Goal: Task Accomplishment & Management: Use online tool/utility

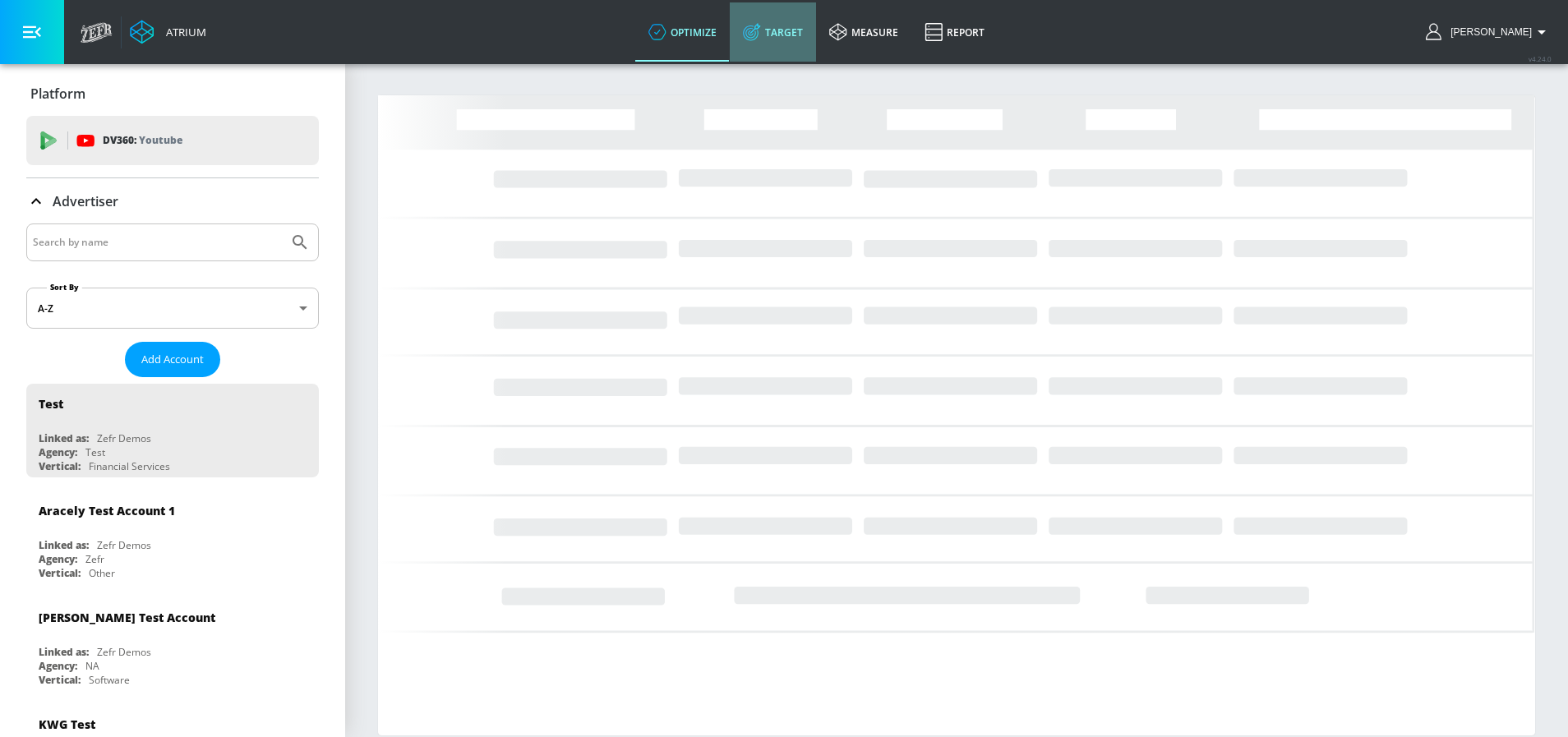
click at [761, 33] on icon at bounding box center [752, 32] width 18 height 18
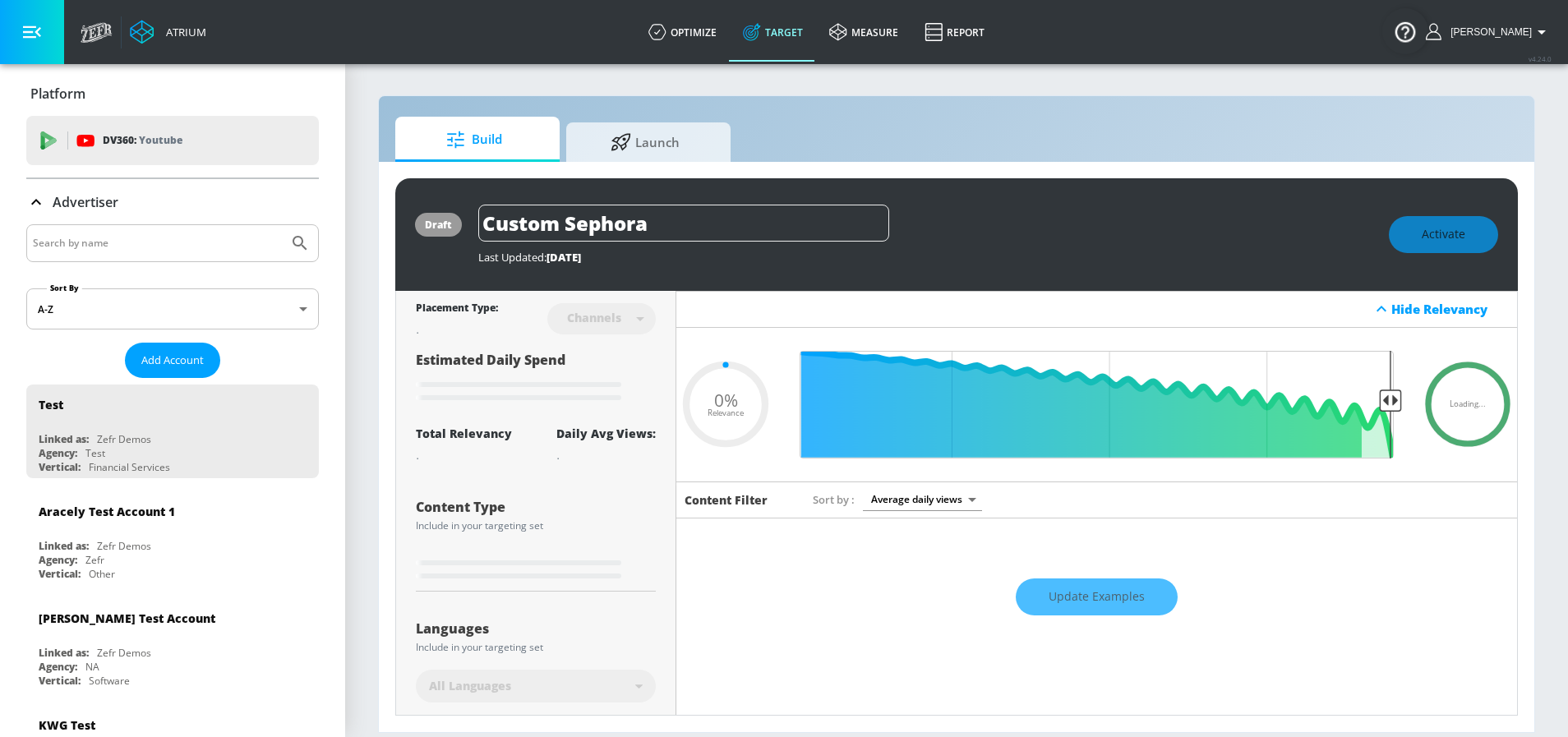
type input "0.6"
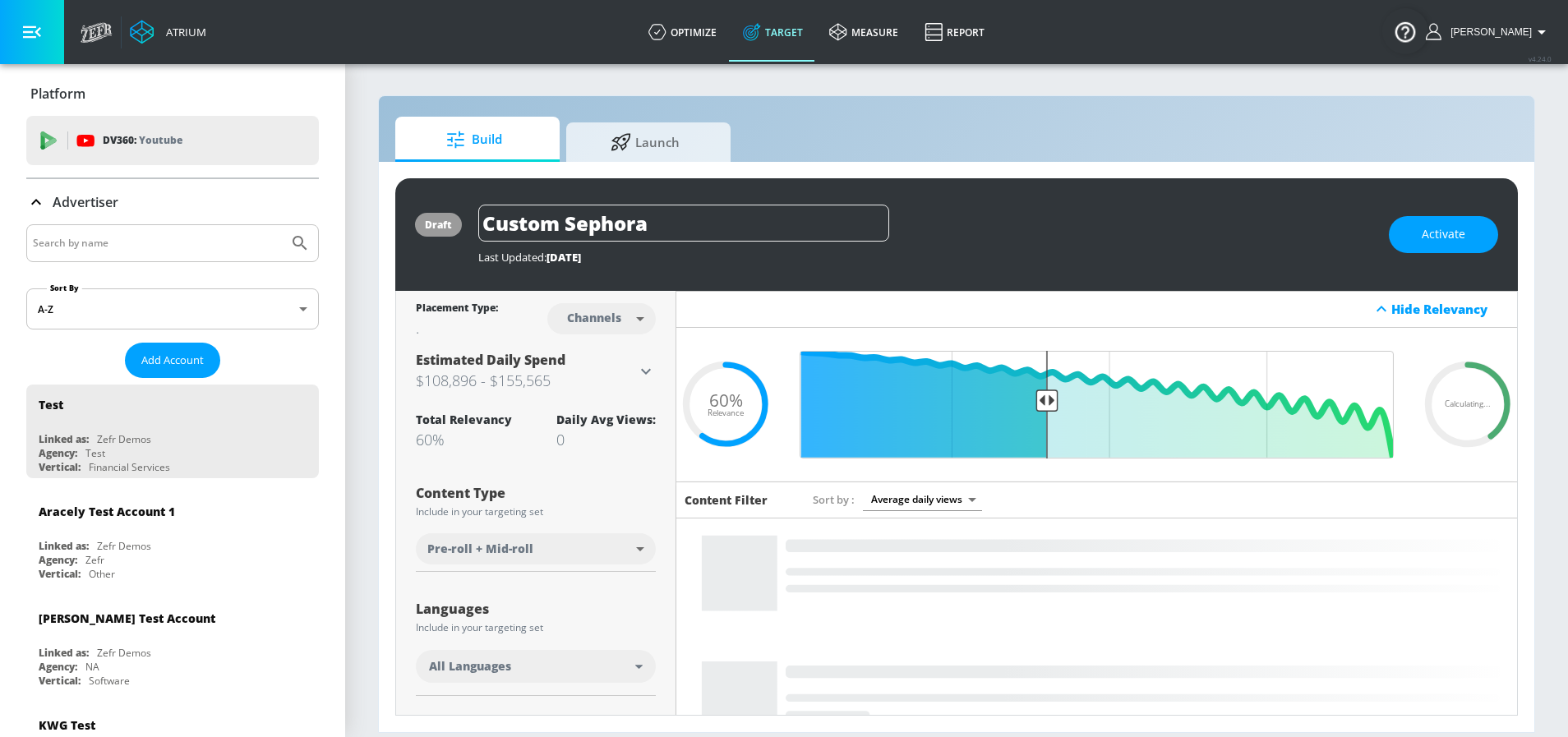
click at [198, 246] on input "Search by name" at bounding box center [157, 243] width 249 height 21
type input "visit"
click at [282, 225] on button "Submit Search" at bounding box center [299, 243] width 36 height 36
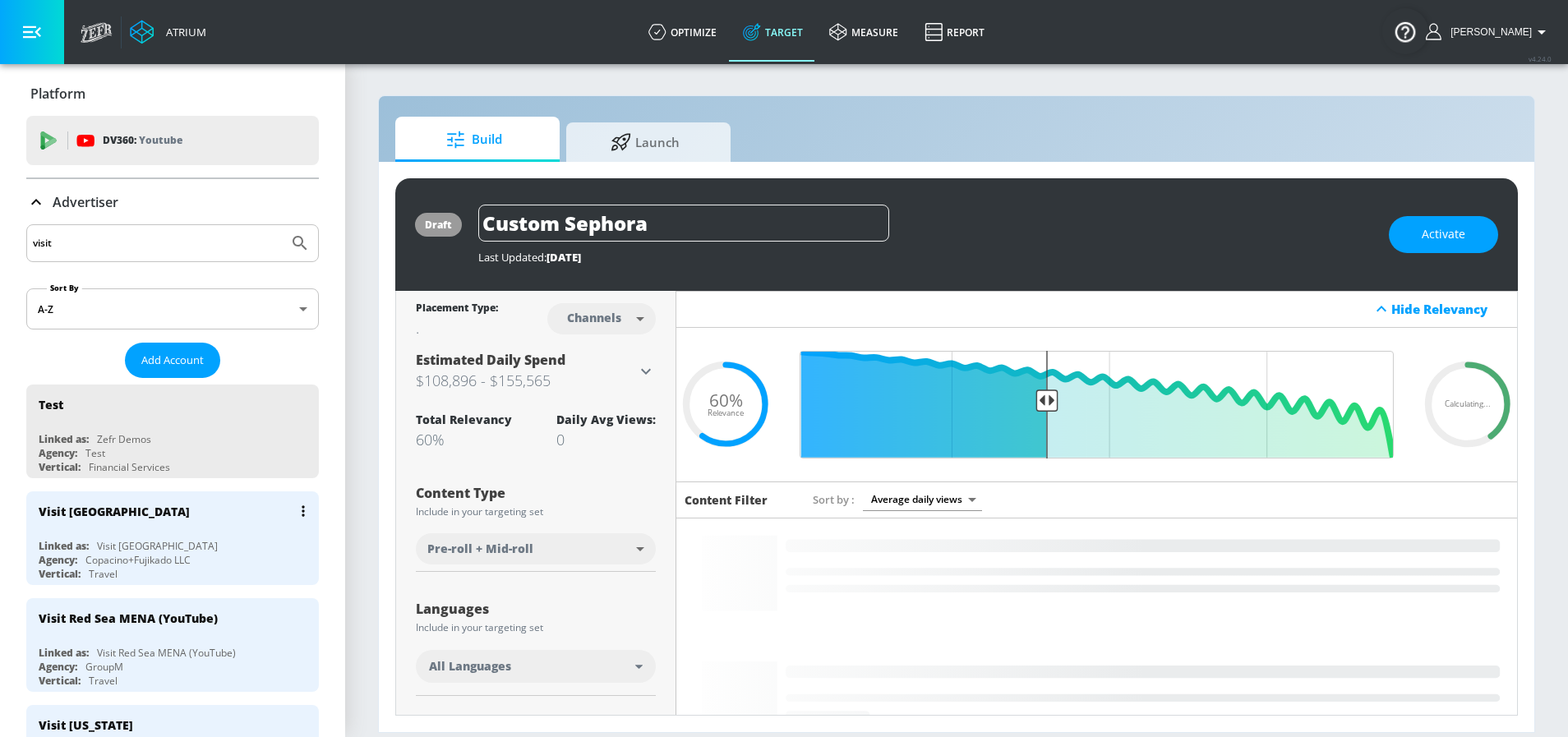
scroll to position [47, 0]
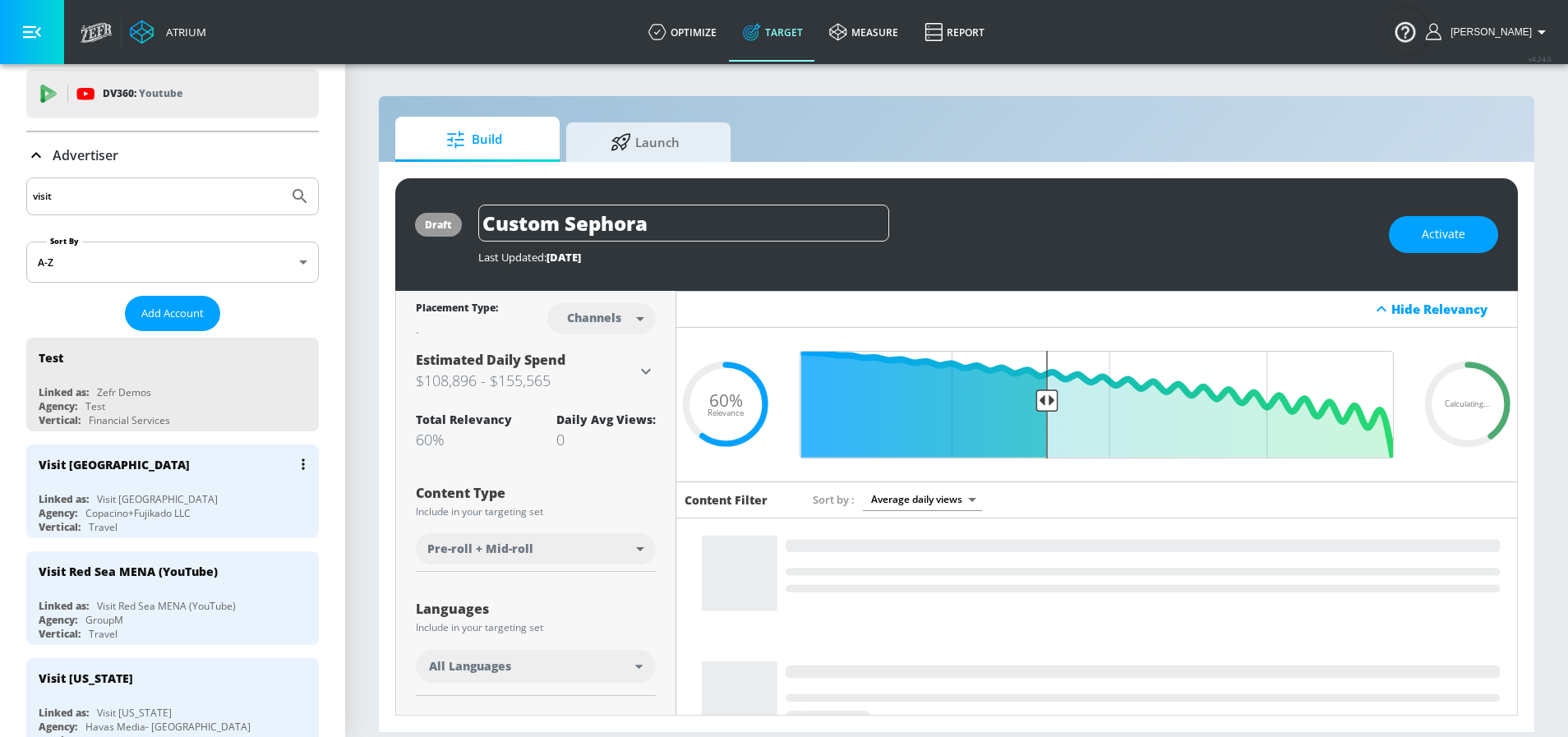
click at [183, 499] on div "Linked as: Visit Seattle" at bounding box center [177, 499] width 276 height 14
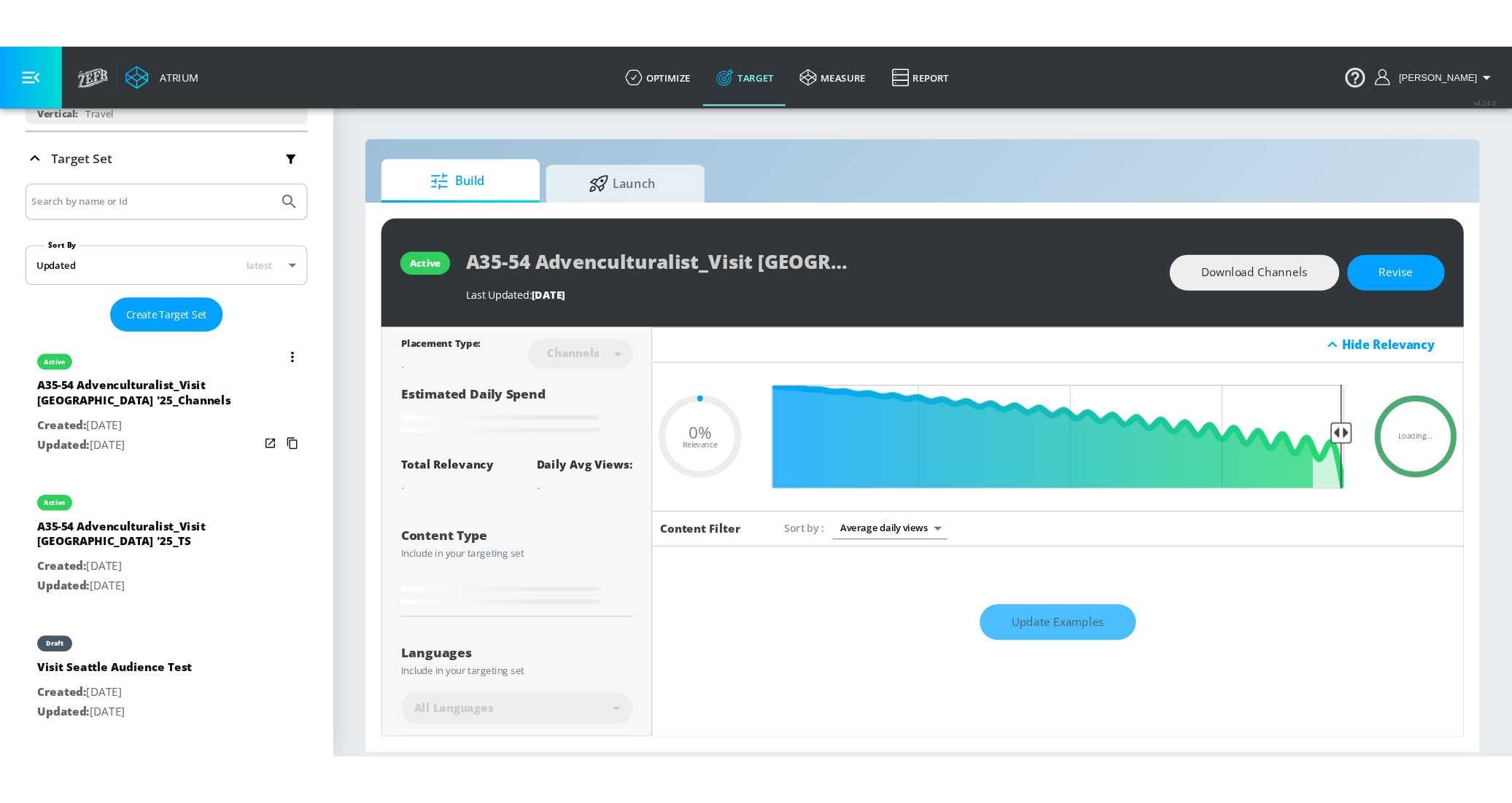
scroll to position [217, 0]
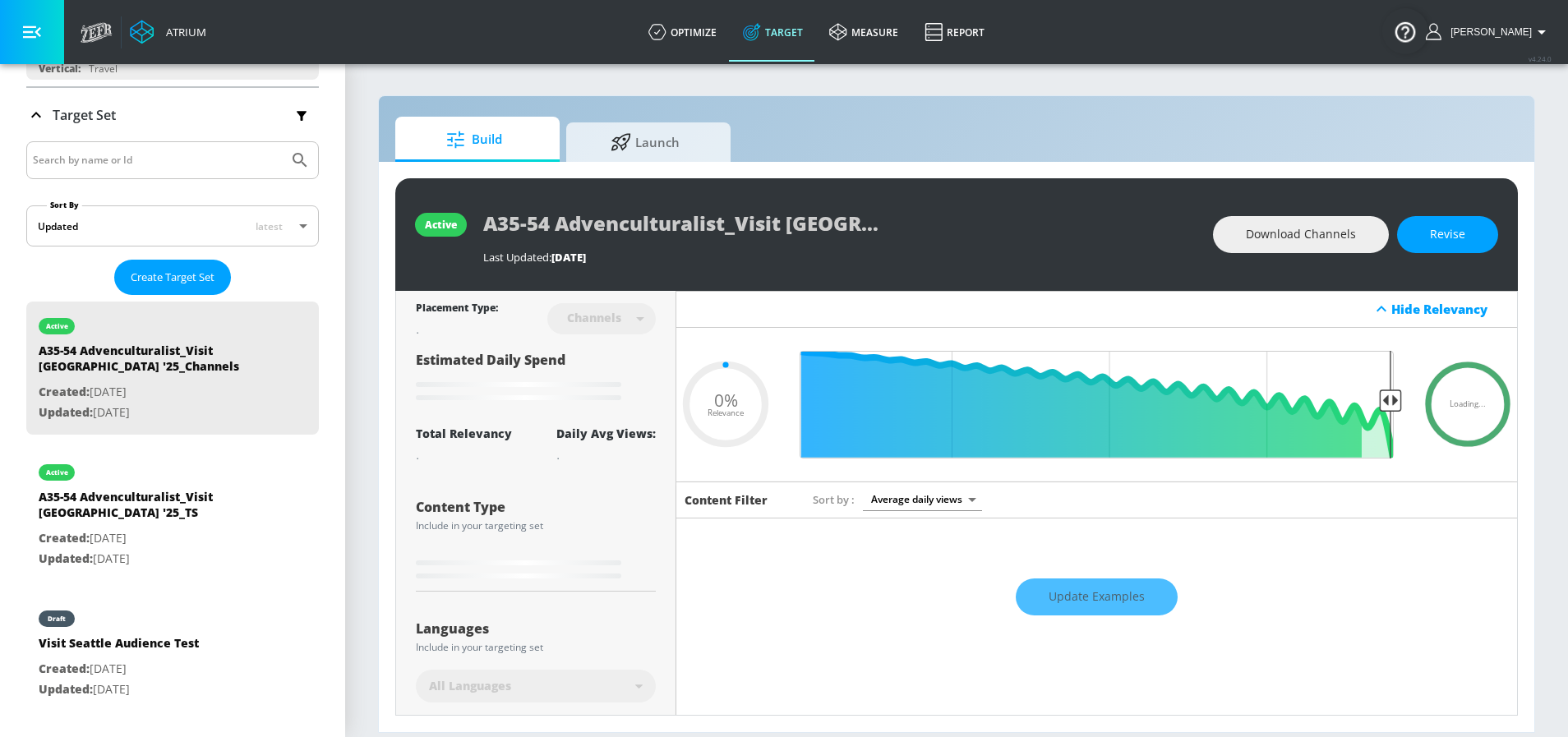
type input "0.15"
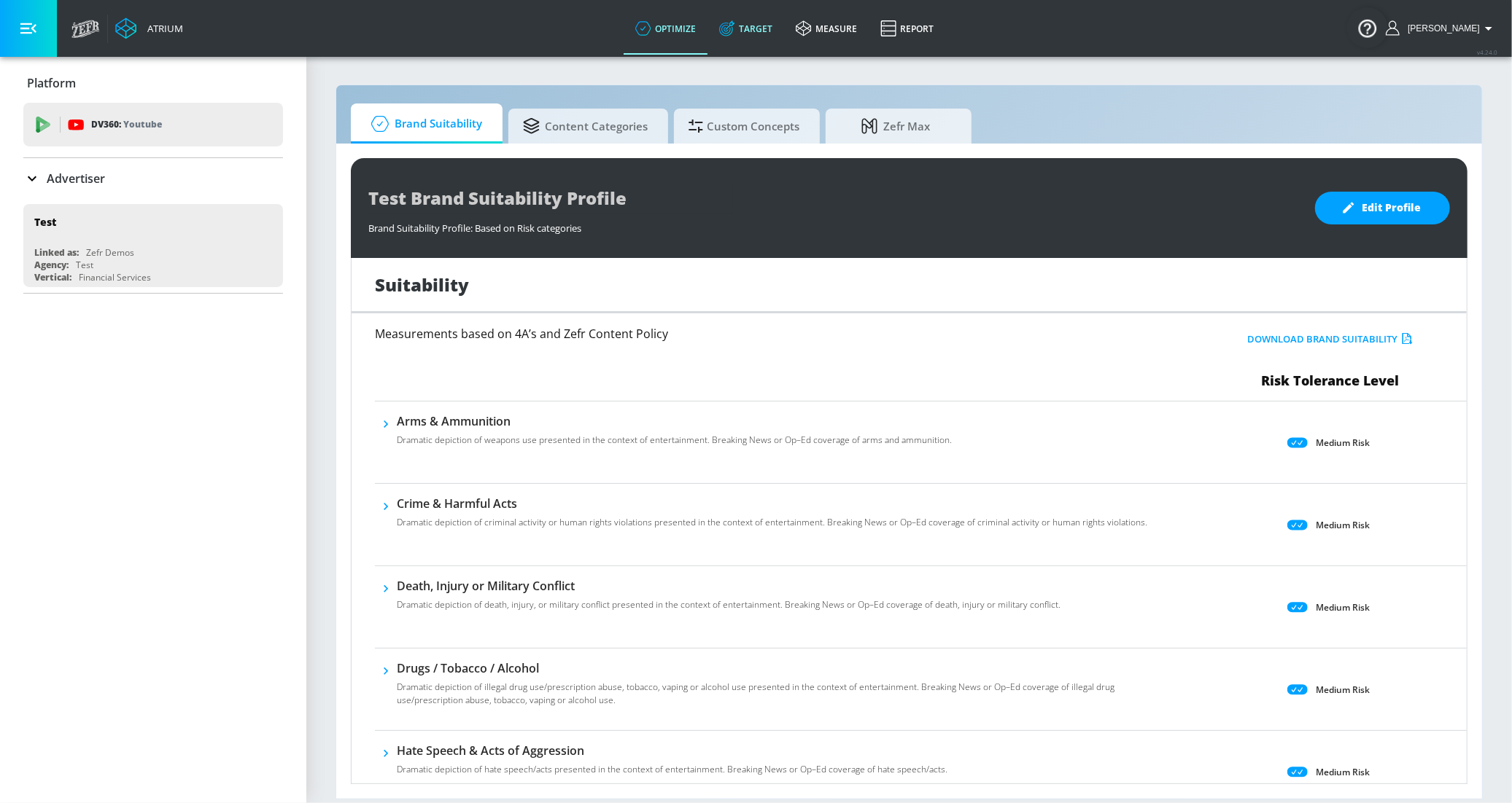
click at [733, 23] on icon at bounding box center [726, 30] width 14 height 14
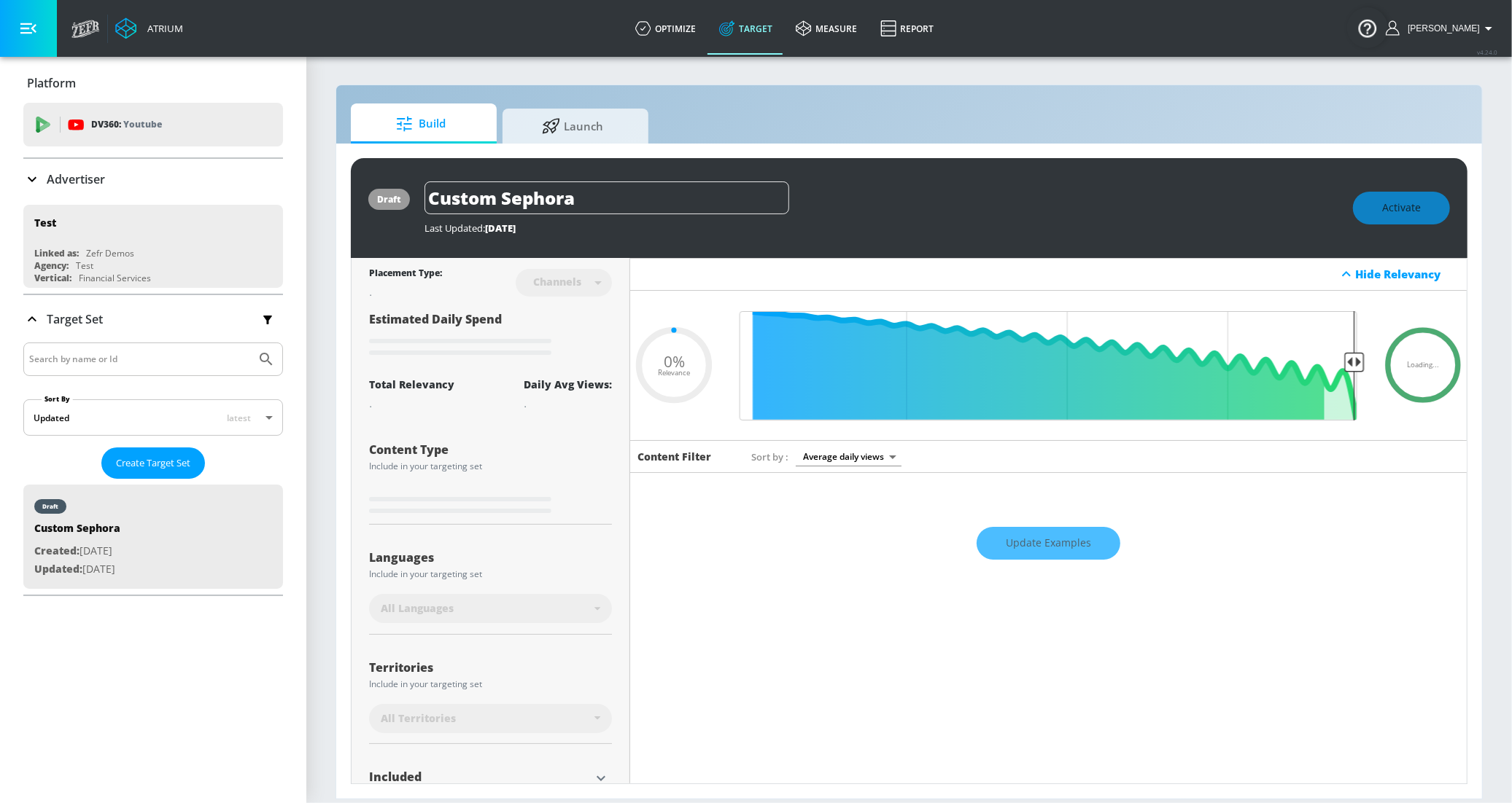
type input "0.6"
click at [84, 180] on p "Advertiser" at bounding box center [76, 179] width 59 height 16
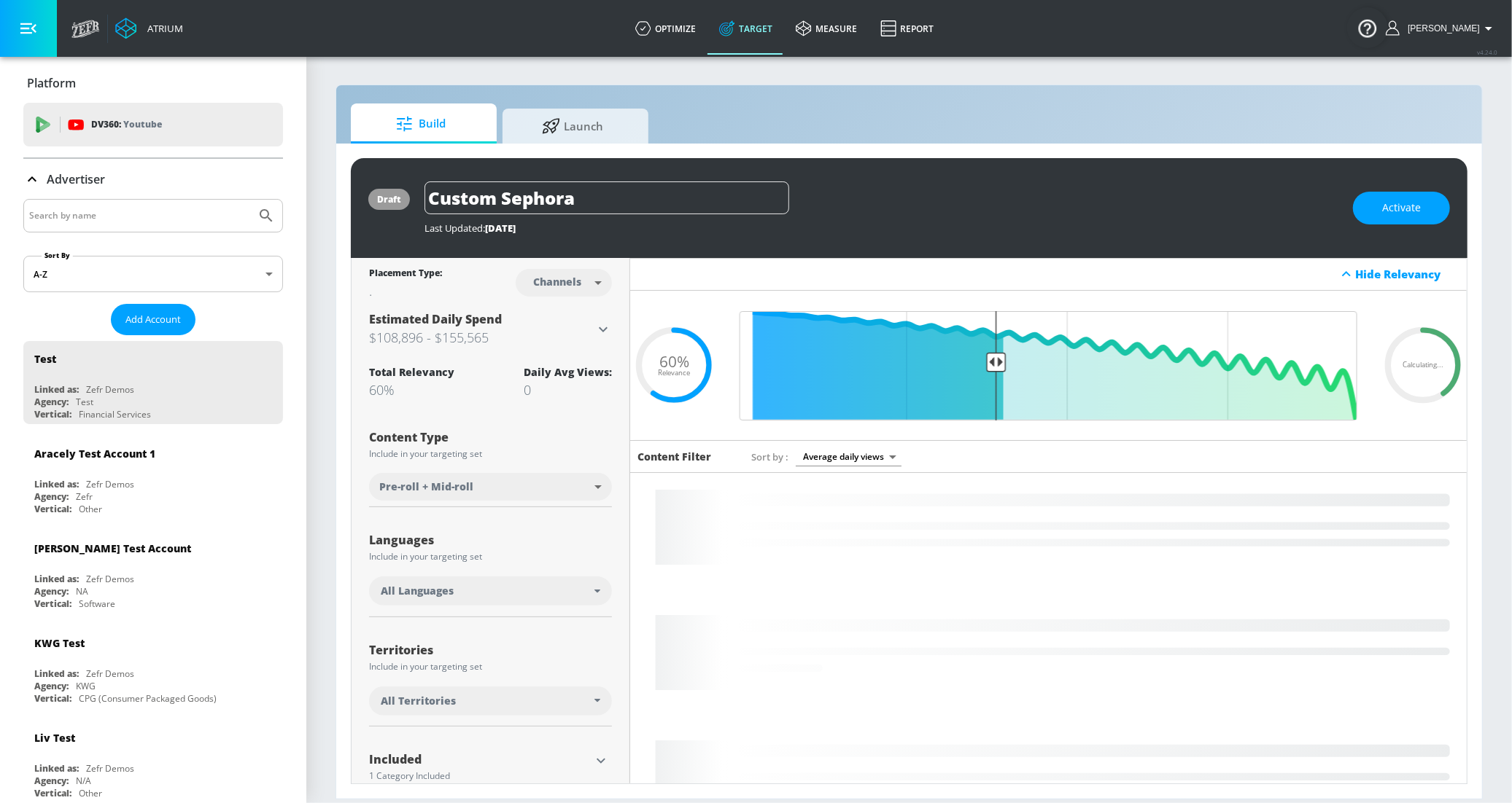
click at [119, 216] on input "Search by name" at bounding box center [139, 216] width 221 height 19
type input "c"
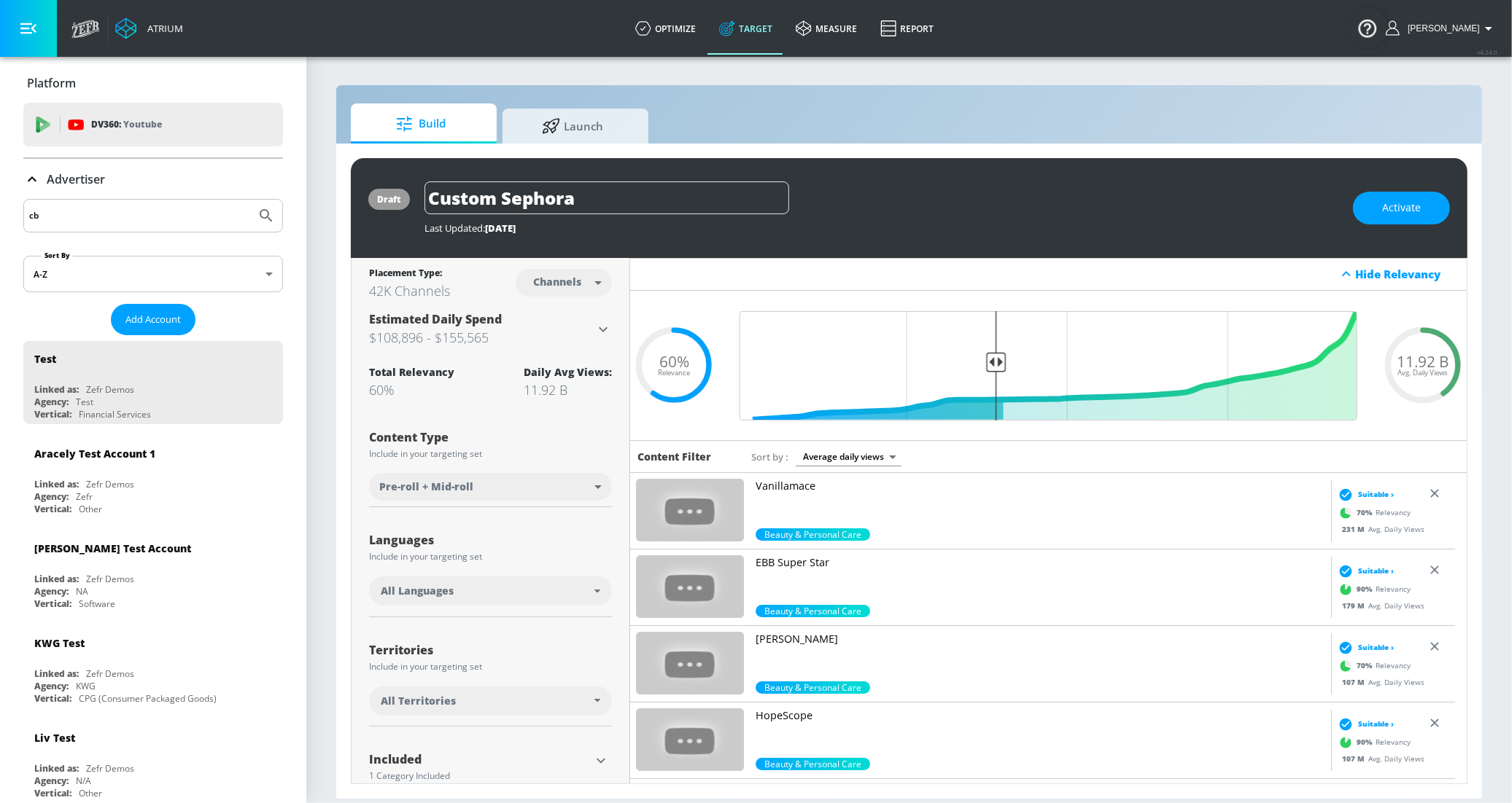
type input "cbs"
click at [250, 200] on button "Submit Search" at bounding box center [266, 216] width 32 height 32
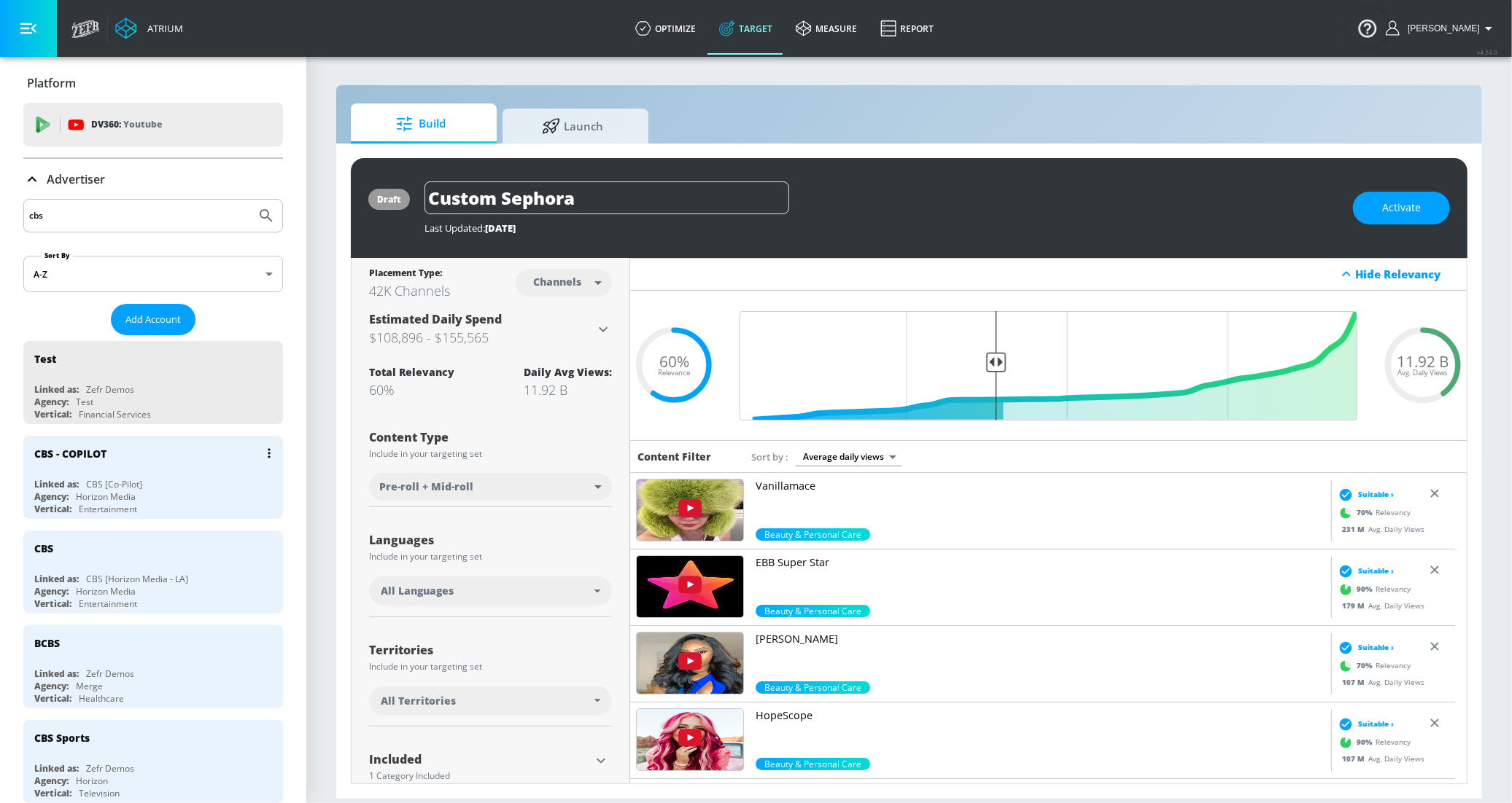
click at [158, 485] on div "Linked as: CBS [Co-Pilot]" at bounding box center [157, 484] width 245 height 12
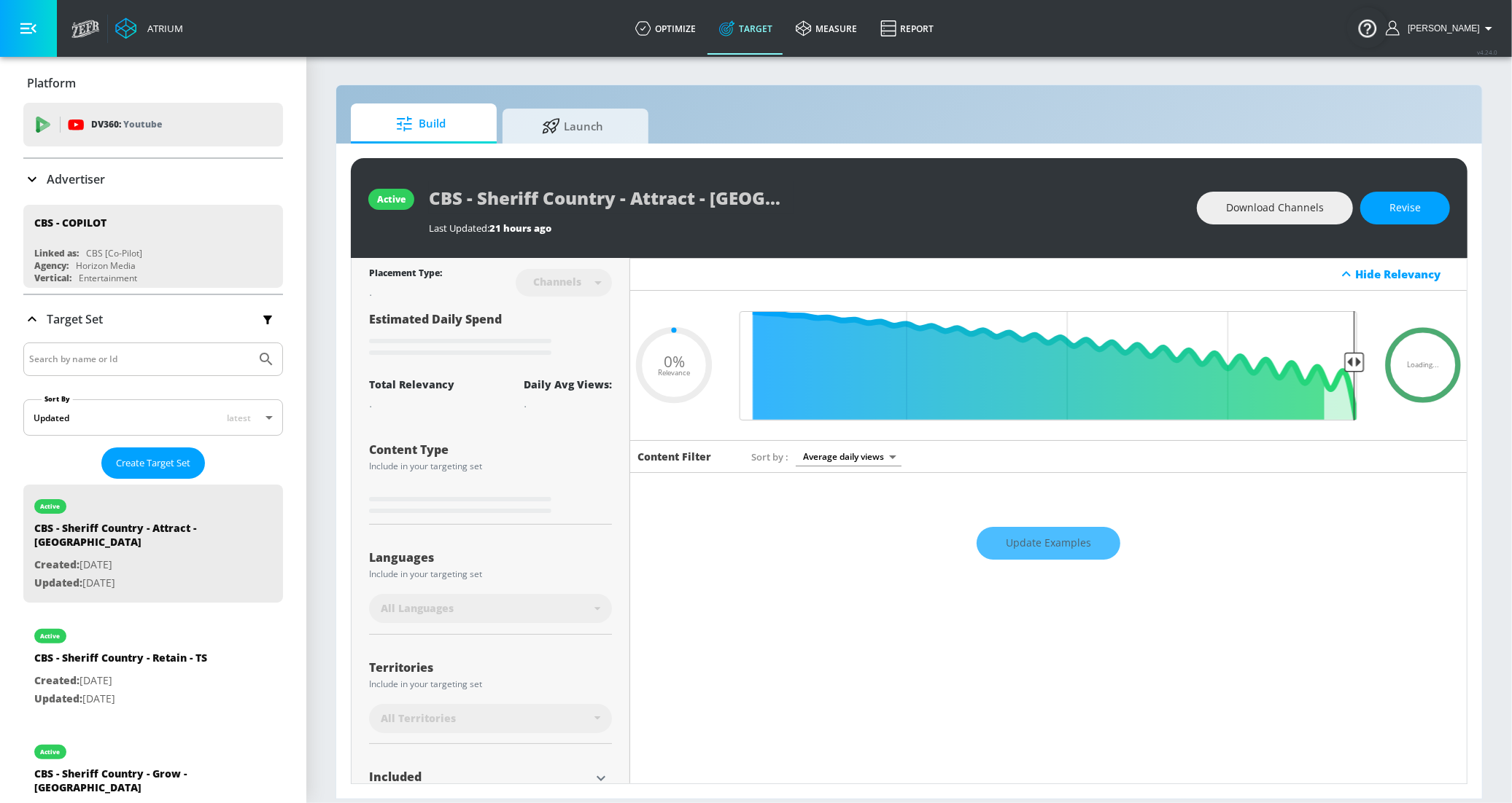
type input "0.5"
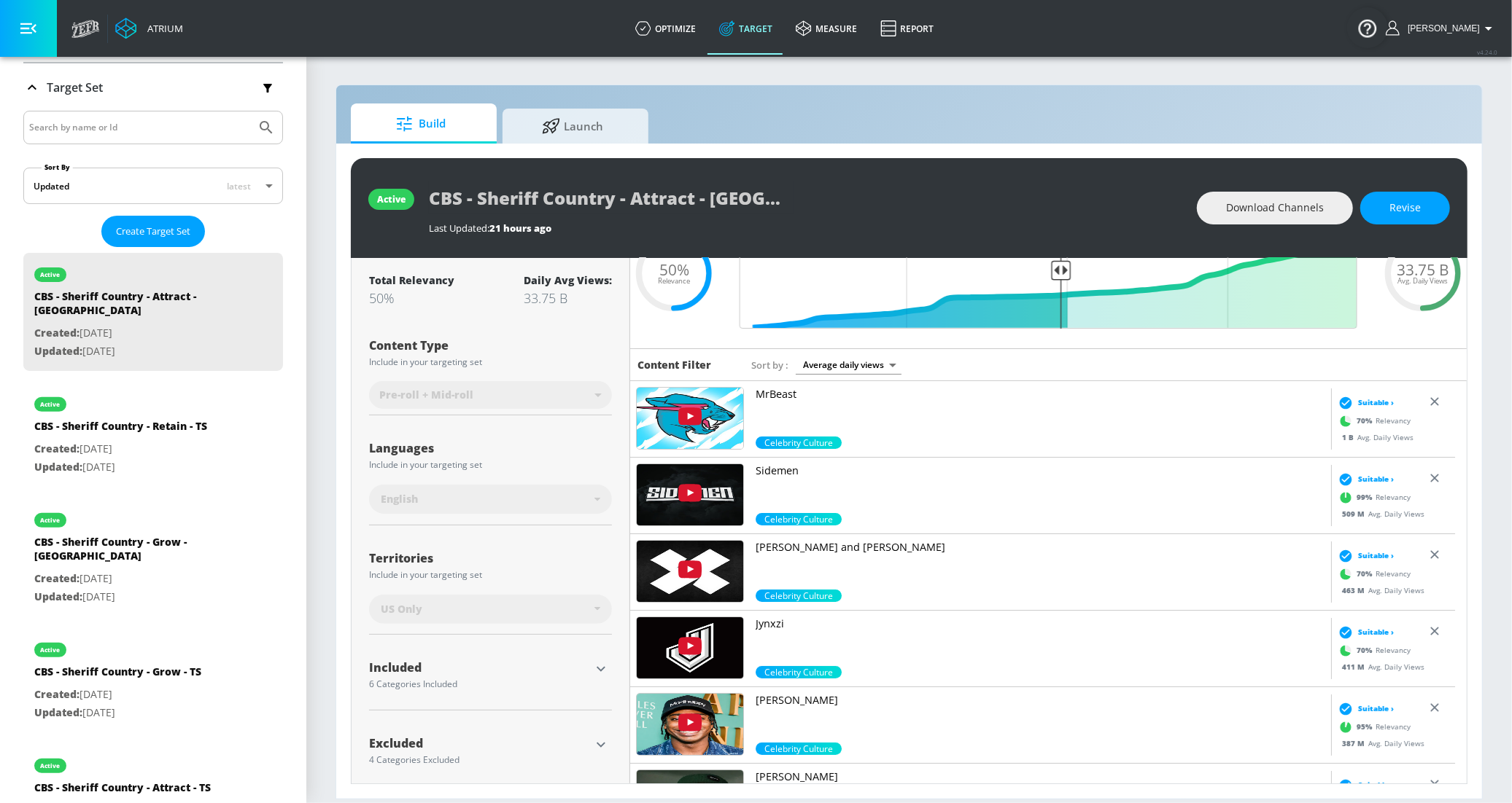
scroll to position [108, 0]
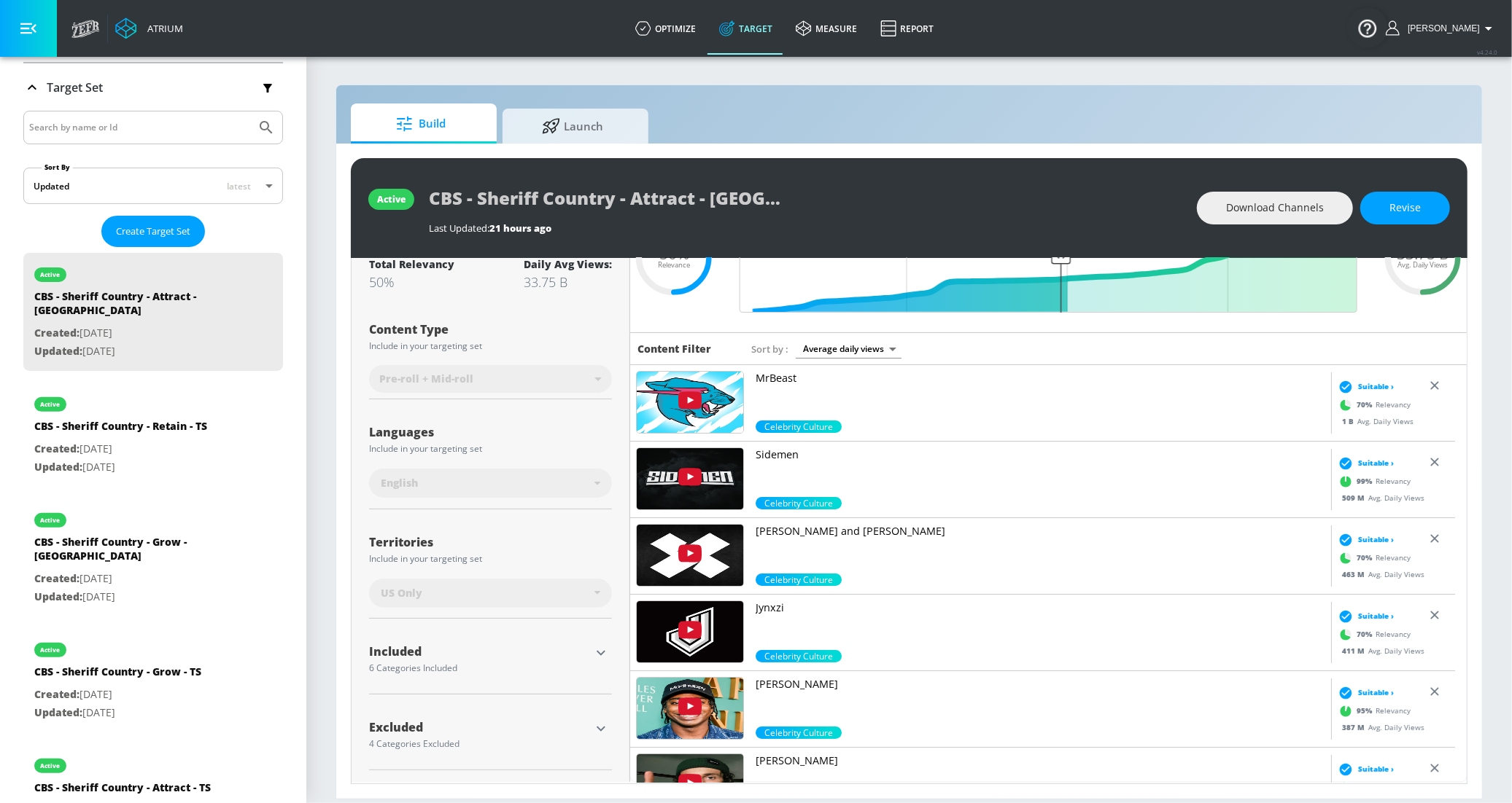
click at [599, 655] on icon "button" at bounding box center [601, 653] width 17 height 17
click at [598, 656] on icon "button" at bounding box center [601, 653] width 17 height 17
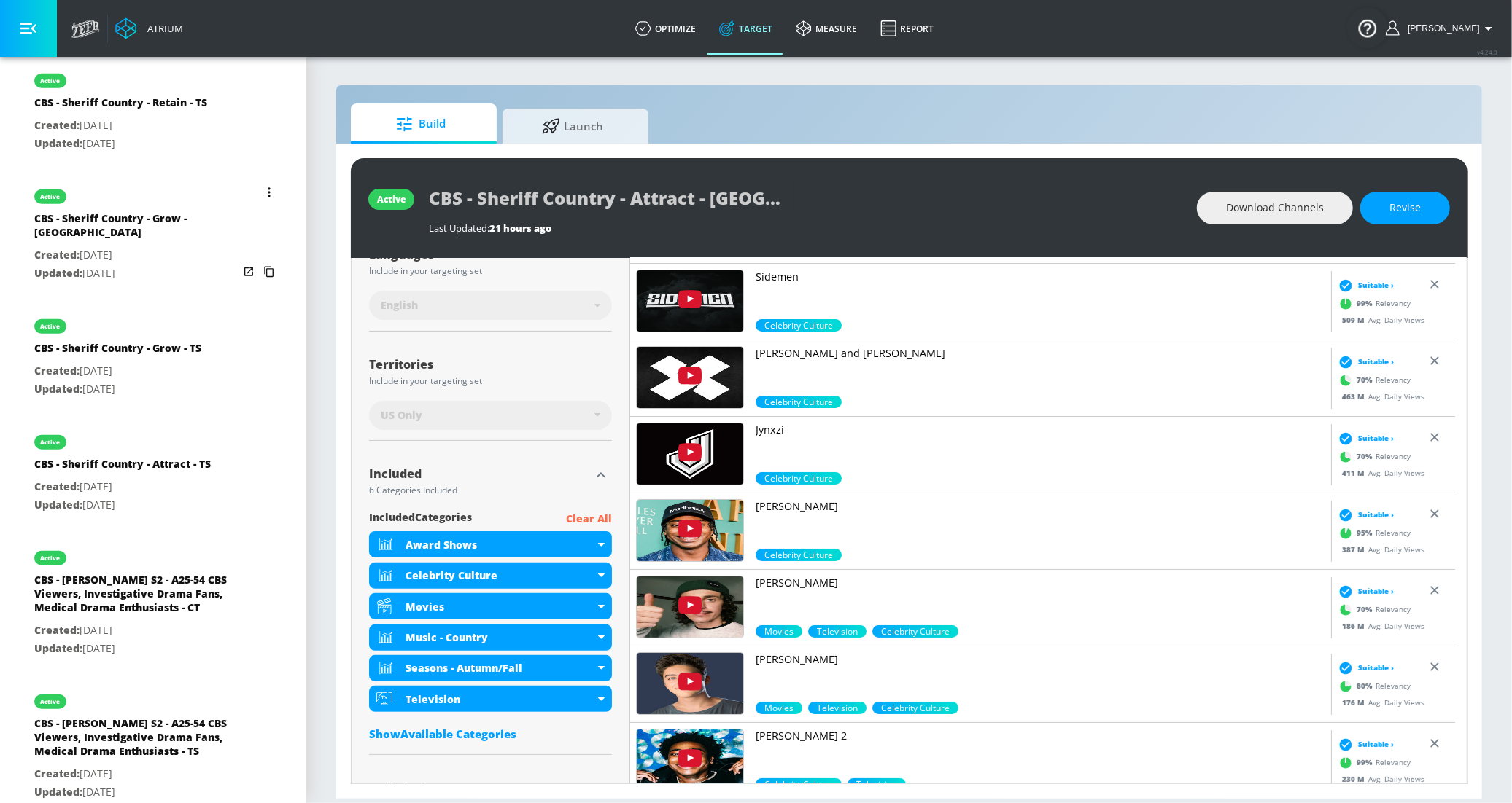
scroll to position [616, 0]
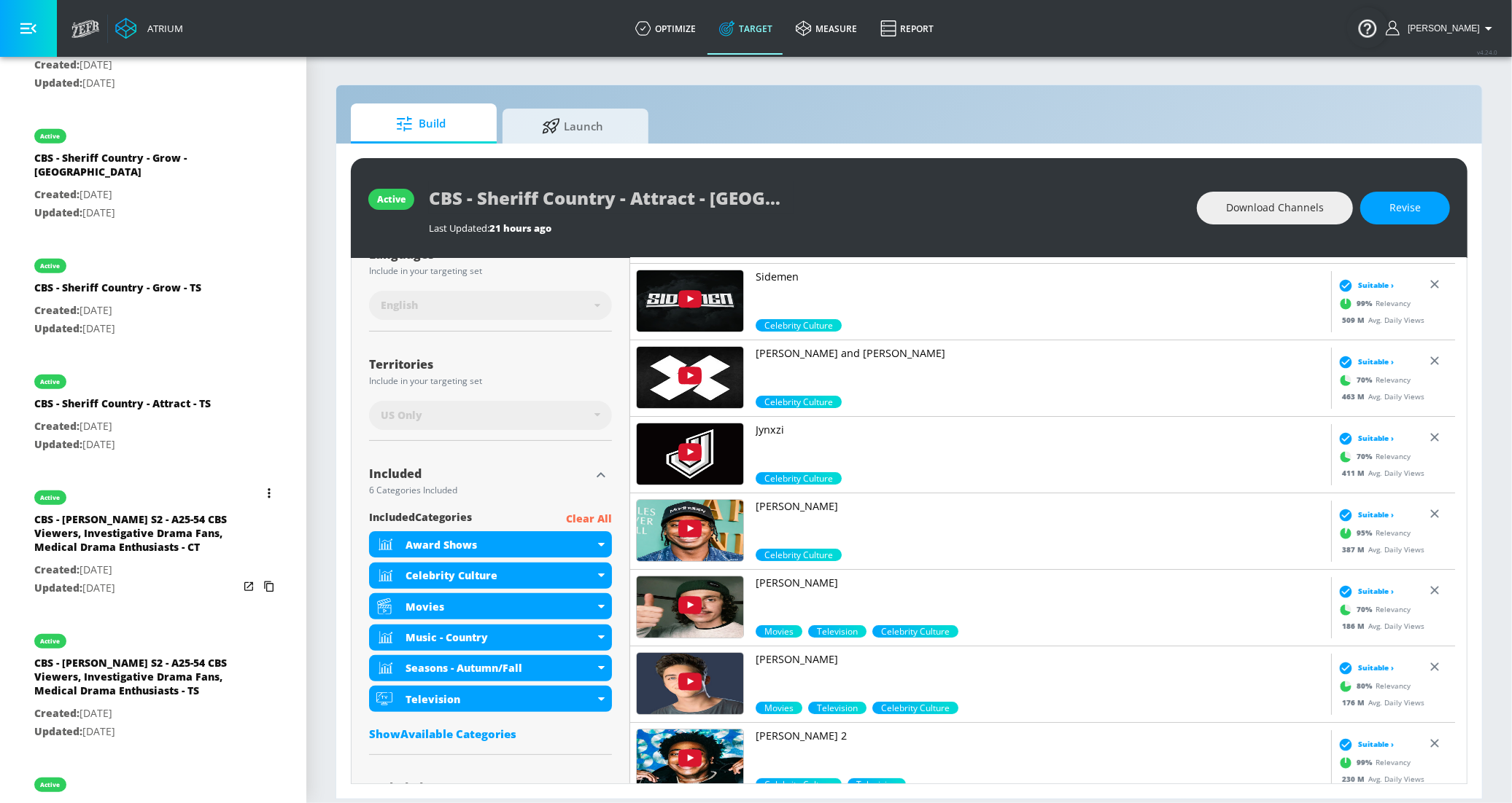
click at [129, 562] on p "Created: [DATE]" at bounding box center [136, 570] width 204 height 18
type input "CBS - [PERSON_NAME] S2 - A25-54 CBS Viewers, Investigative Drama Fans, Medical …"
type input "0.05"
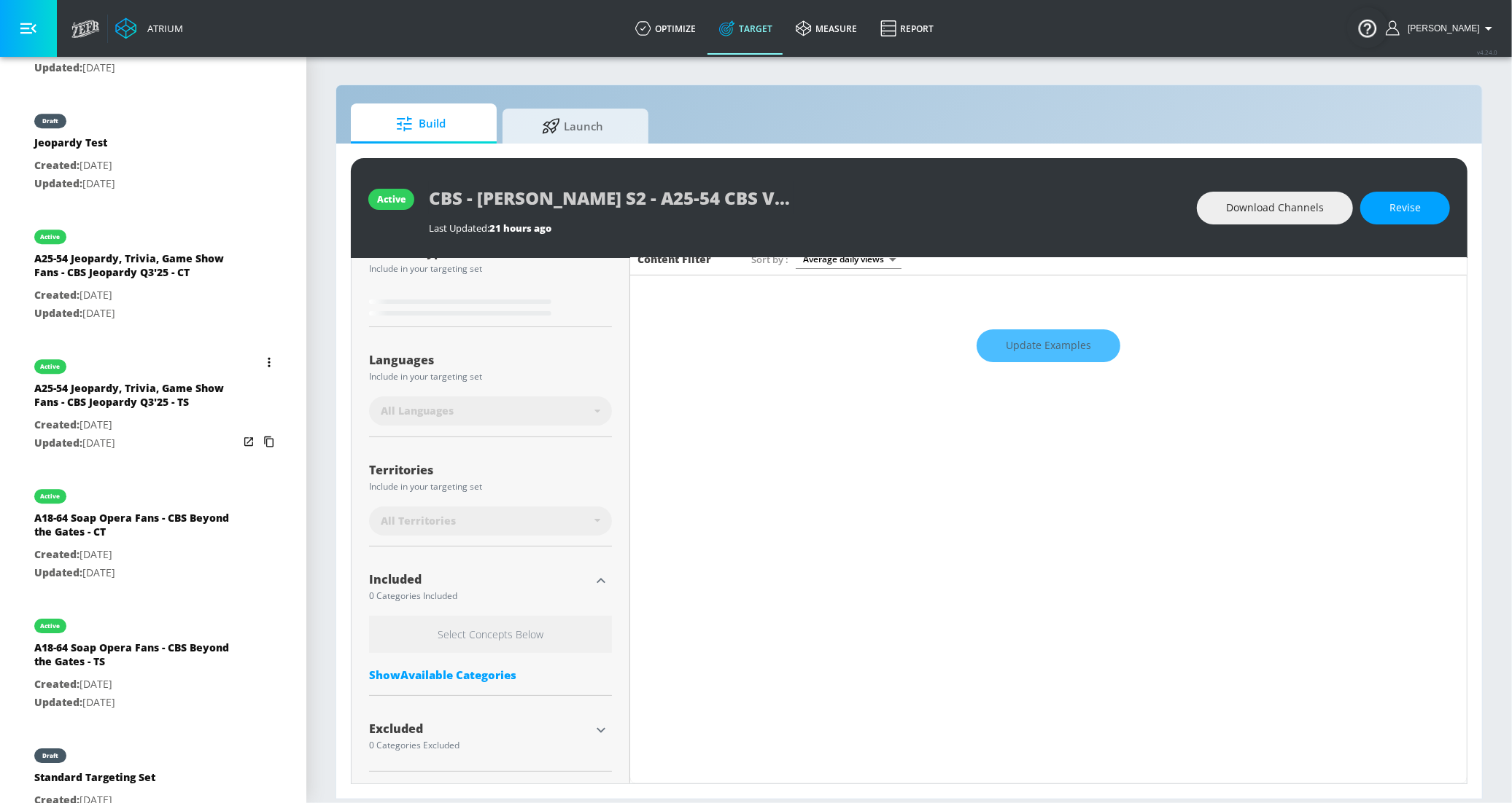
scroll to position [3503, 0]
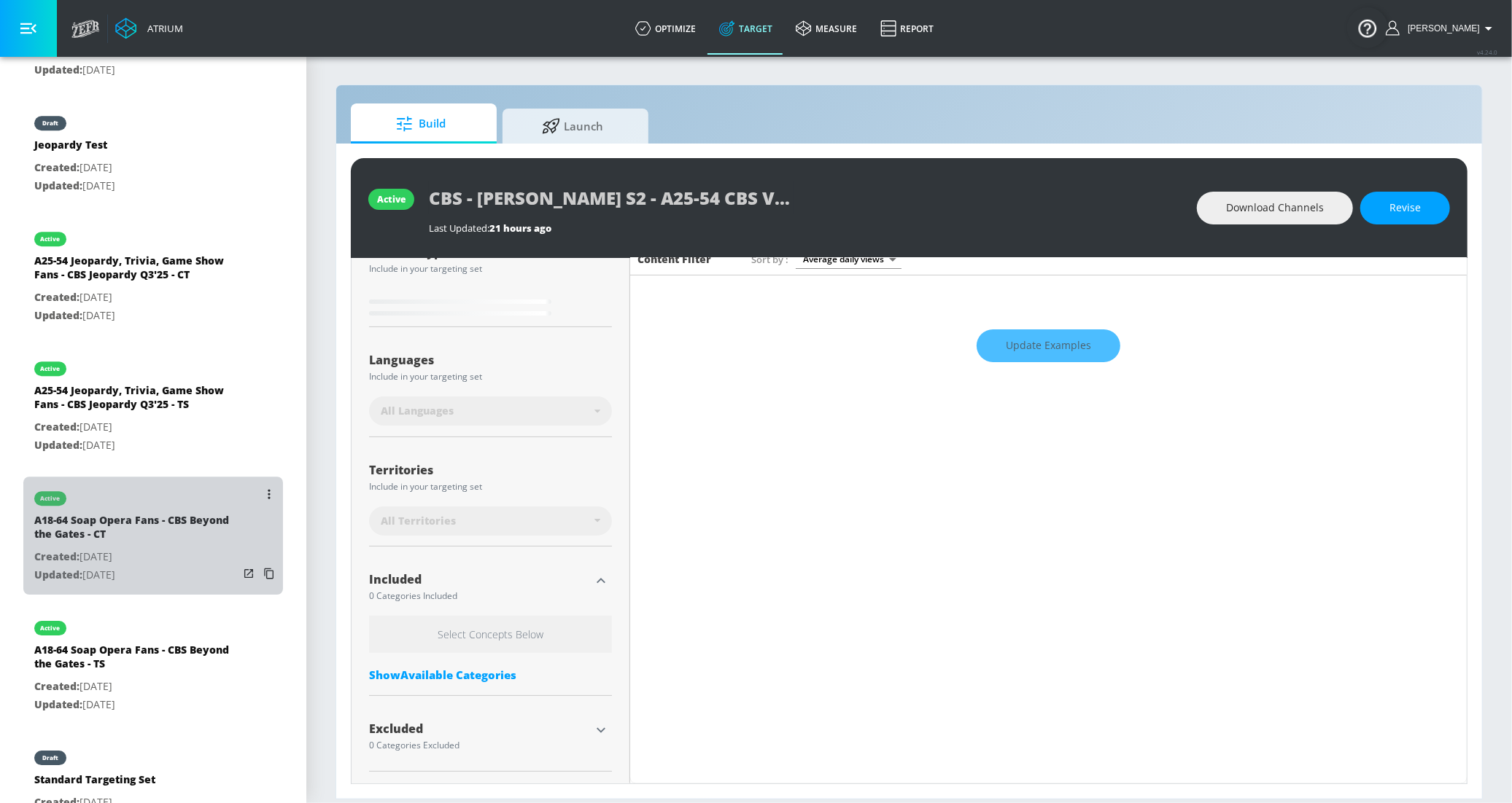
click at [153, 525] on div "A18-64 Soap Opera Fans - CBS Beyond the Gates - CT" at bounding box center [136, 530] width 204 height 35
type input "A18-64 Soap Opera Fans - CBS Beyond the Gates - CT"
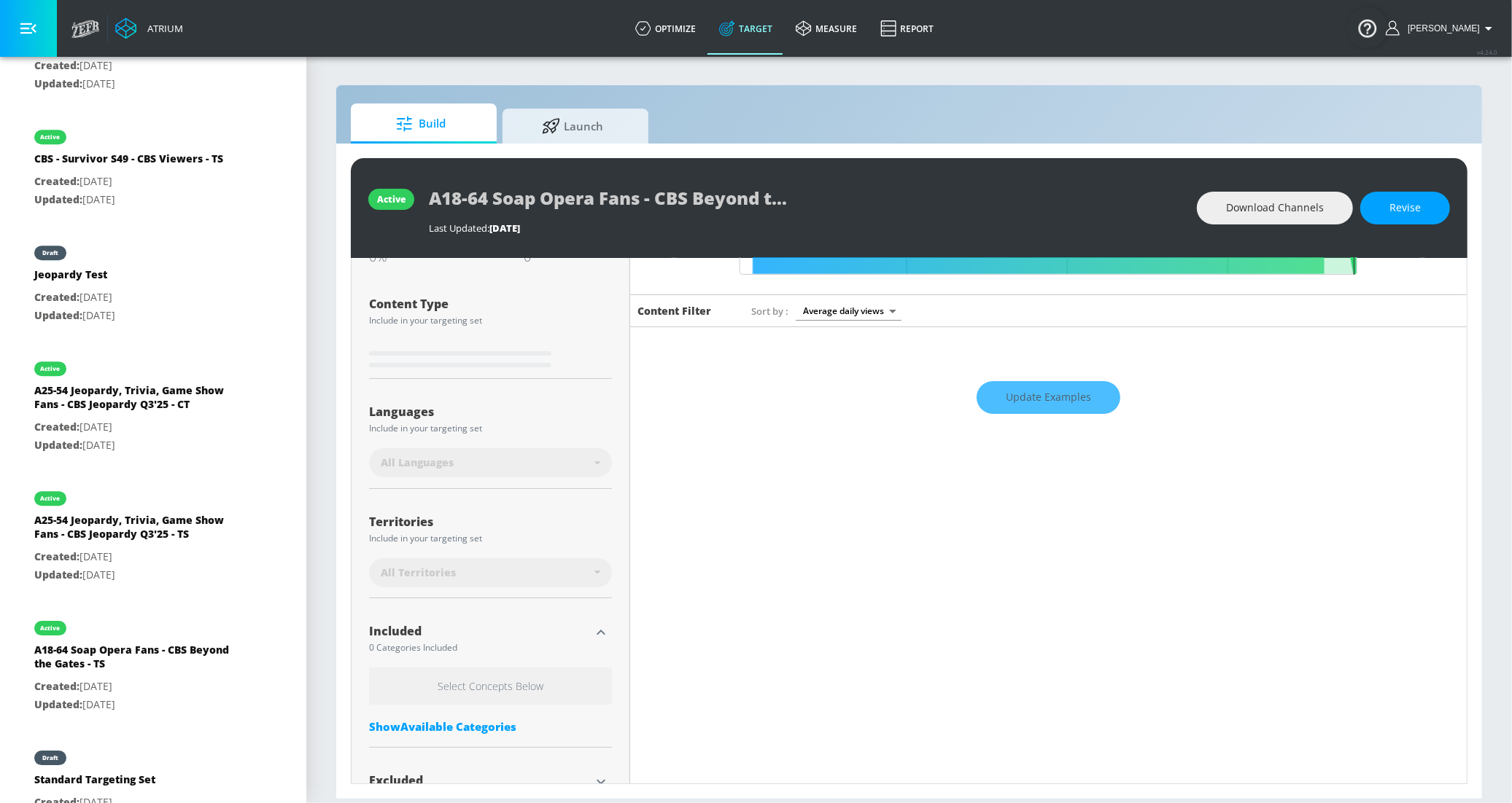
scroll to position [199, 0]
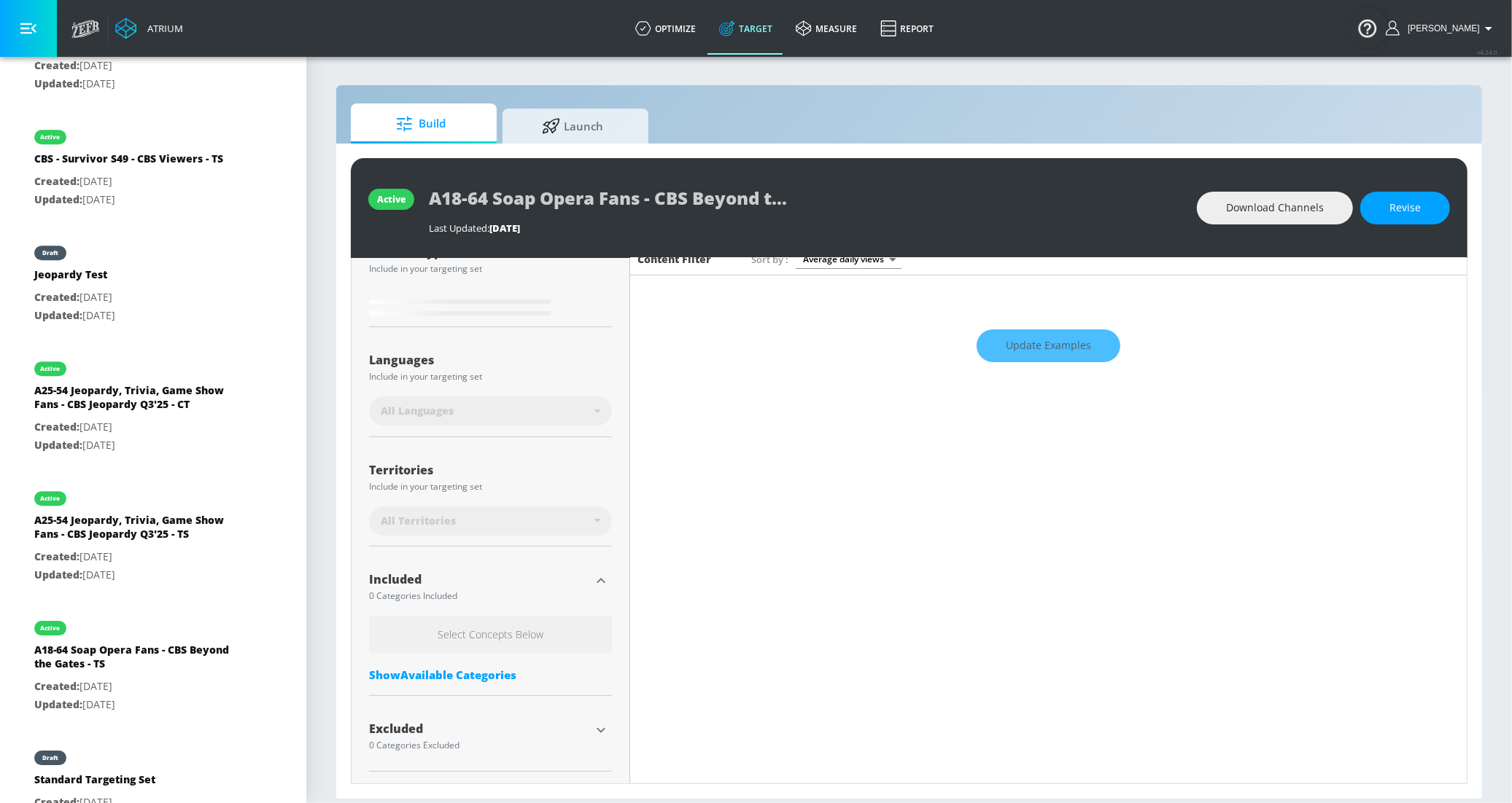
type input "0.5"
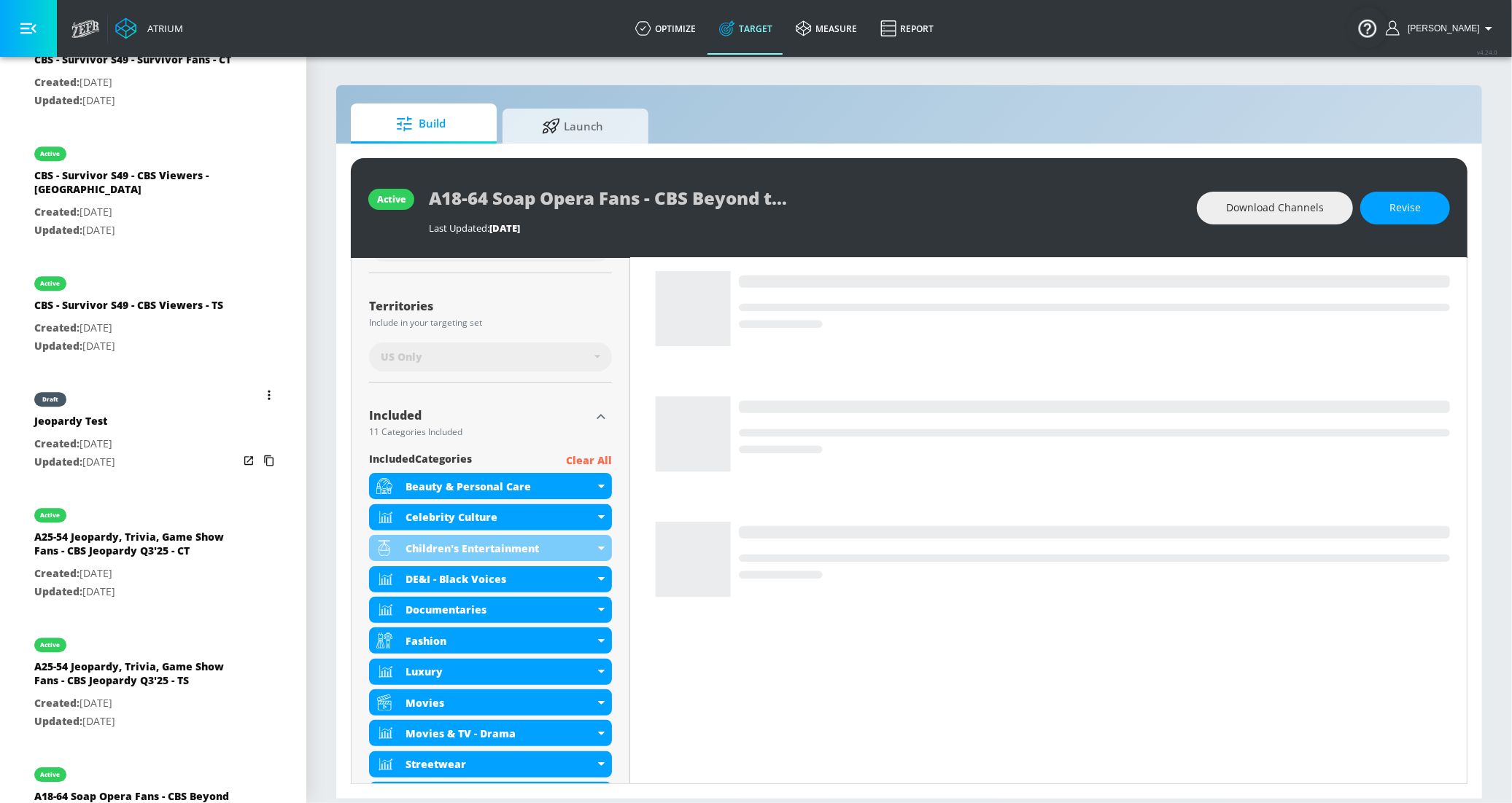
scroll to position [3208, 0]
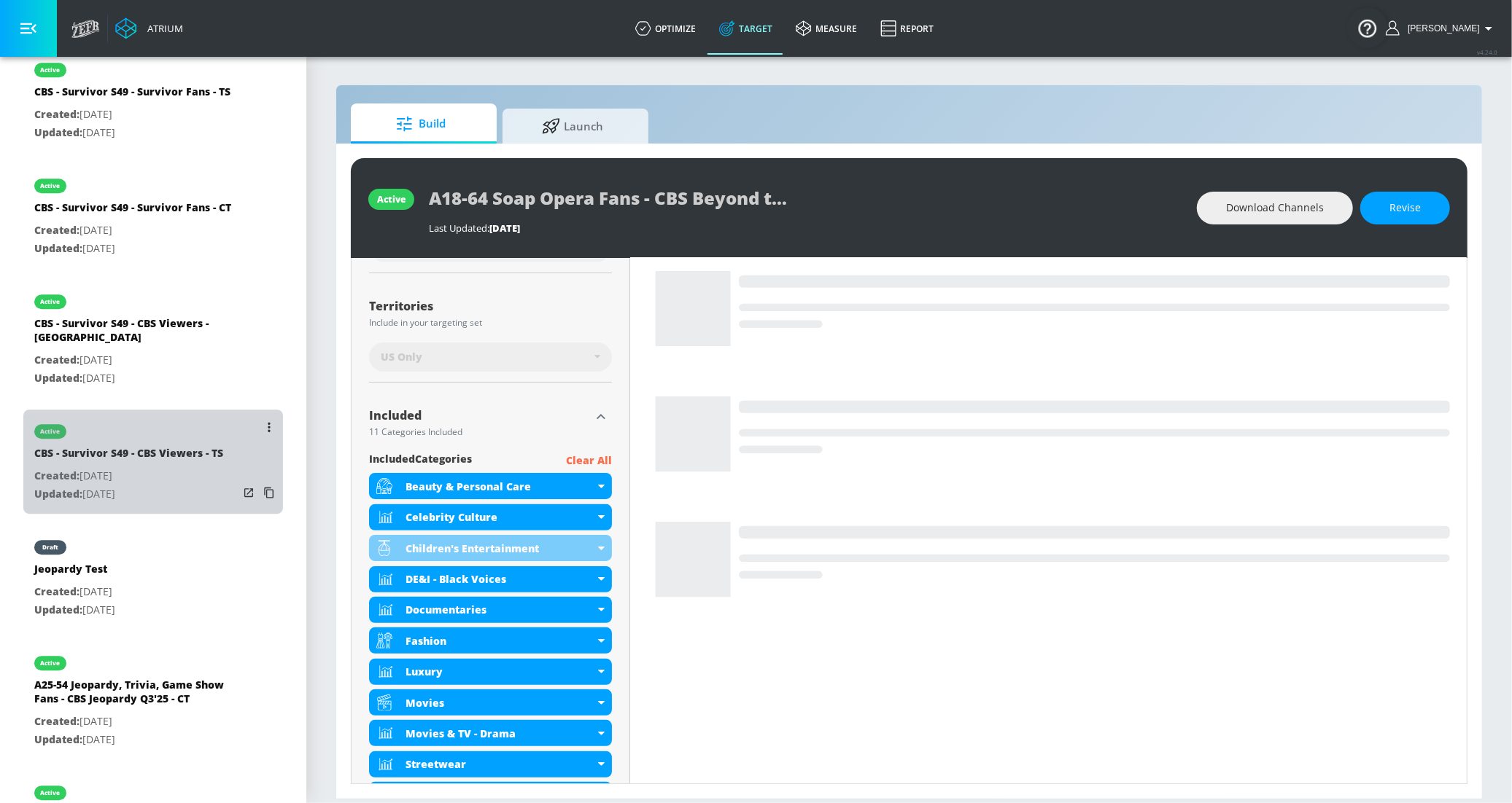
click at [159, 467] on p "Created: [DATE]" at bounding box center [129, 476] width 189 height 18
type input "CBS - Survivor S49 - CBS Viewers - TS"
type input "videos"
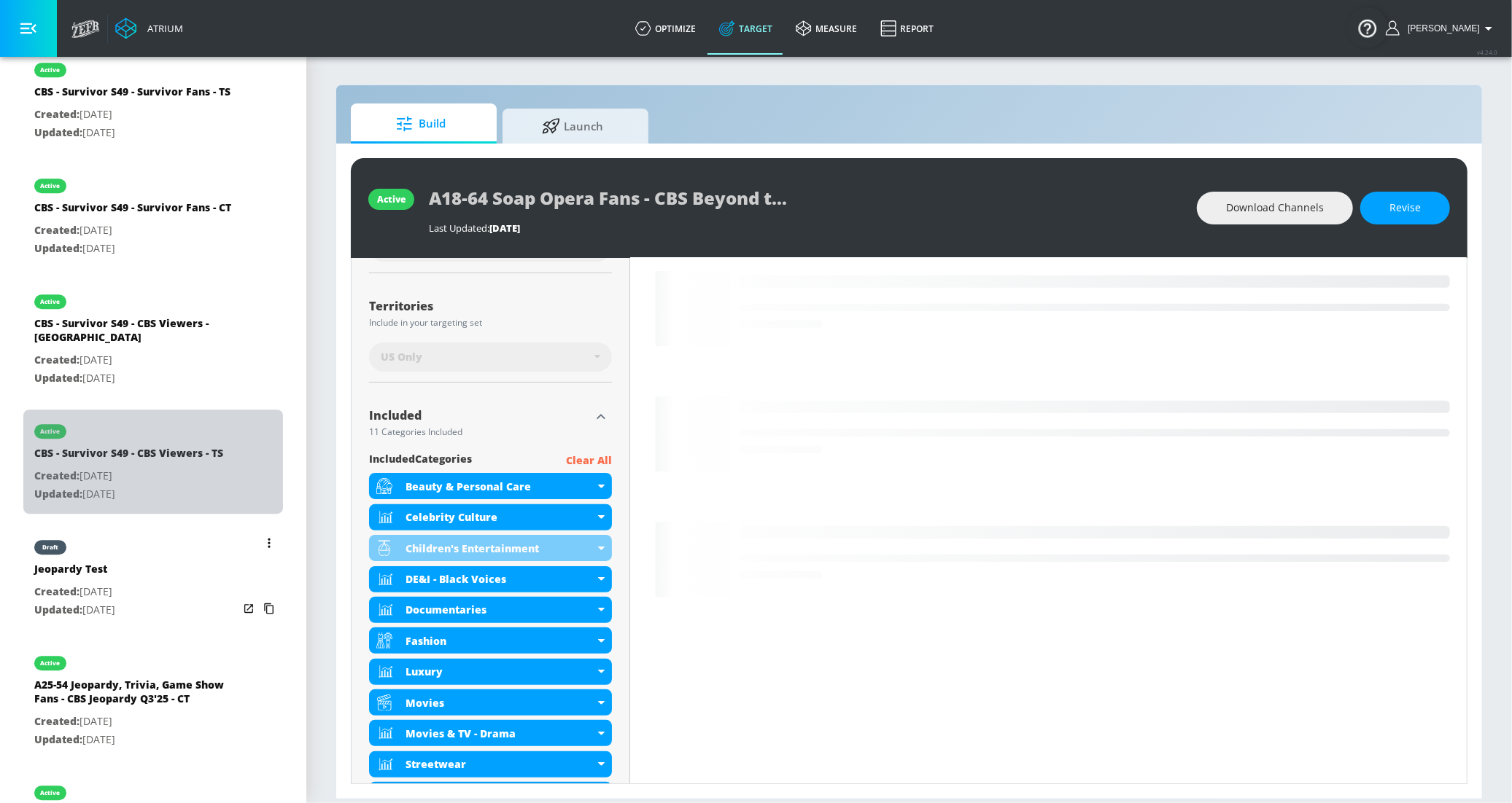
type input "0.05"
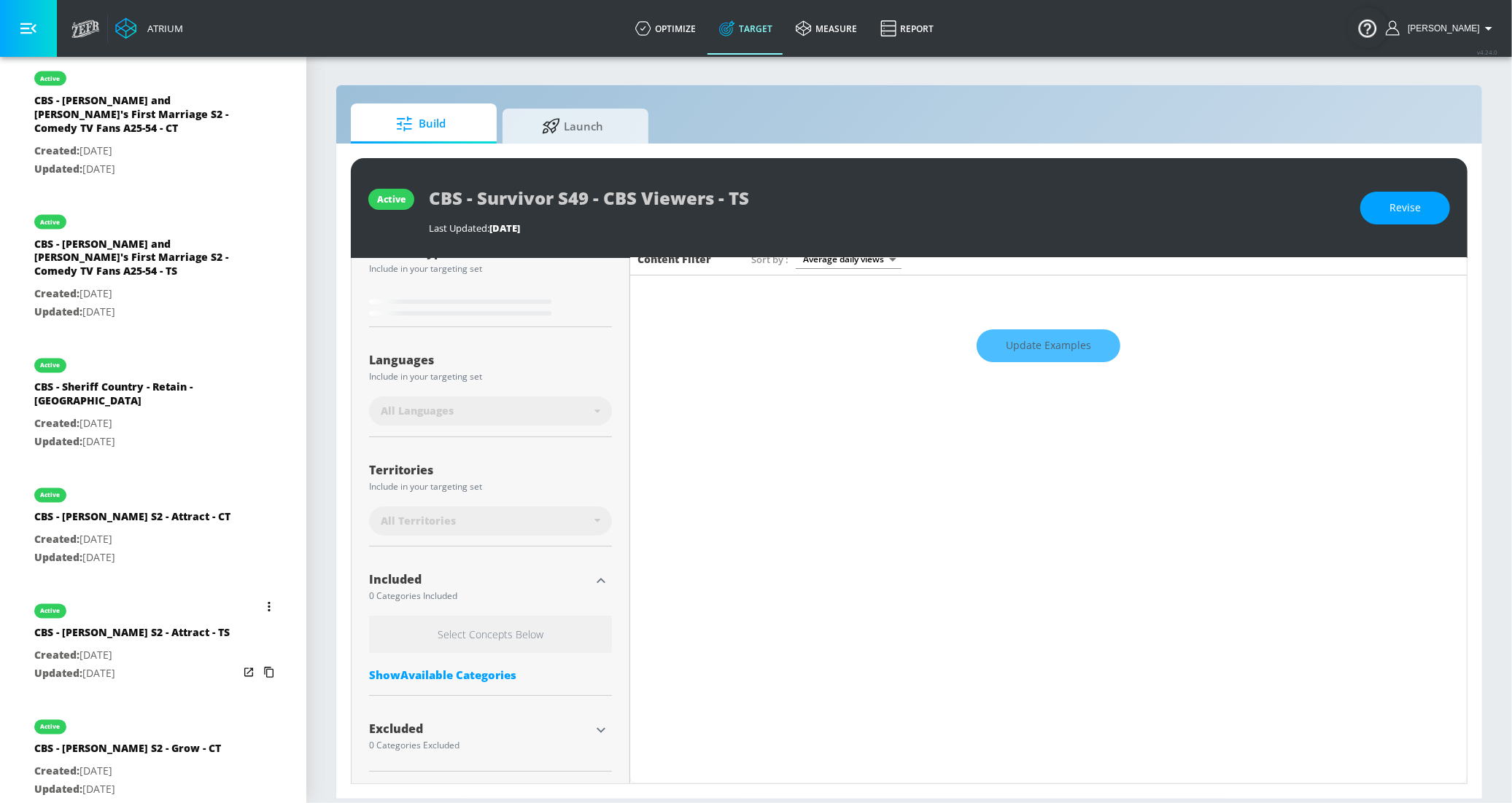
scroll to position [1947, 0]
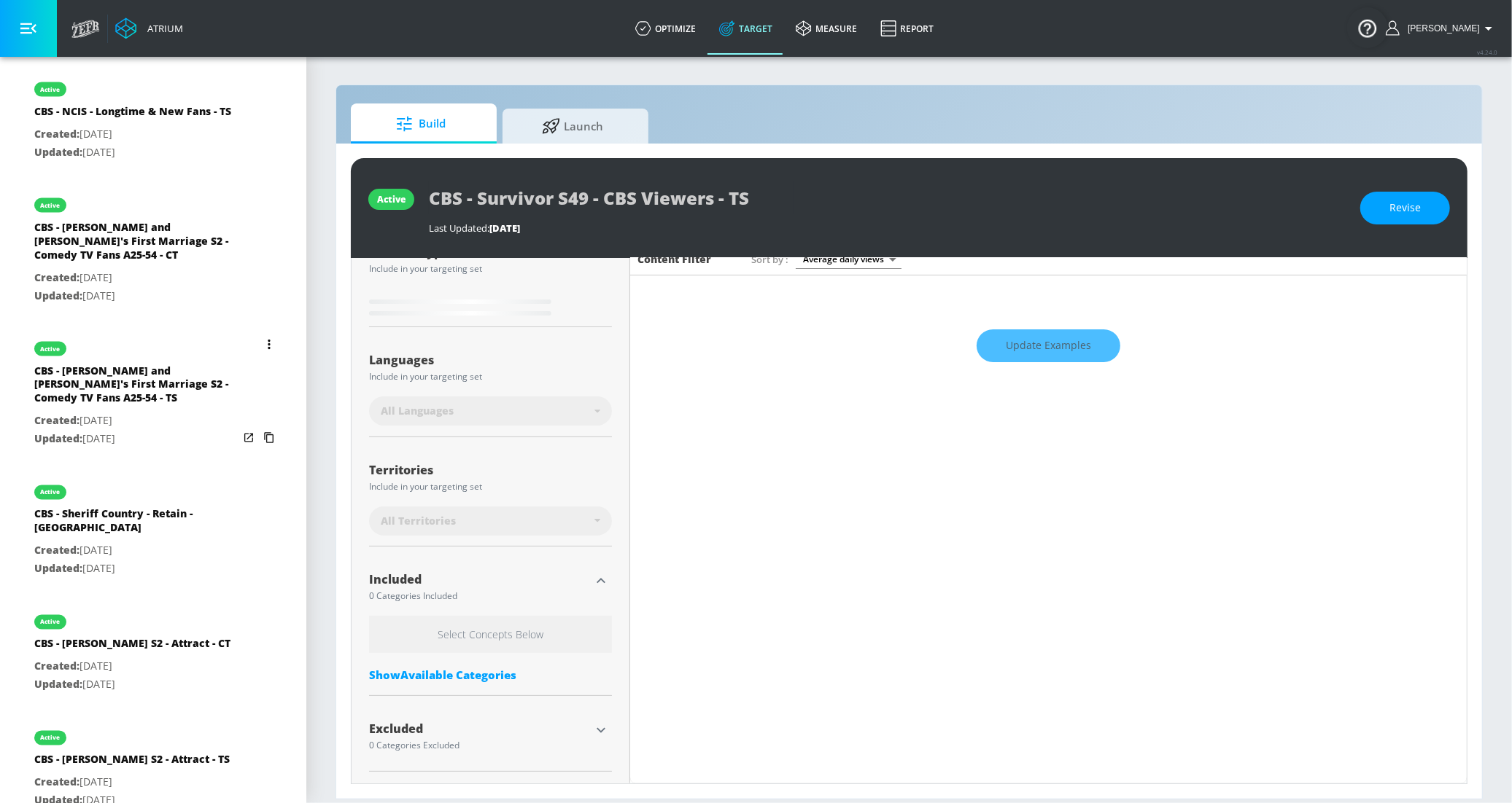
click at [141, 390] on div "CBS - [PERSON_NAME] and [PERSON_NAME]'s First Marriage S2 - Comedy TV Fans A25-…" at bounding box center [136, 388] width 204 height 49
type input "CBS - [PERSON_NAME] and [PERSON_NAME]'s First Marriage S2 - Comedy TV Fans A25-…"
type input "0.05"
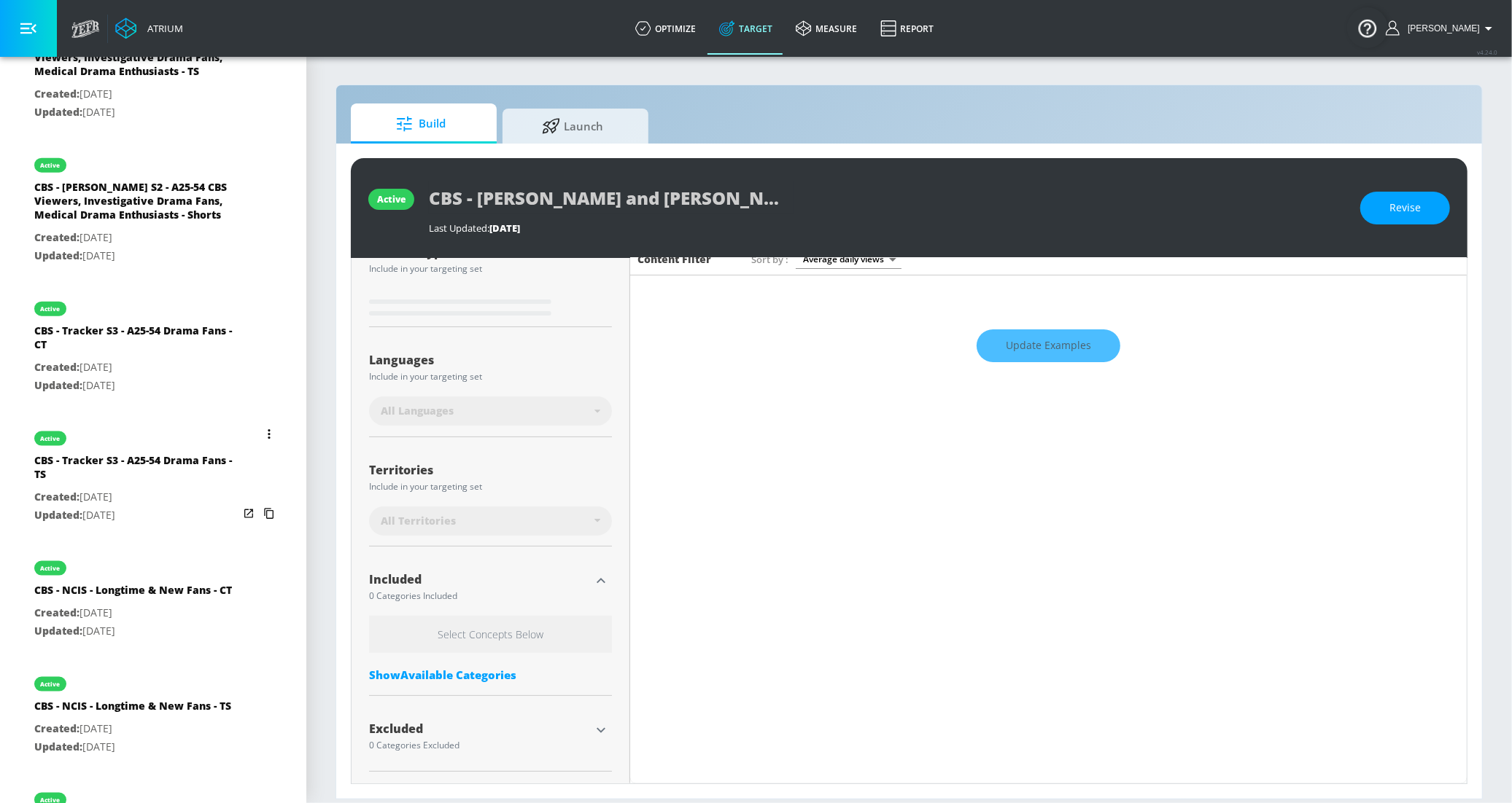
scroll to position [1362, 0]
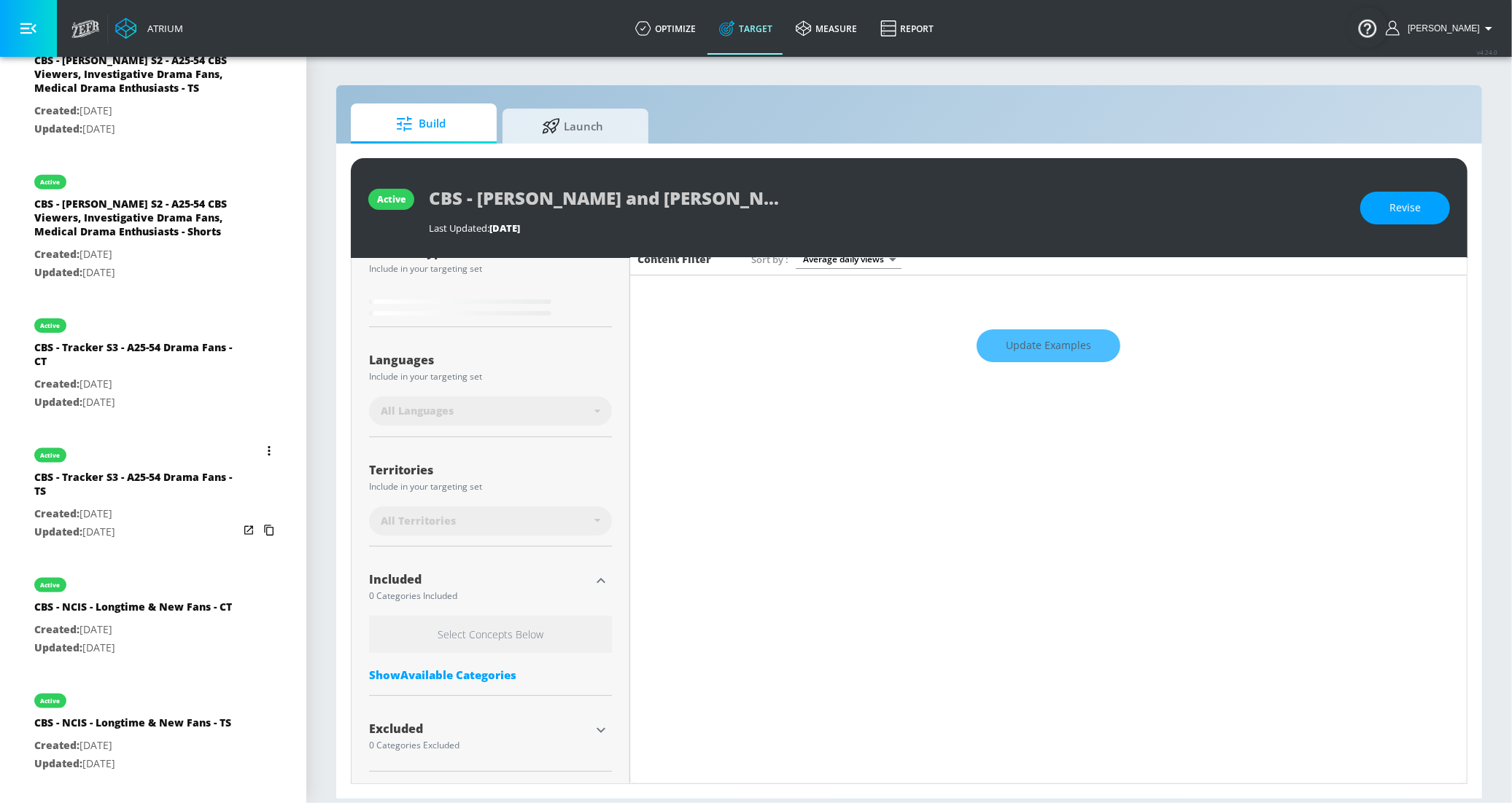
click at [141, 470] on div "CBS - Tracker S3 - A25-54 Drama Fans - TS" at bounding box center [136, 487] width 204 height 35
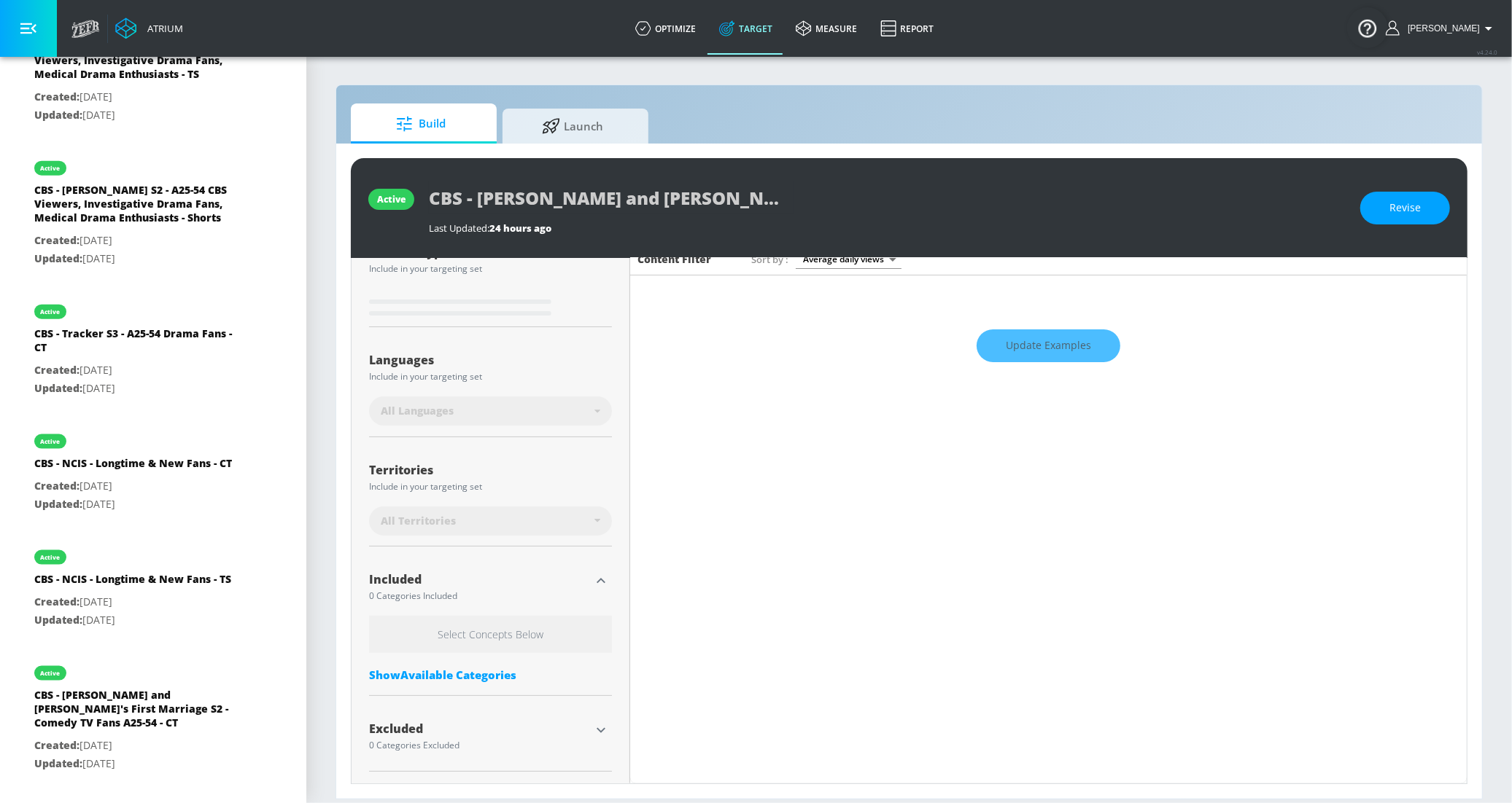
type input "CBS - Tracker S3 - A25-54 Drama Fans - TS"
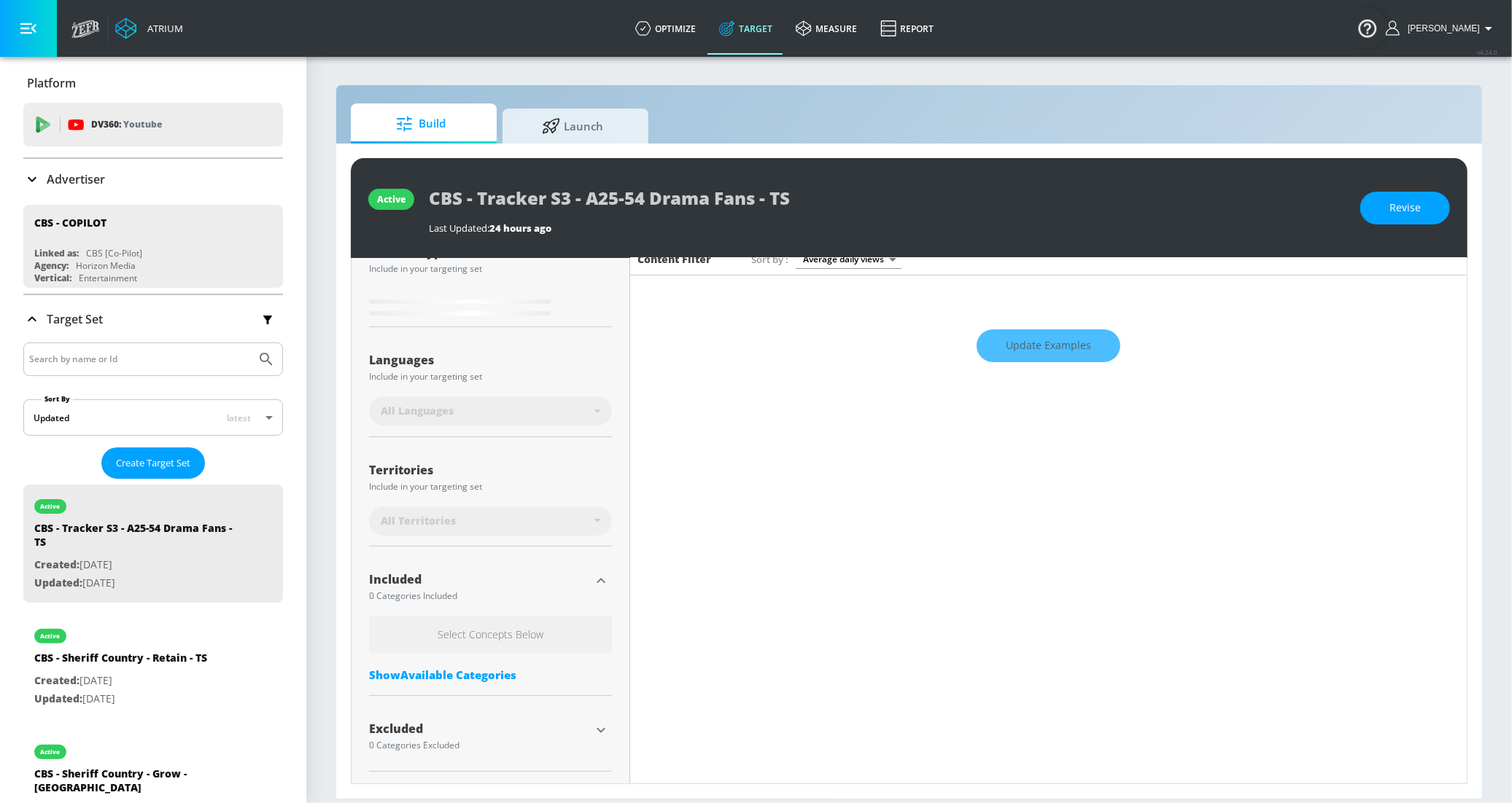
scroll to position [199, 0]
type input "0.5"
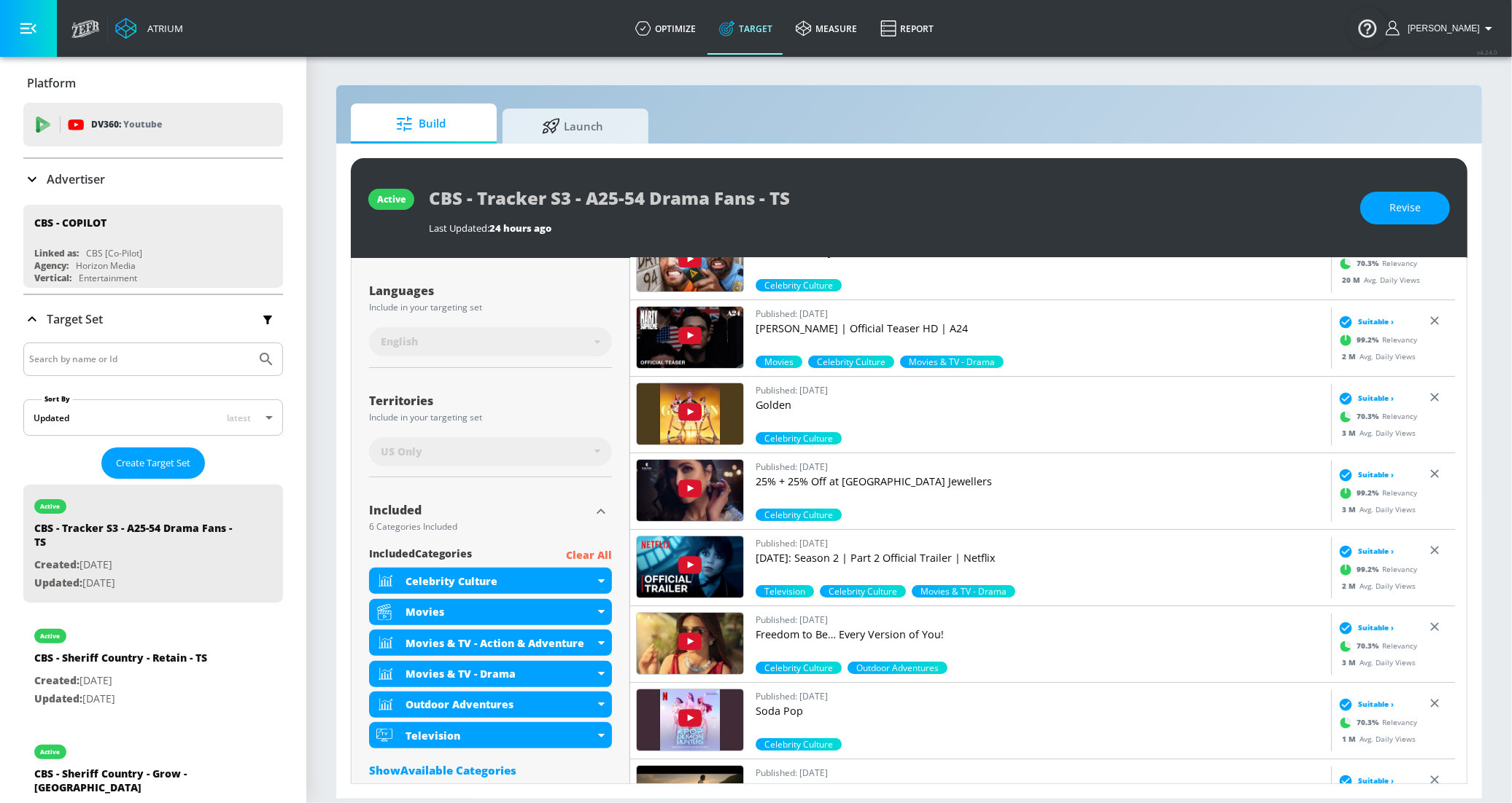
scroll to position [347, 0]
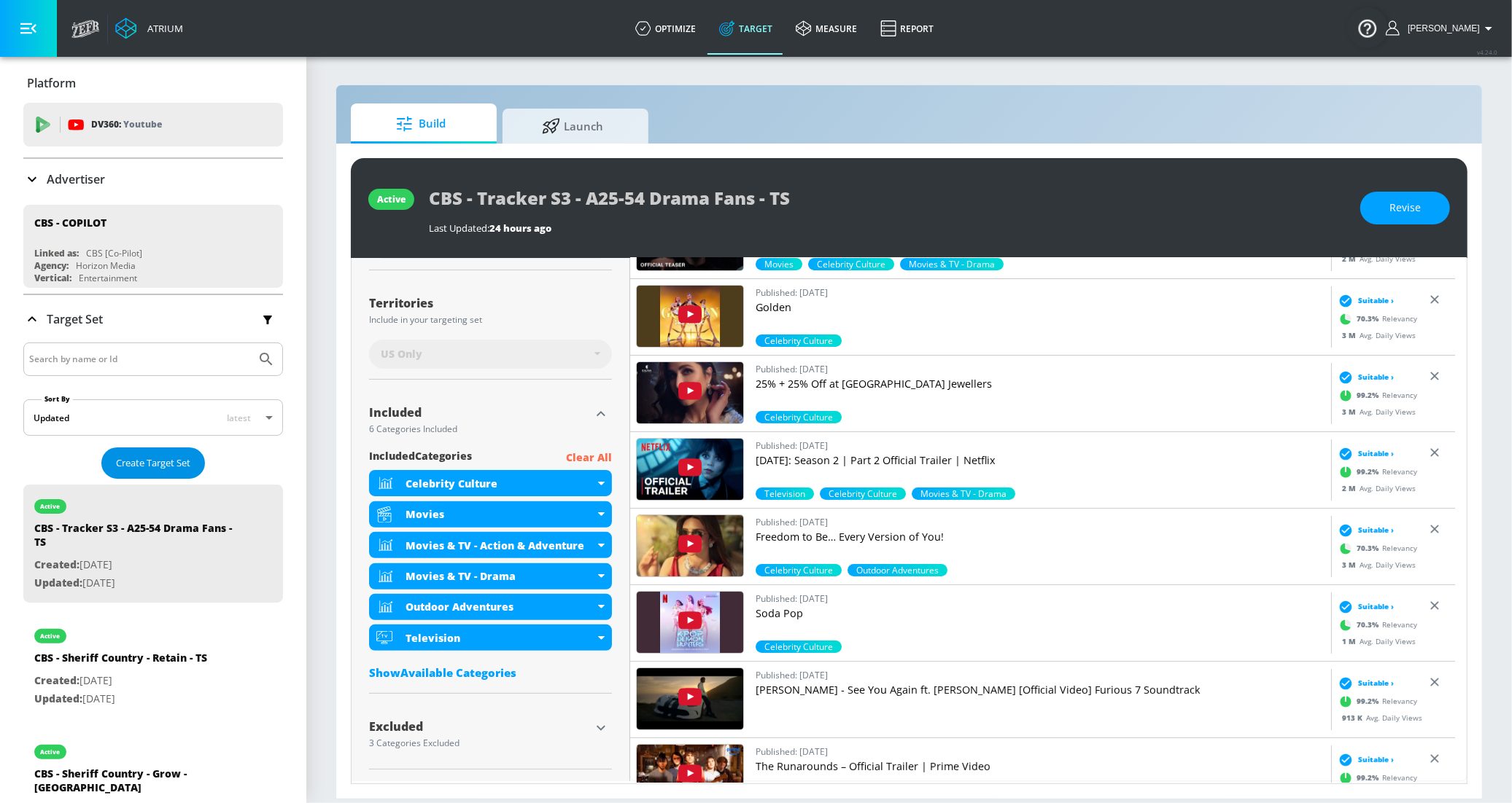
click at [142, 455] on button "Create Target Set" at bounding box center [153, 463] width 104 height 31
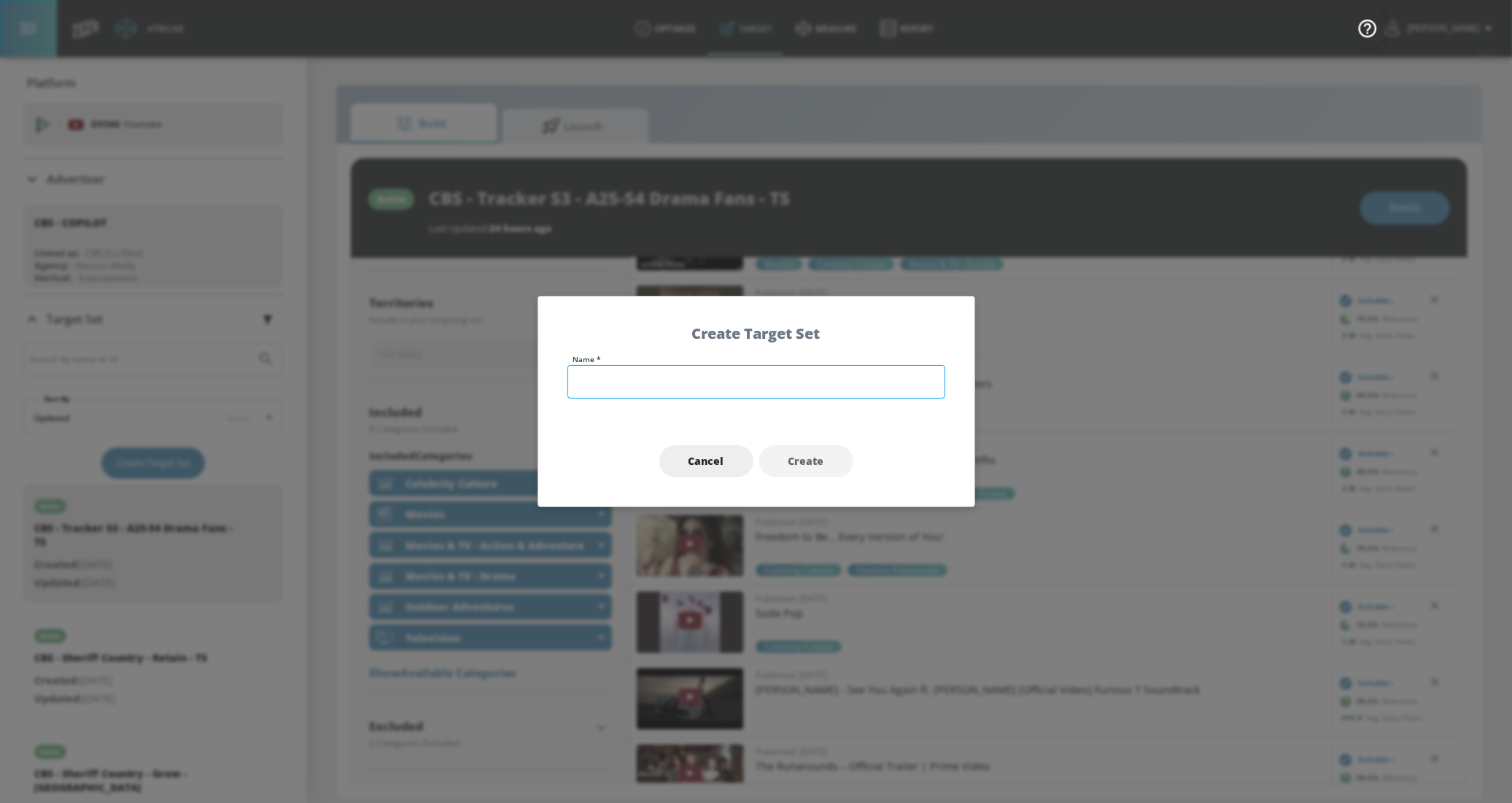
click at [692, 391] on input "text" at bounding box center [756, 382] width 377 height 34
type input "CBS - Boston Blue - A18-64 Procedural Fans"
click at [814, 451] on button "Create" at bounding box center [806, 462] width 94 height 33
type input "CBS - Boston Blue - A18-64 Procedural Fans"
type input "channels"
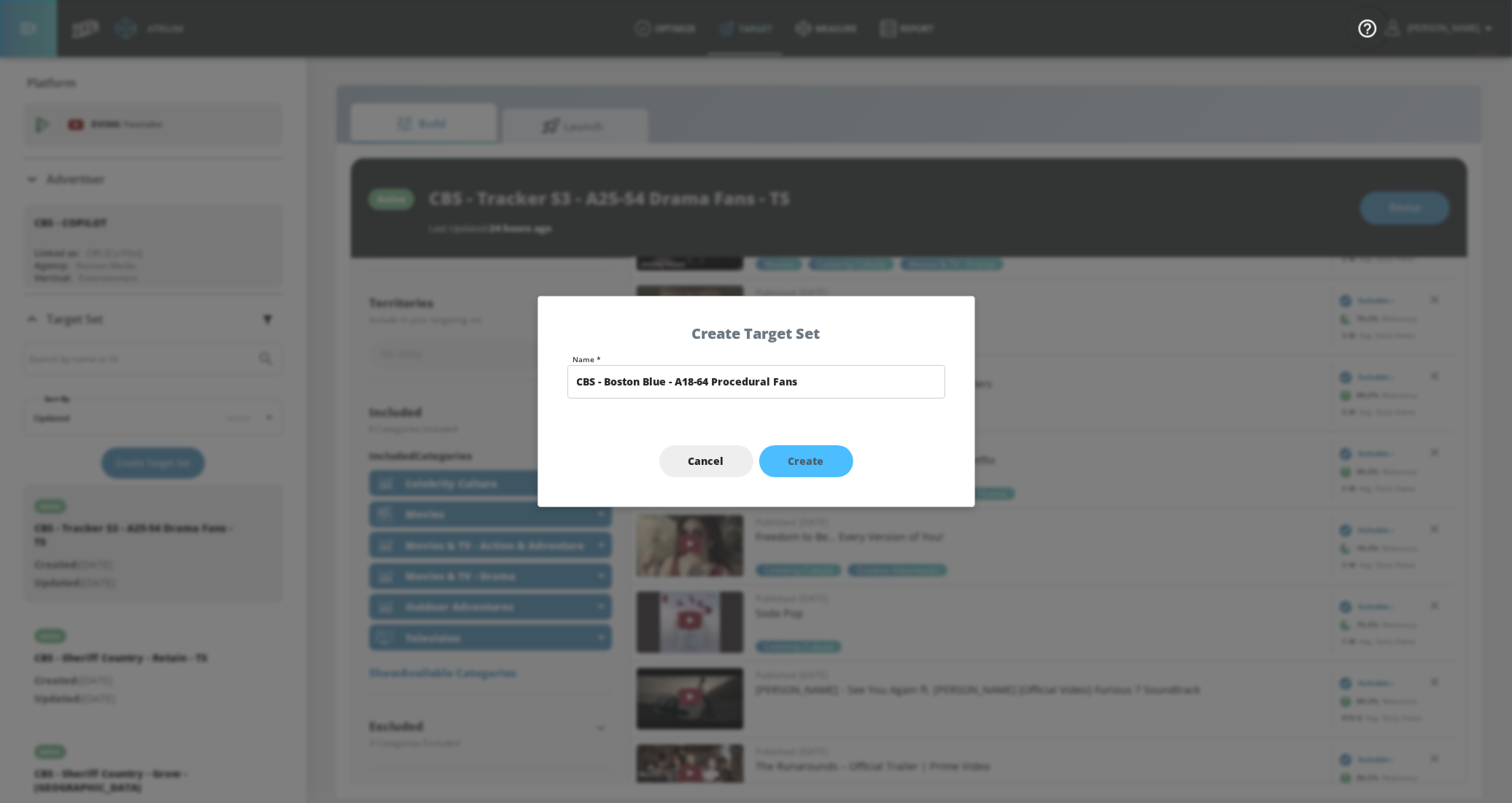
type input "0.05"
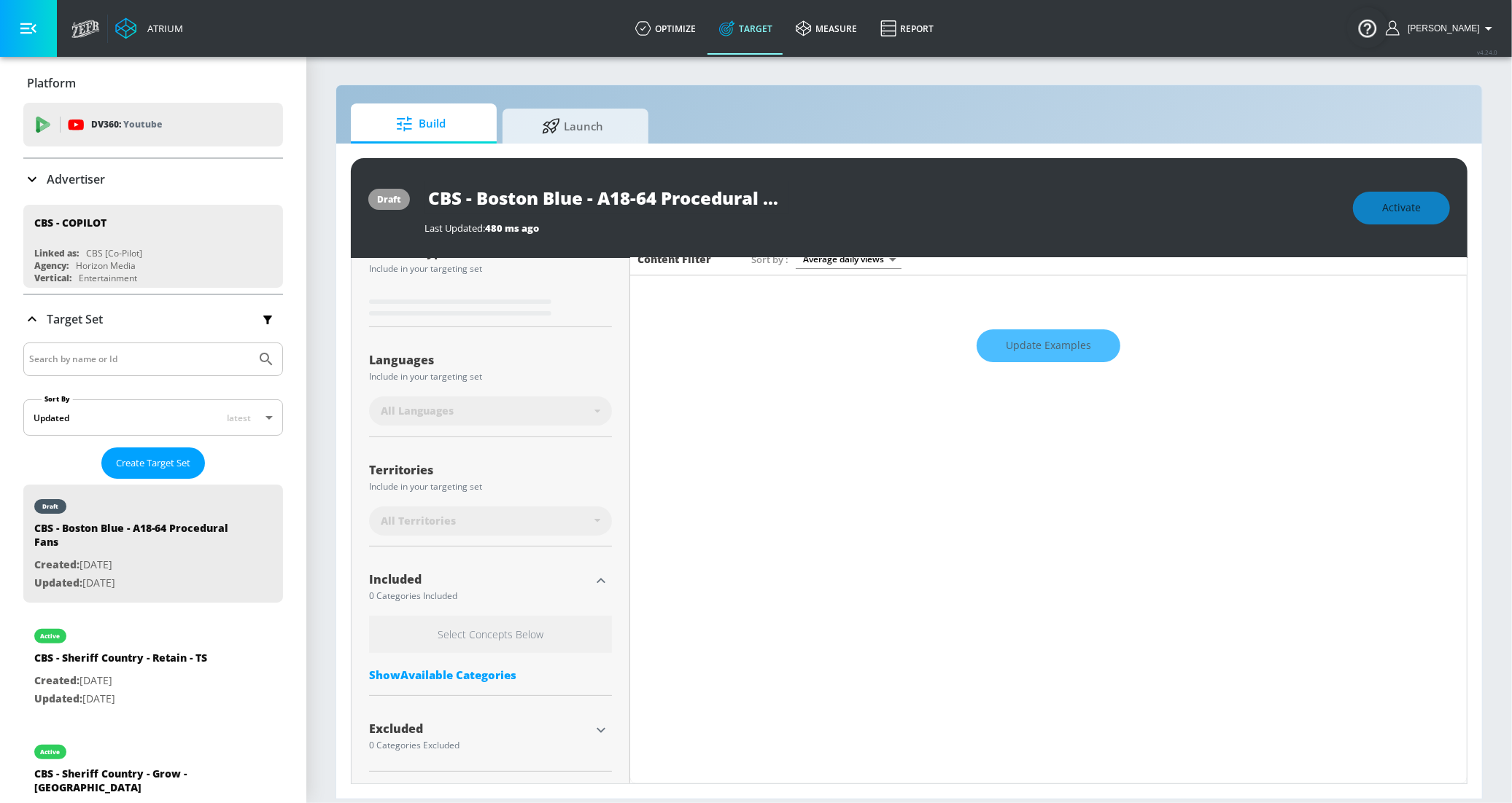
scroll to position [199, 0]
click at [728, 197] on input "CBS - Boston Blue - A18-64 Procedural Fans" at bounding box center [606, 198] width 365 height 33
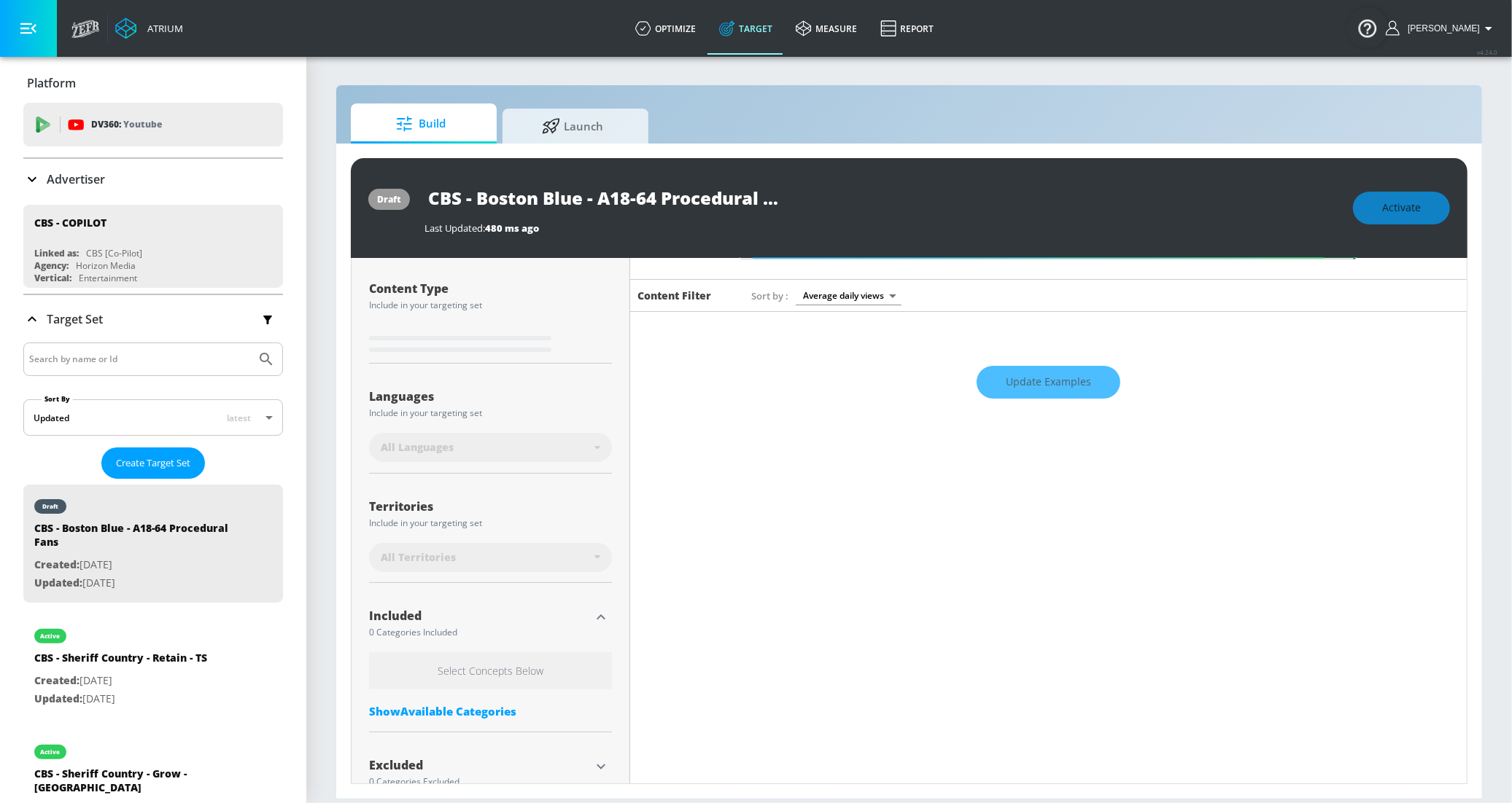
scroll to position [0, 0]
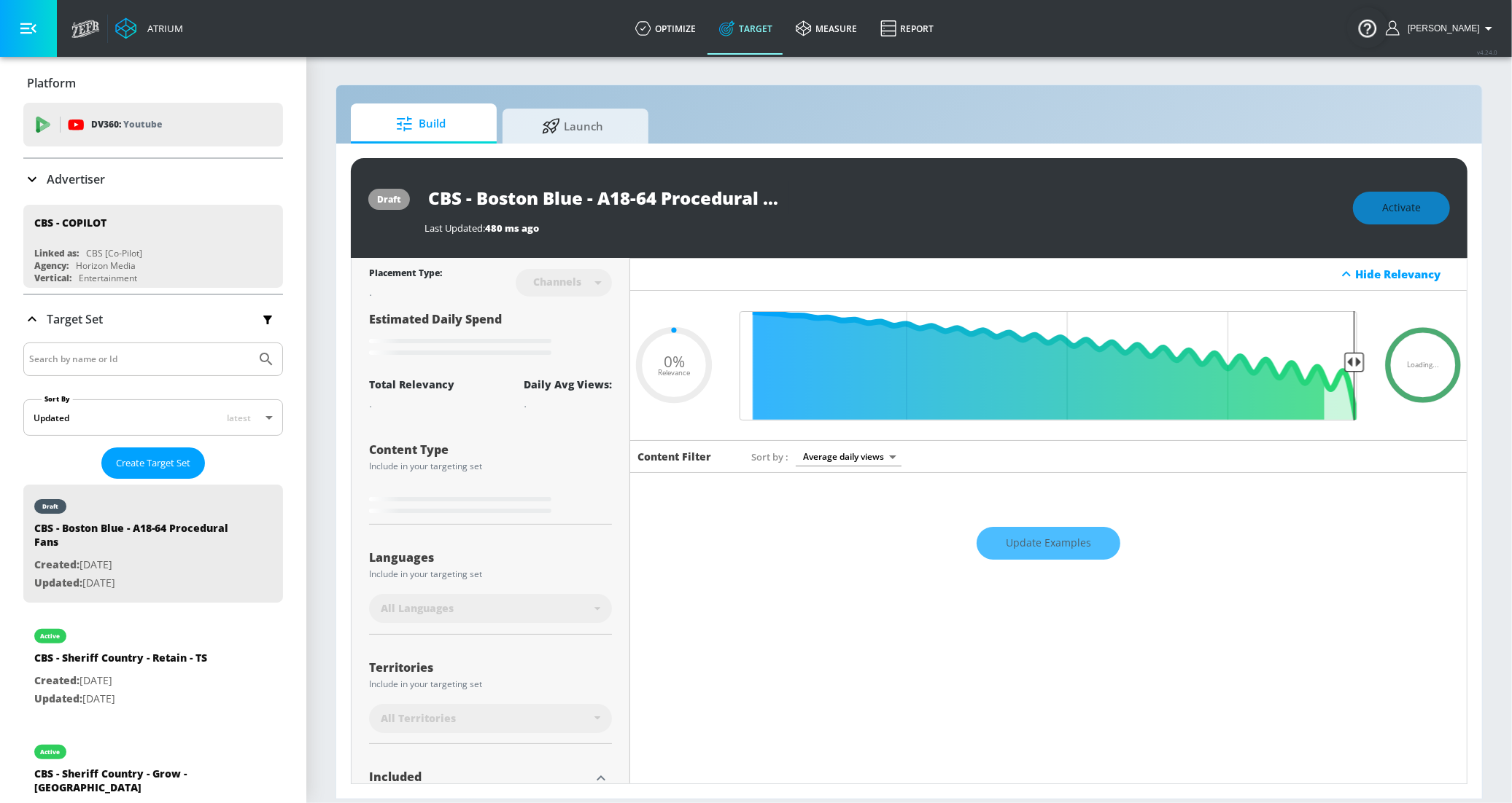
click at [748, 202] on input "CBS - Boston Blue - A18-64 Procedural Fans" at bounding box center [606, 198] width 365 height 33
drag, startPoint x: 749, startPoint y: 199, endPoint x: 851, endPoint y: 199, distance: 102.0
click at [851, 199] on div "CBS - Boston Blue - A18-64 Procedural Fans" at bounding box center [881, 198] width 913 height 33
click at [738, 198] on input "CBS - Boston Blue - A18-64 Procedural Fans" at bounding box center [606, 198] width 365 height 33
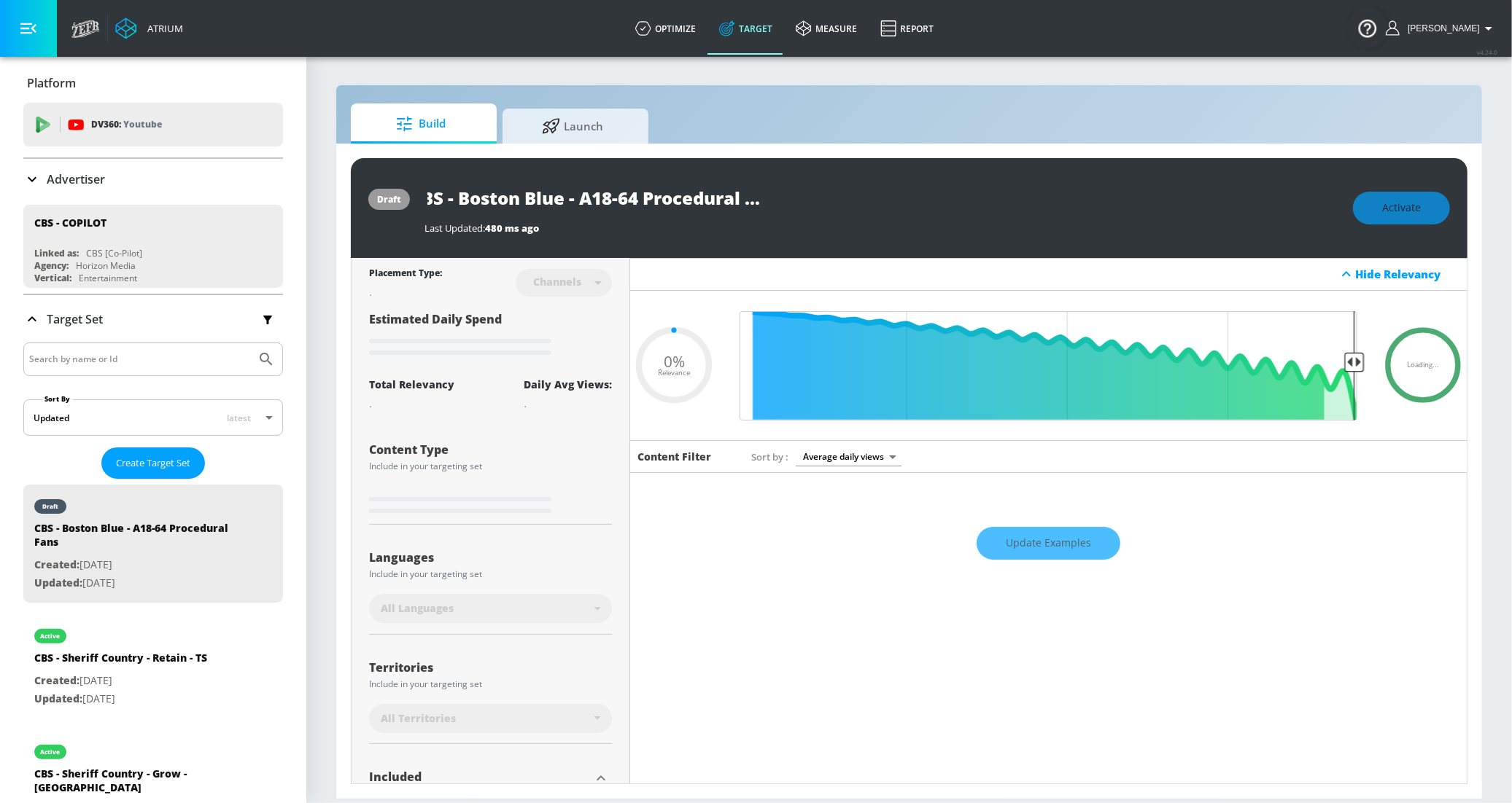
click at [783, 198] on input "CBS - Boston Blue - A18-64 Procedural Fans" at bounding box center [606, 198] width 365 height 33
type input "CBS - Boston Blue - A18-64 Procedural Fans"
type input "0.05"
type input "CBS - Boston Blue - A18-64 Procedural Fans -"
type input "0.05"
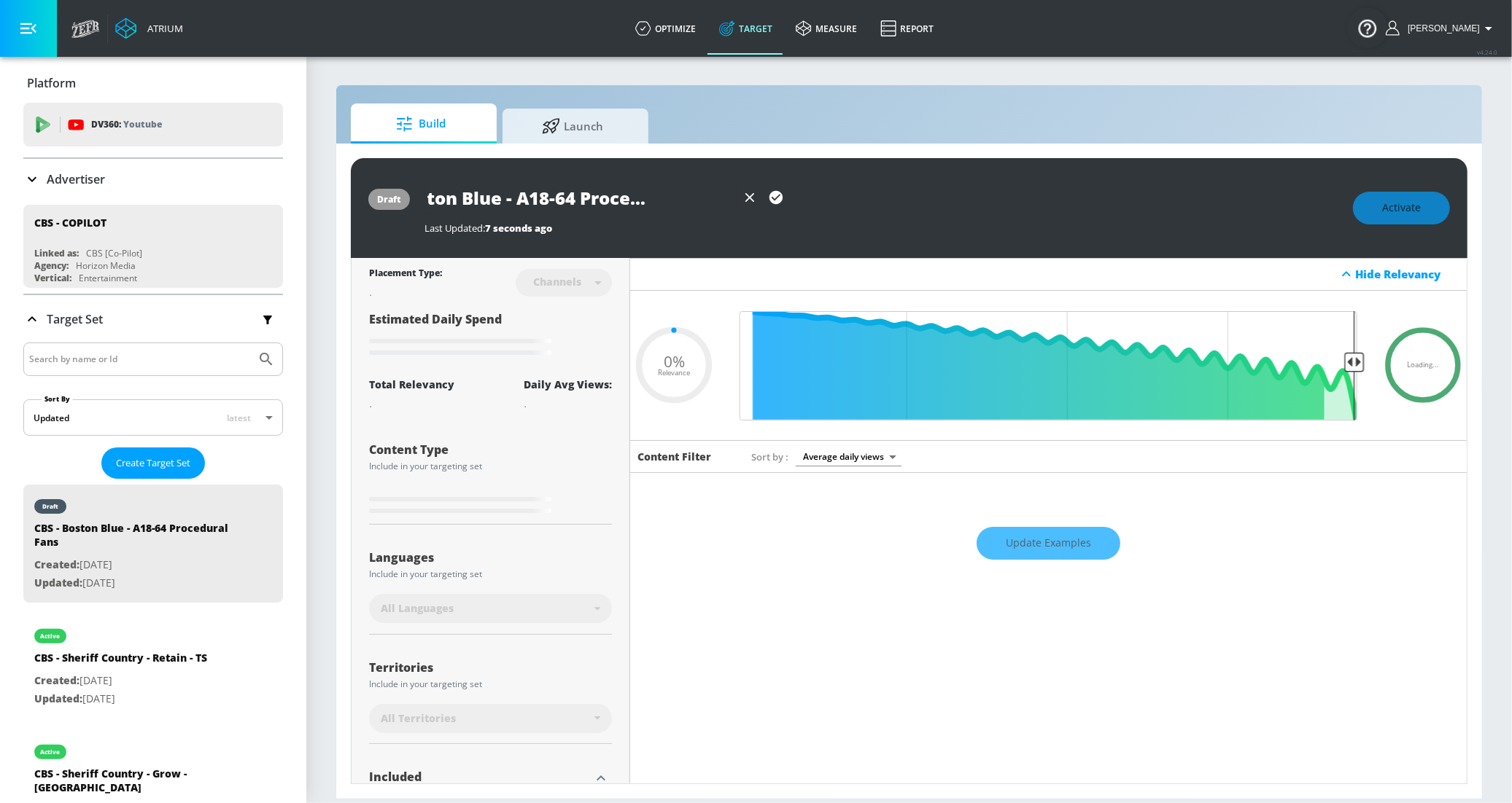
type input "CBS - Boston Blue - A18-64 Procedural Fans -T"
type input "0.05"
type input "CBS - Boston Blue - A18-64 Procedural Fans -TS"
type input "0.6"
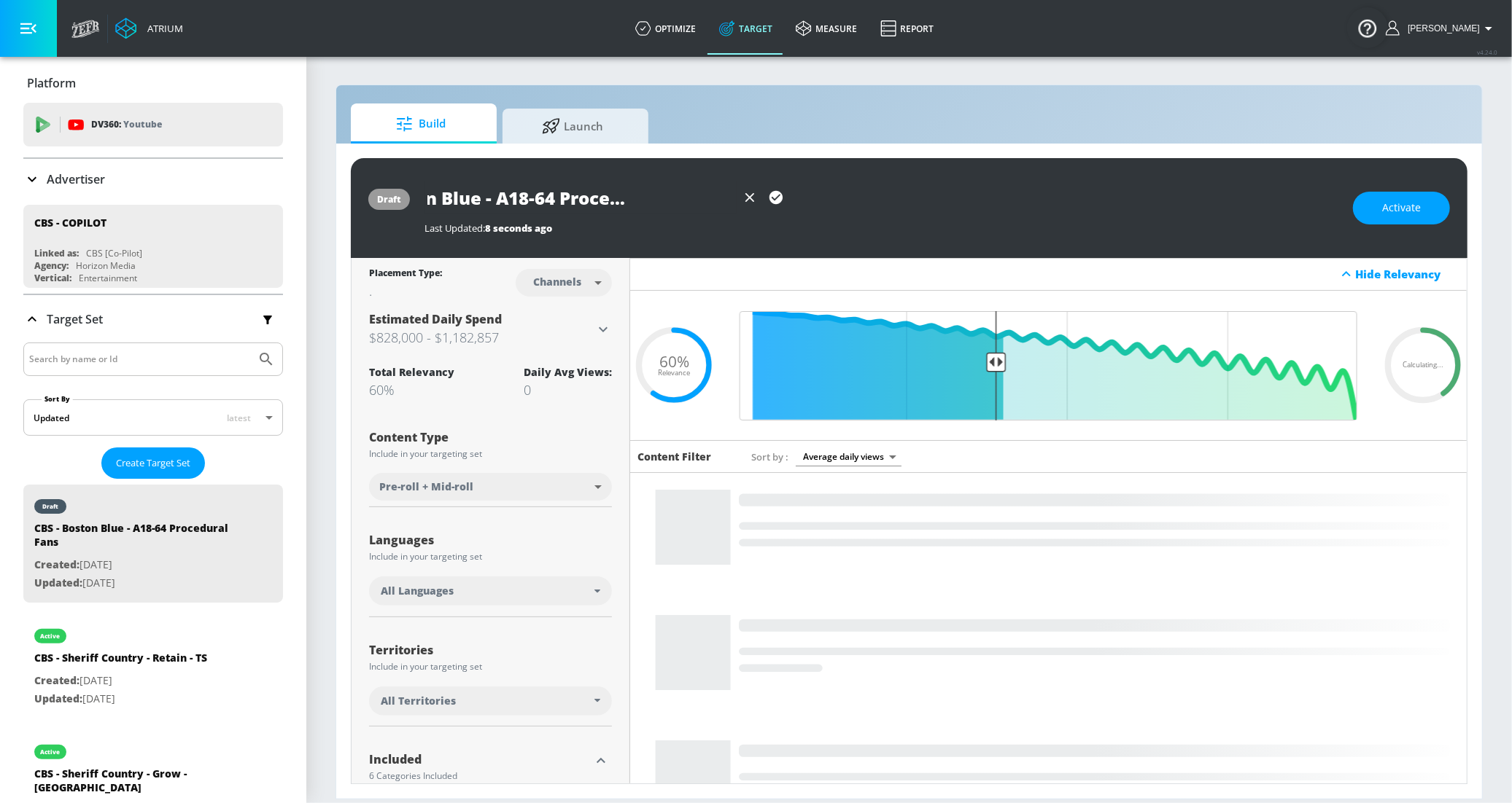
drag, startPoint x: 712, startPoint y: 200, endPoint x: 727, endPoint y: 198, distance: 15.1
click at [712, 200] on input "CBS - Boston Blue - A18-64 Procedural Fans -TS" at bounding box center [580, 198] width 312 height 33
drag, startPoint x: 718, startPoint y: 199, endPoint x: 788, endPoint y: 199, distance: 70.0
click at [788, 199] on div "CBS - Boston Blue - A18-64 Procedural Fans - TS" at bounding box center [606, 198] width 365 height 33
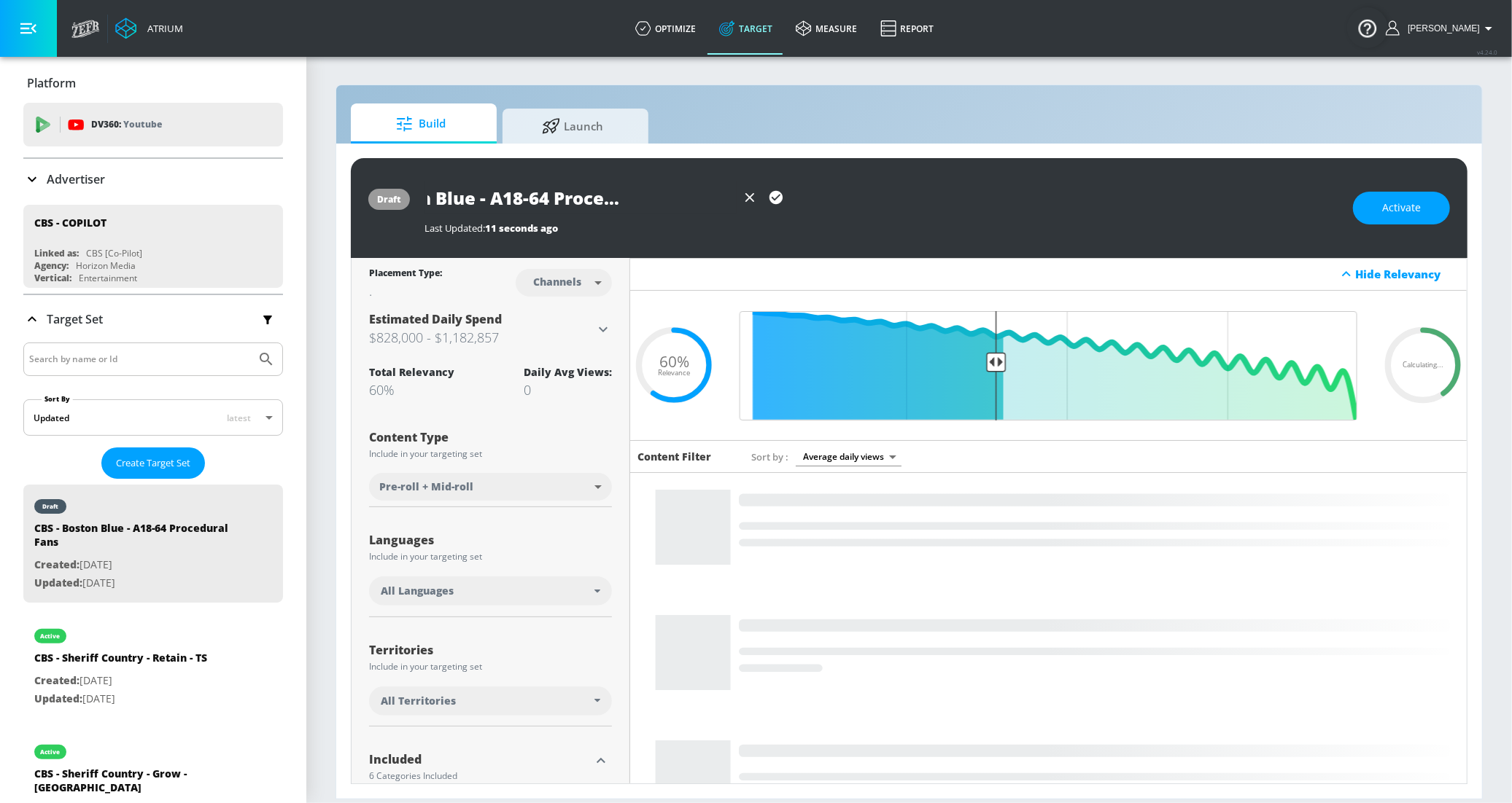
type input "CBS - Boston Blue - A18-64 Procedural Fans - CT"
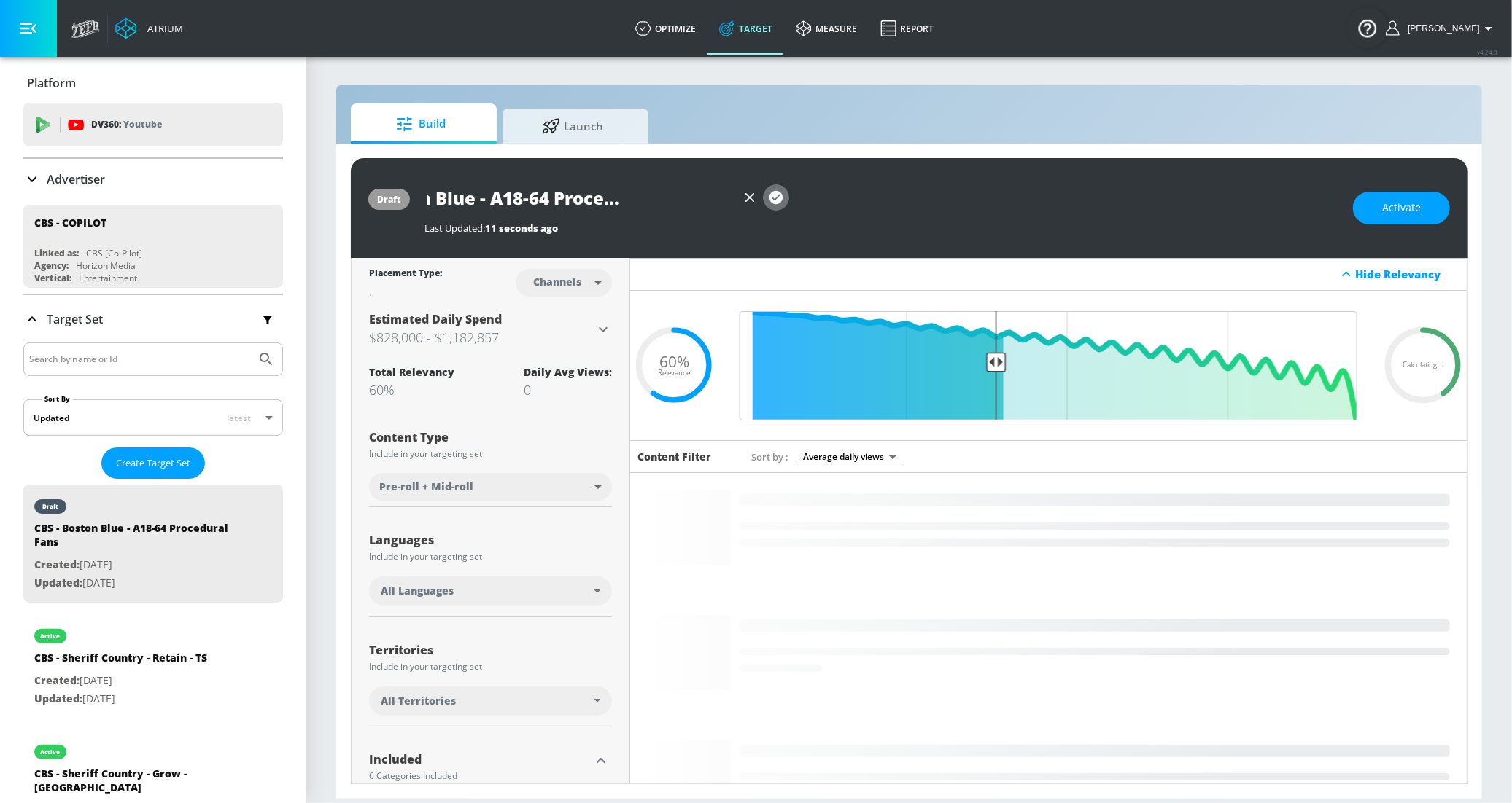
click at [779, 197] on icon "button" at bounding box center [776, 198] width 13 height 13
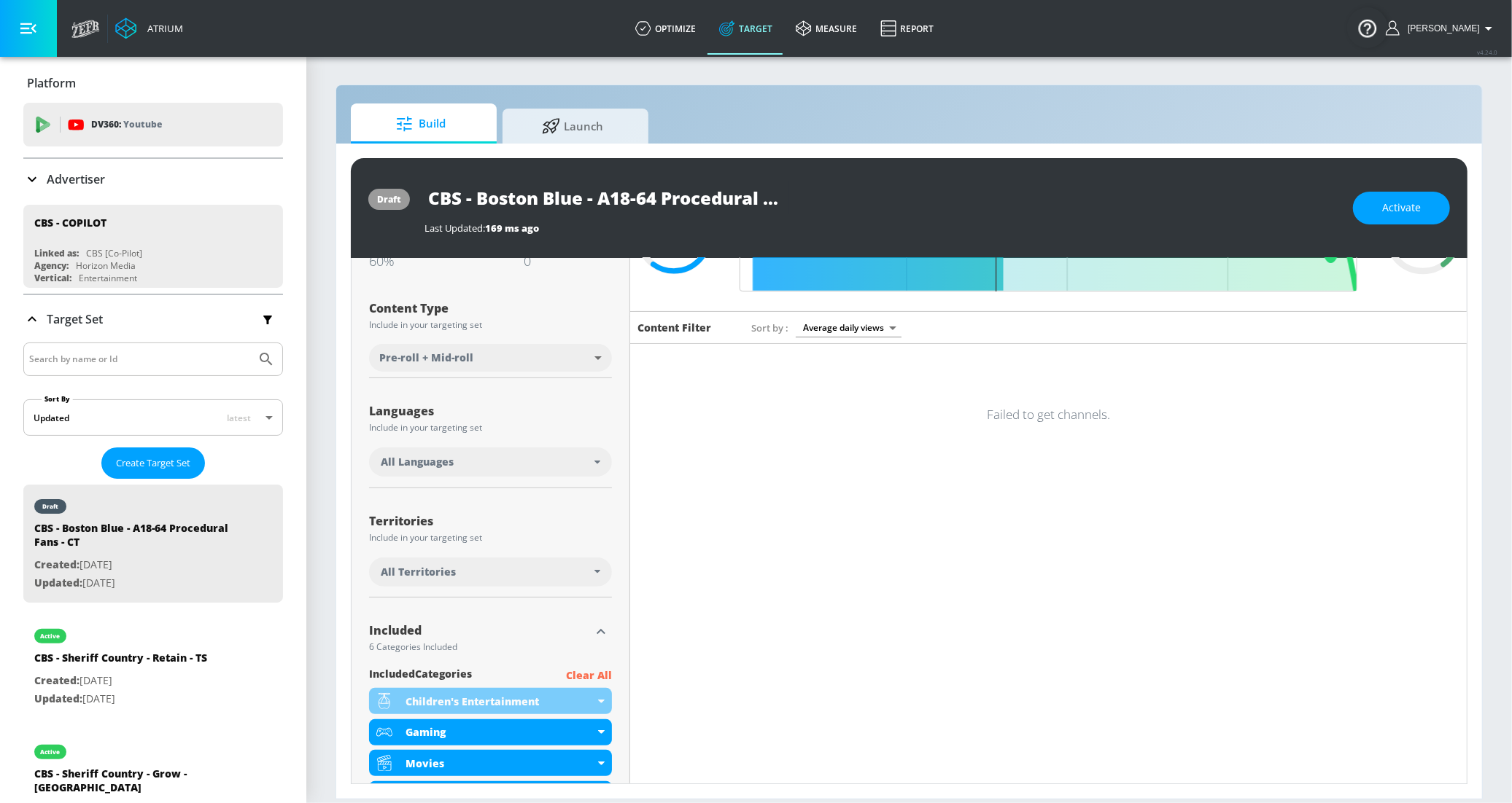
scroll to position [130, 0]
drag, startPoint x: 552, startPoint y: 476, endPoint x: 545, endPoint y: 468, distance: 10.6
click at [552, 476] on div "All Languages" at bounding box center [490, 463] width 243 height 34
click at [544, 467] on div "All Languages" at bounding box center [487, 461] width 213 height 15
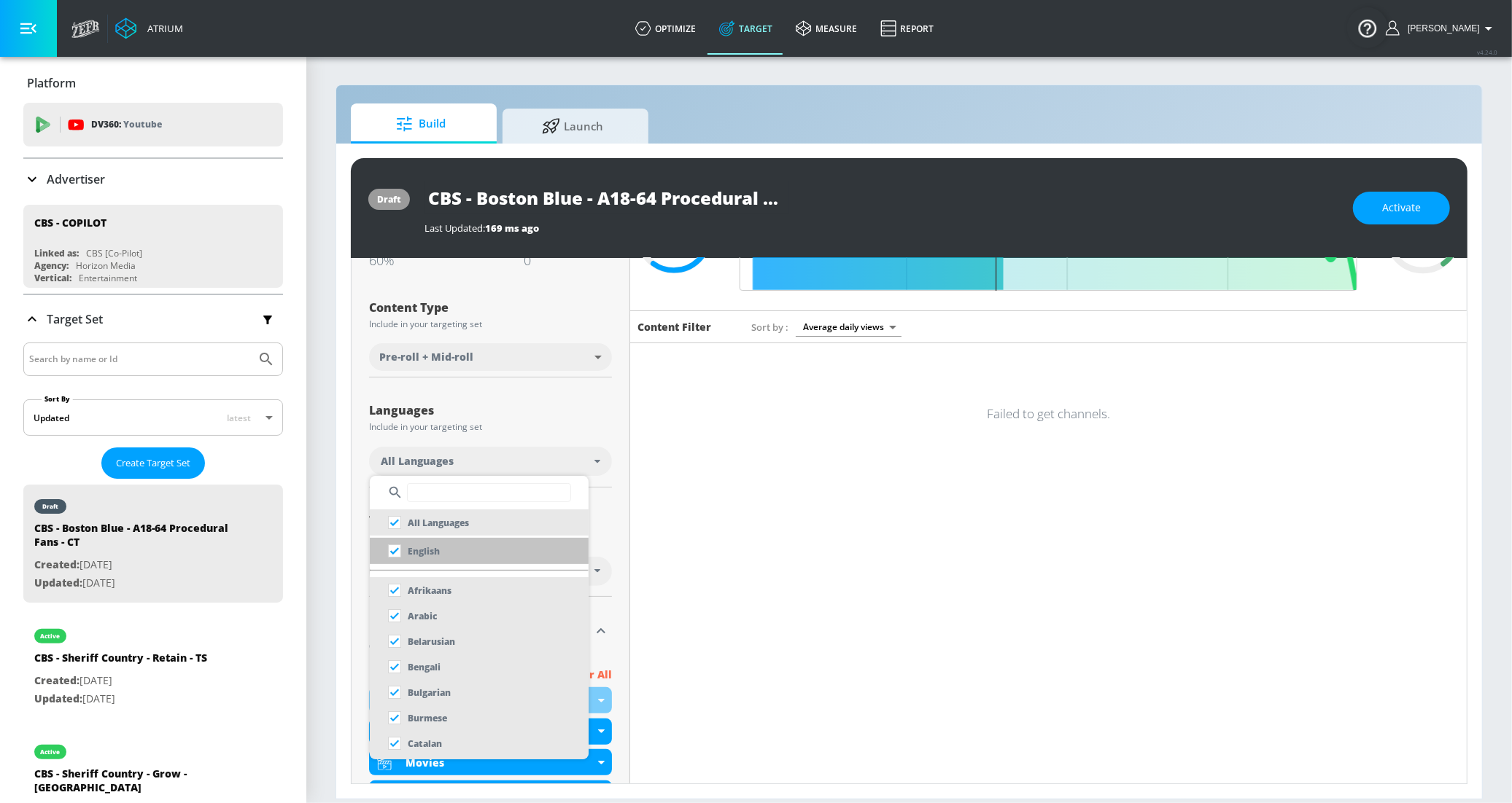
click at [429, 553] on p "English" at bounding box center [424, 551] width 32 height 16
checkbox input "false"
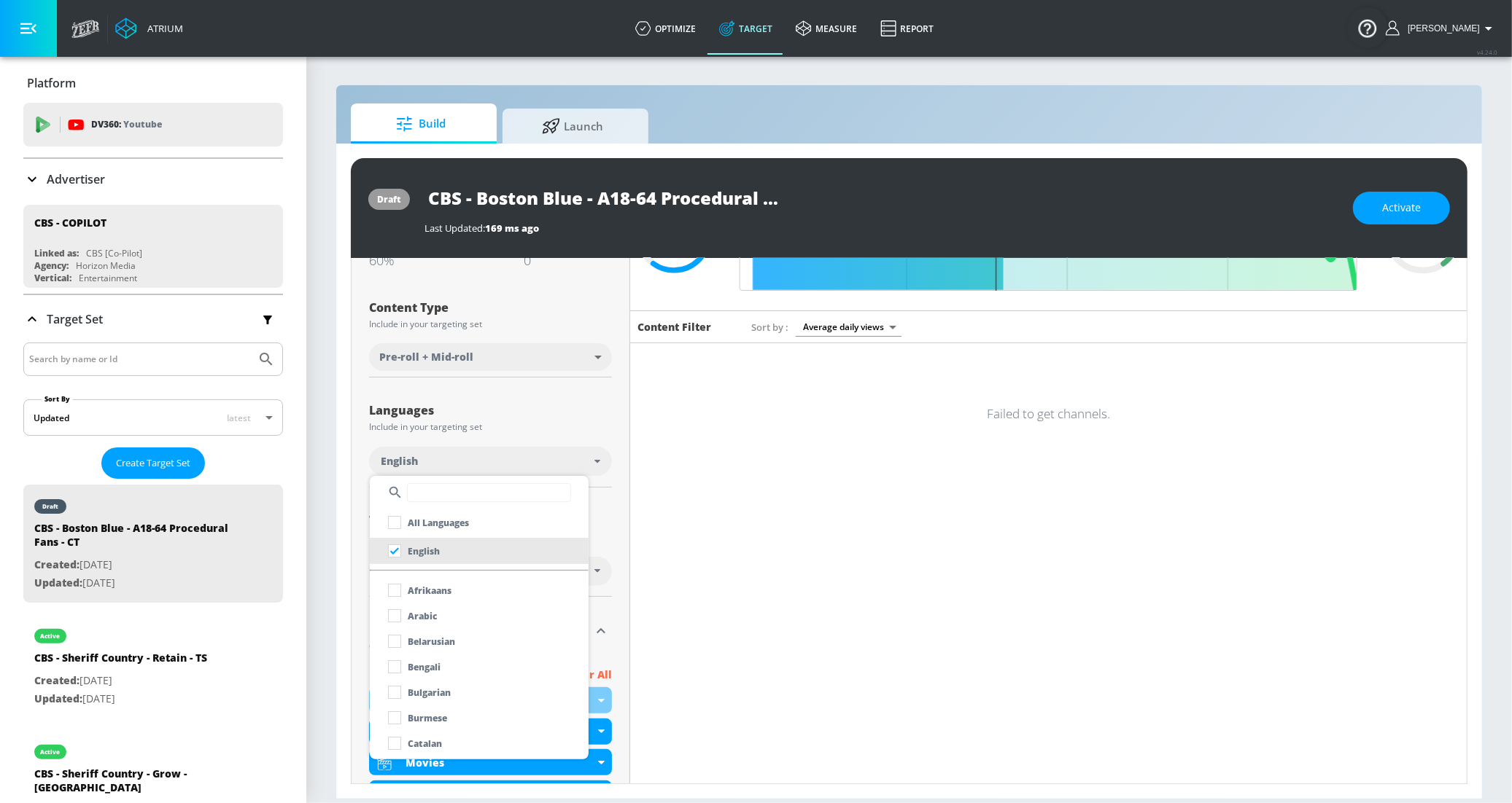
click at [470, 409] on div at bounding box center [756, 402] width 1512 height 803
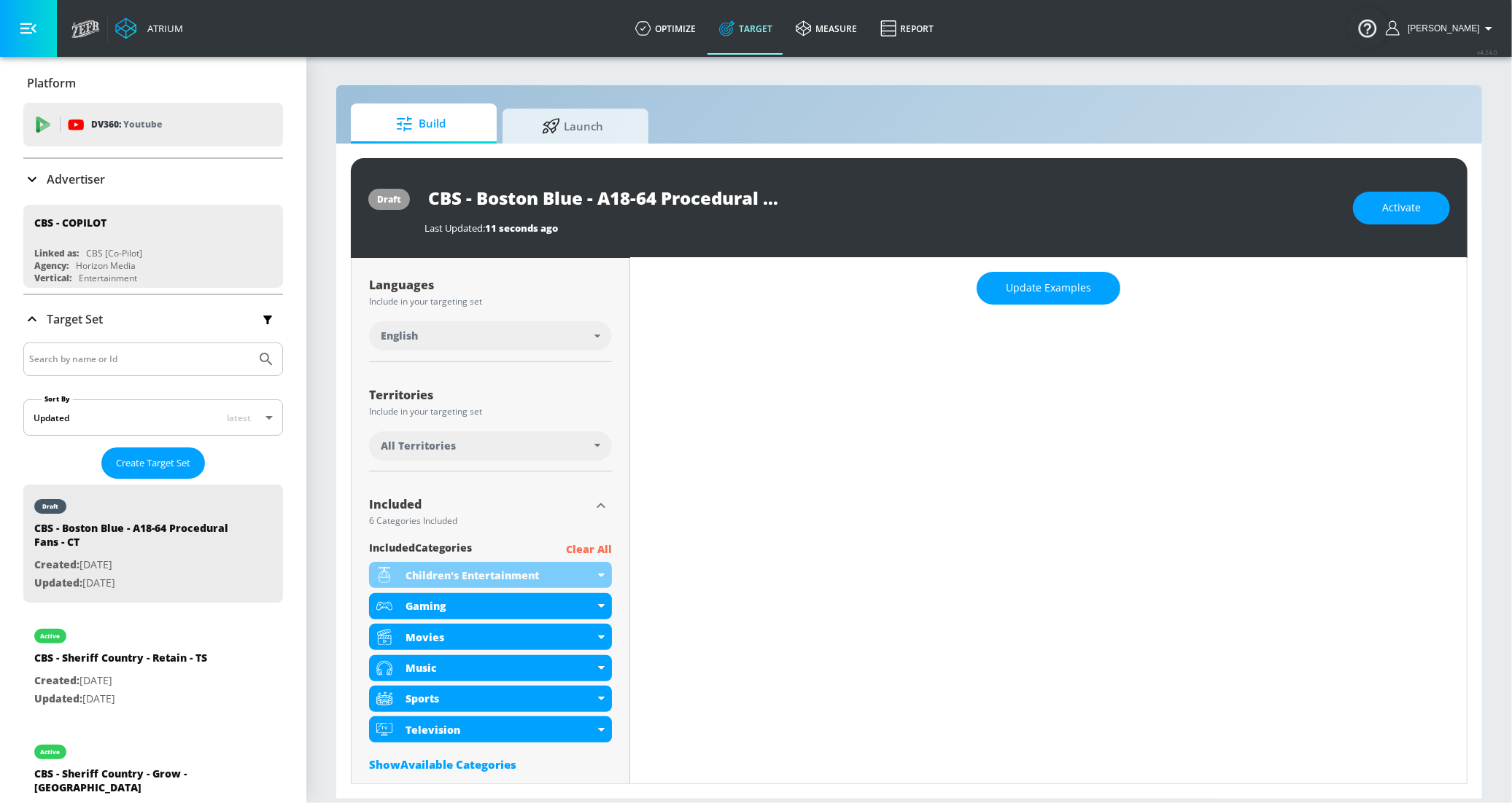
scroll to position [243, 0]
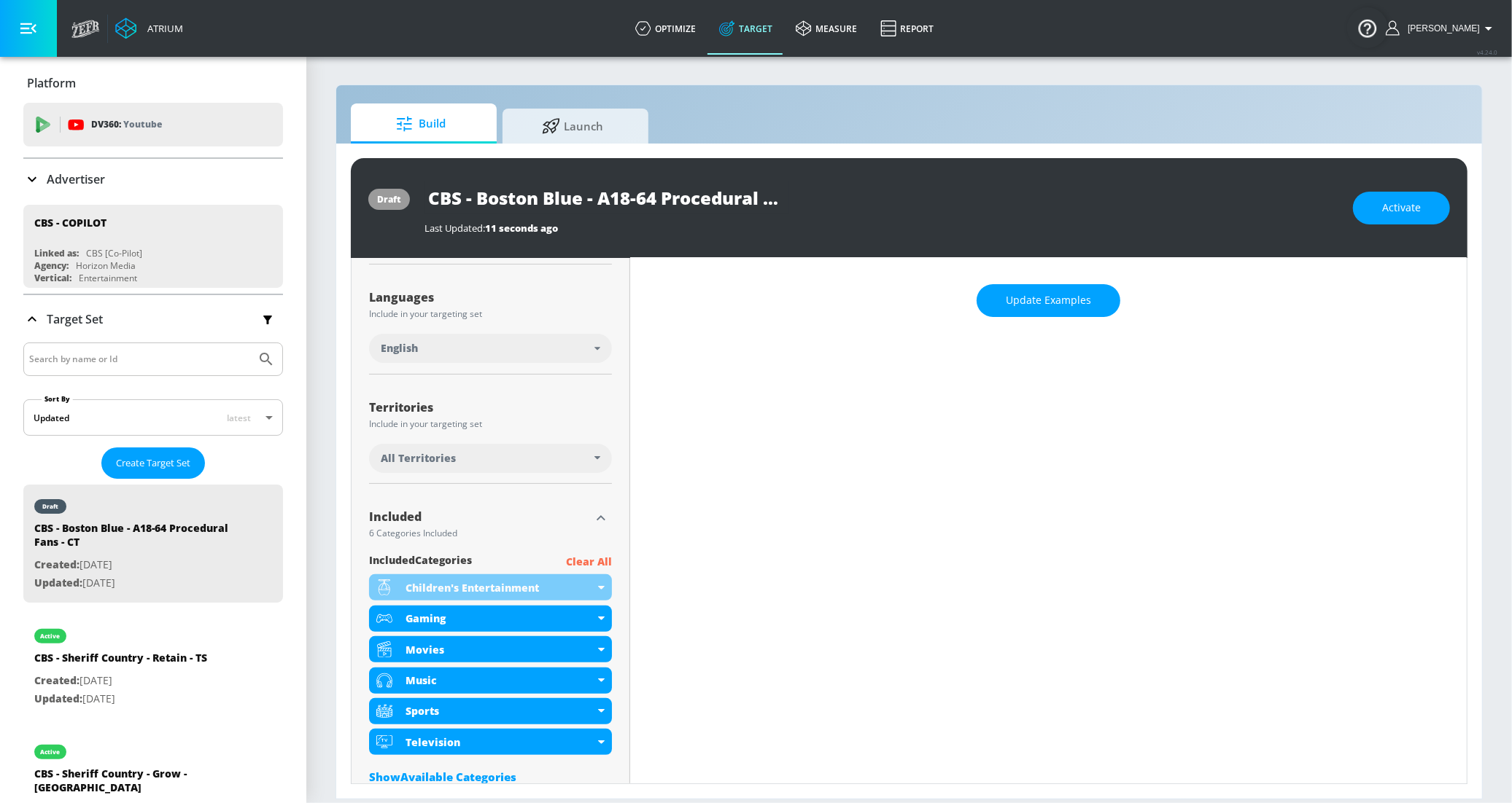
click at [563, 464] on div "All Territories" at bounding box center [487, 459] width 213 height 15
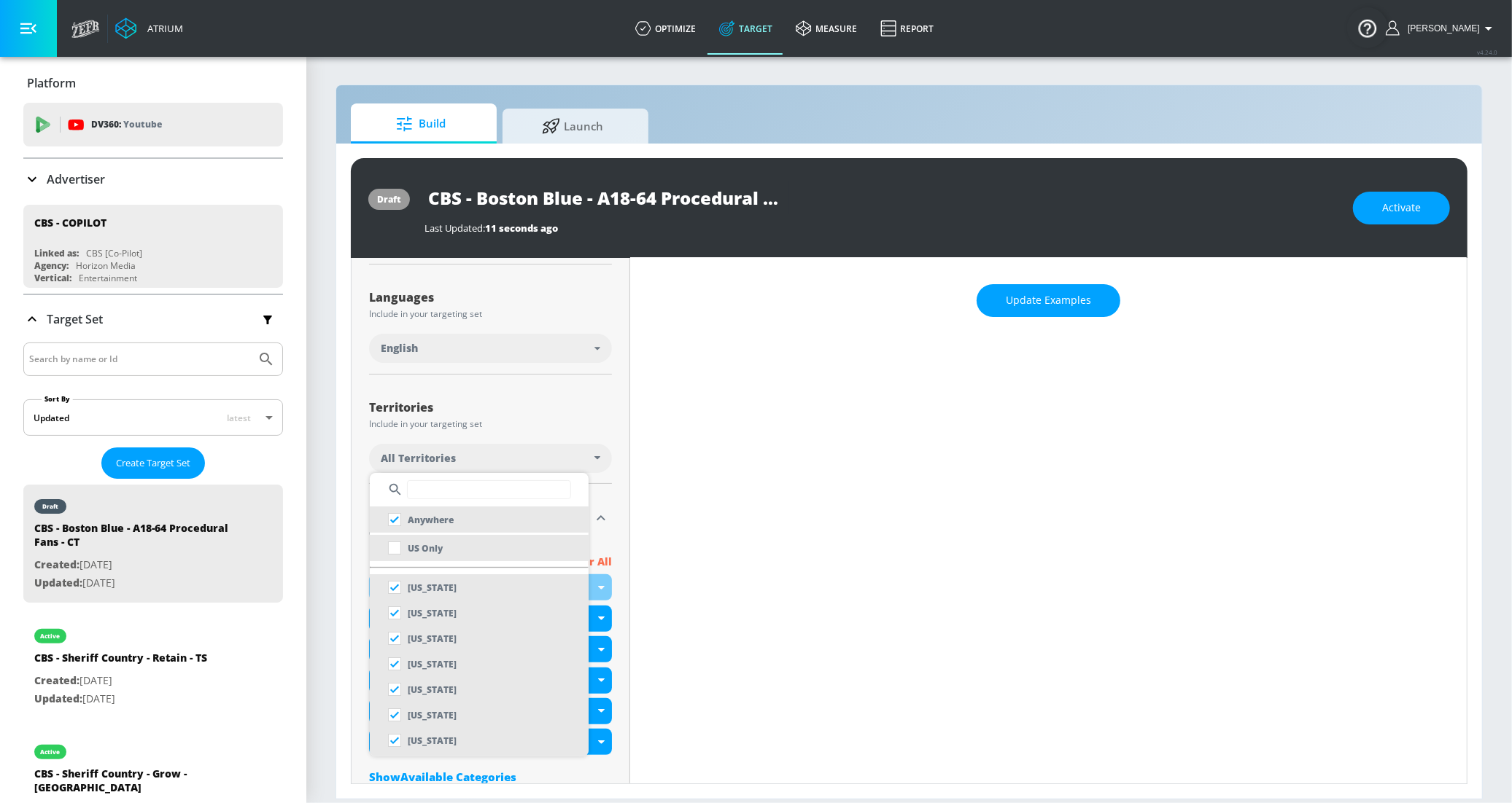
click at [459, 557] on li "US Only" at bounding box center [479, 548] width 219 height 27
checkbox input "false"
checkbox input "true"
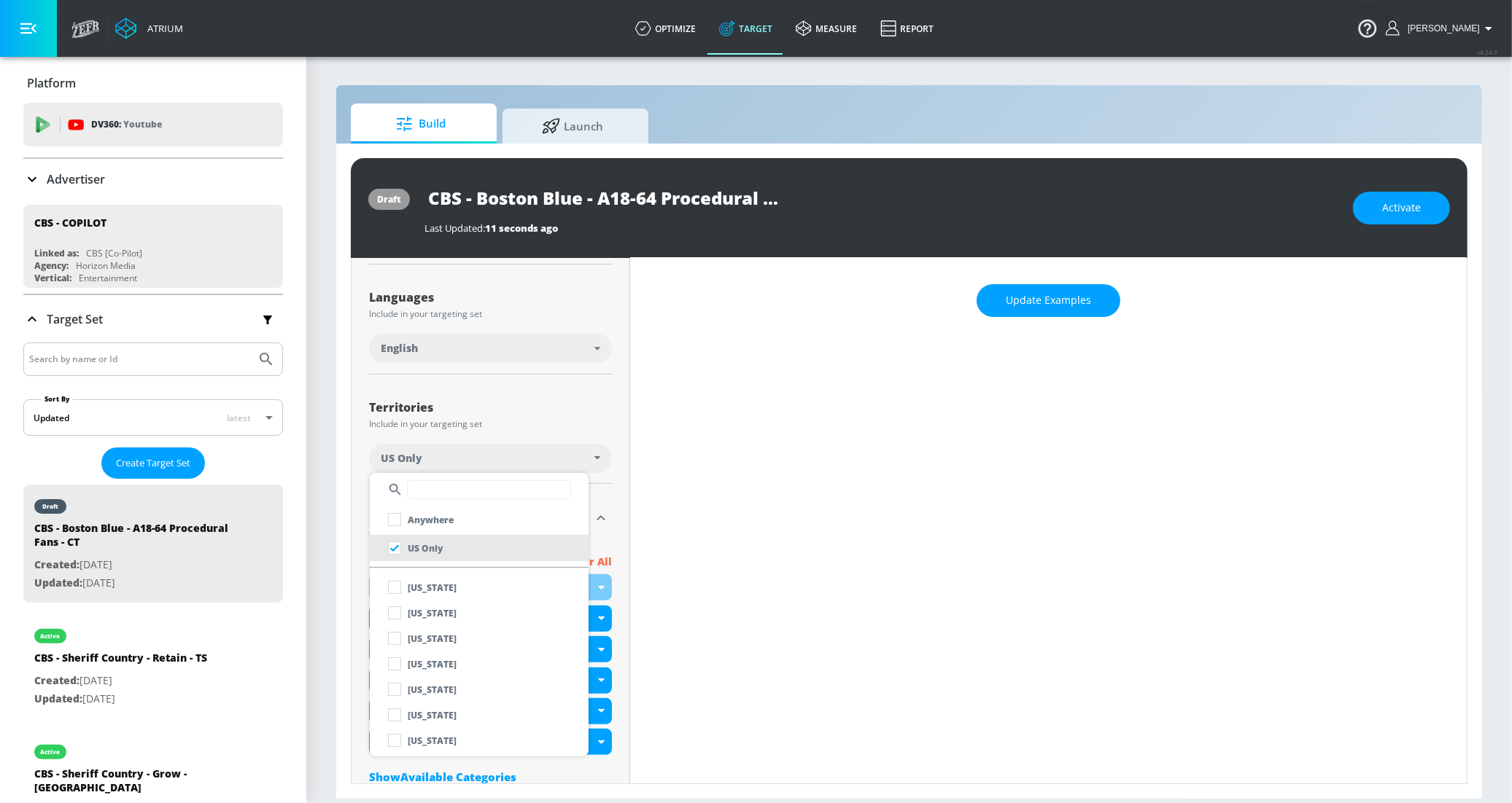
click at [569, 397] on div at bounding box center [756, 402] width 1512 height 803
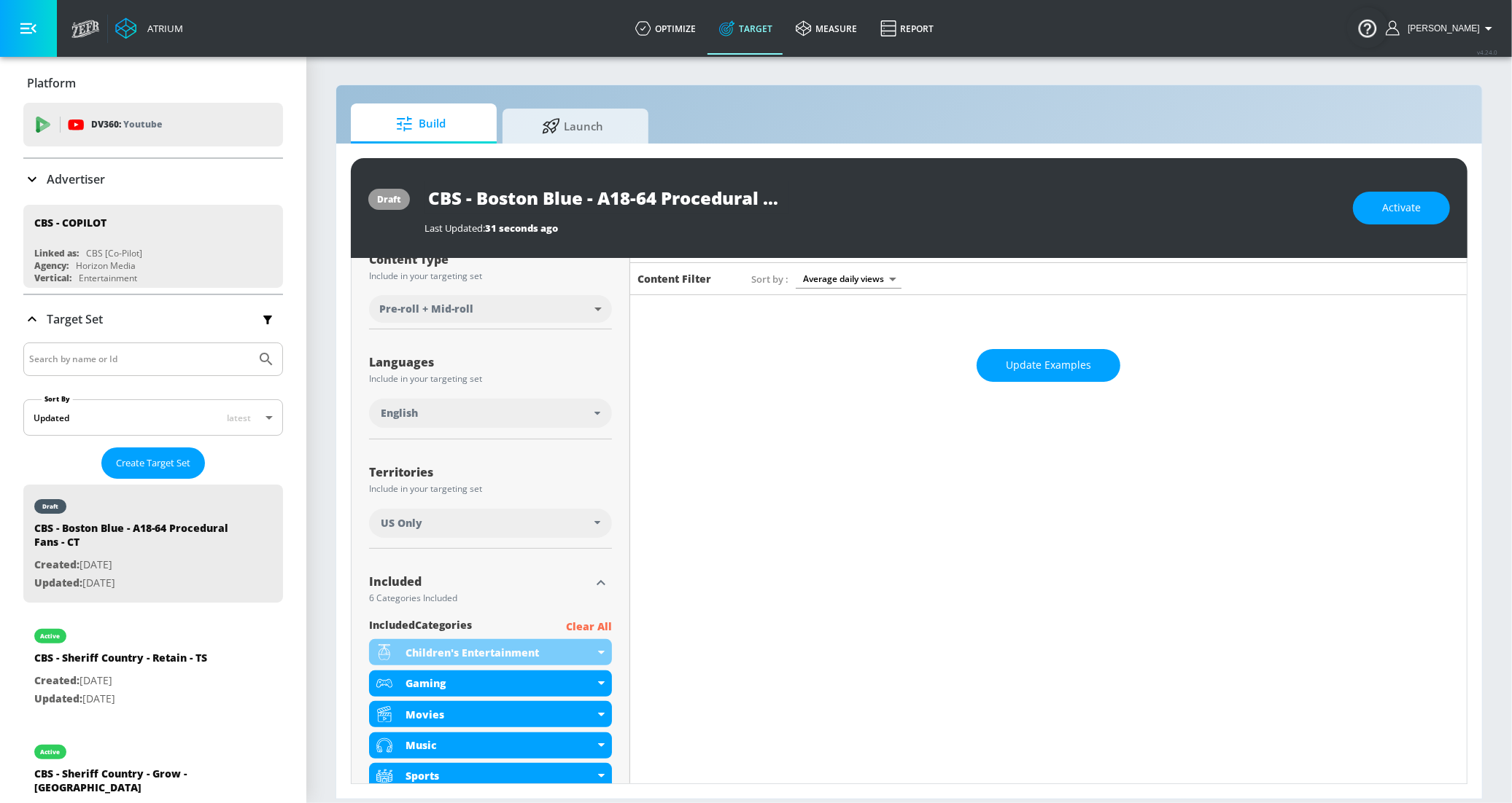
scroll to position [347, 0]
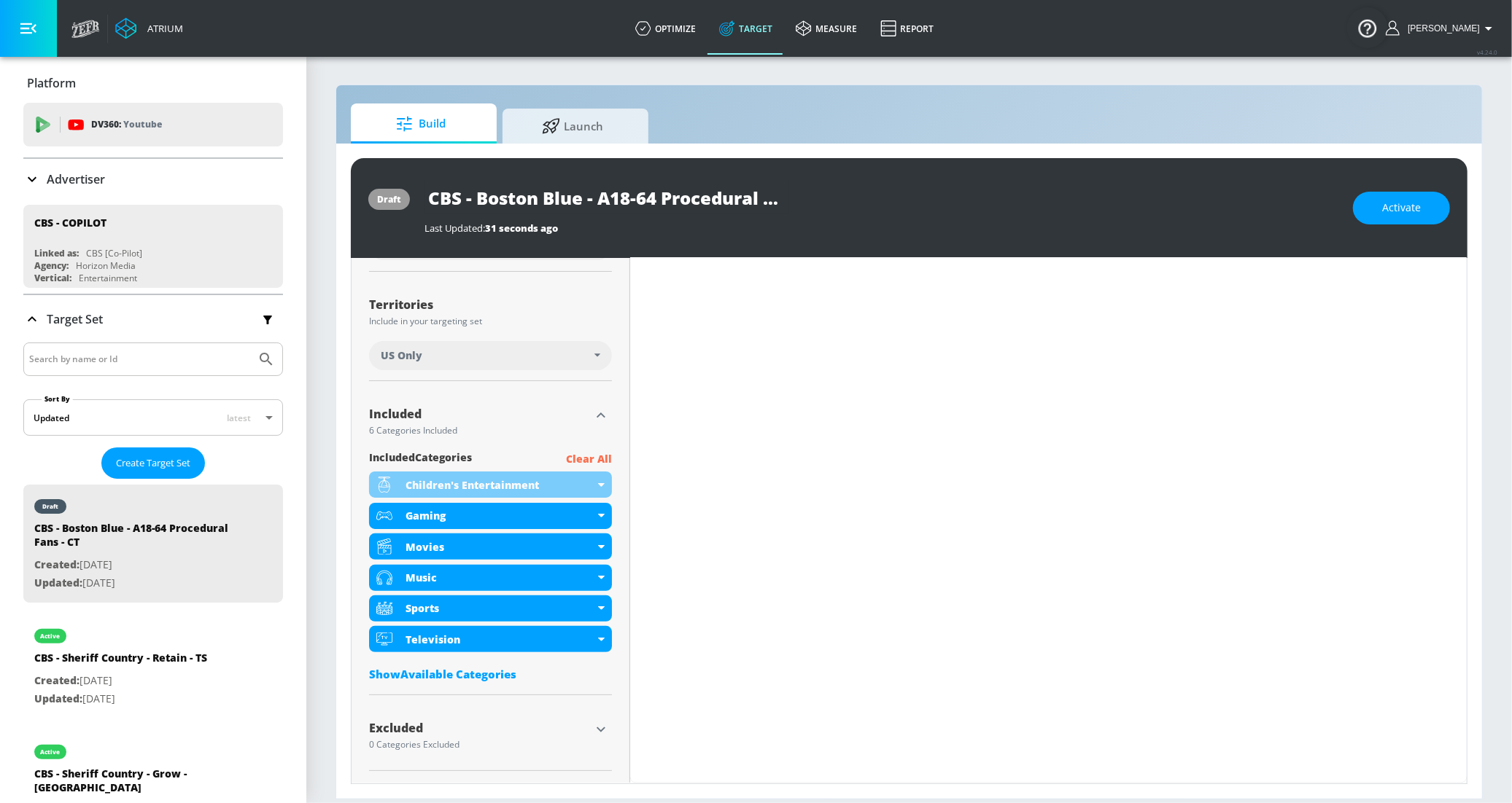
click at [595, 460] on p "Clear All" at bounding box center [588, 459] width 46 height 18
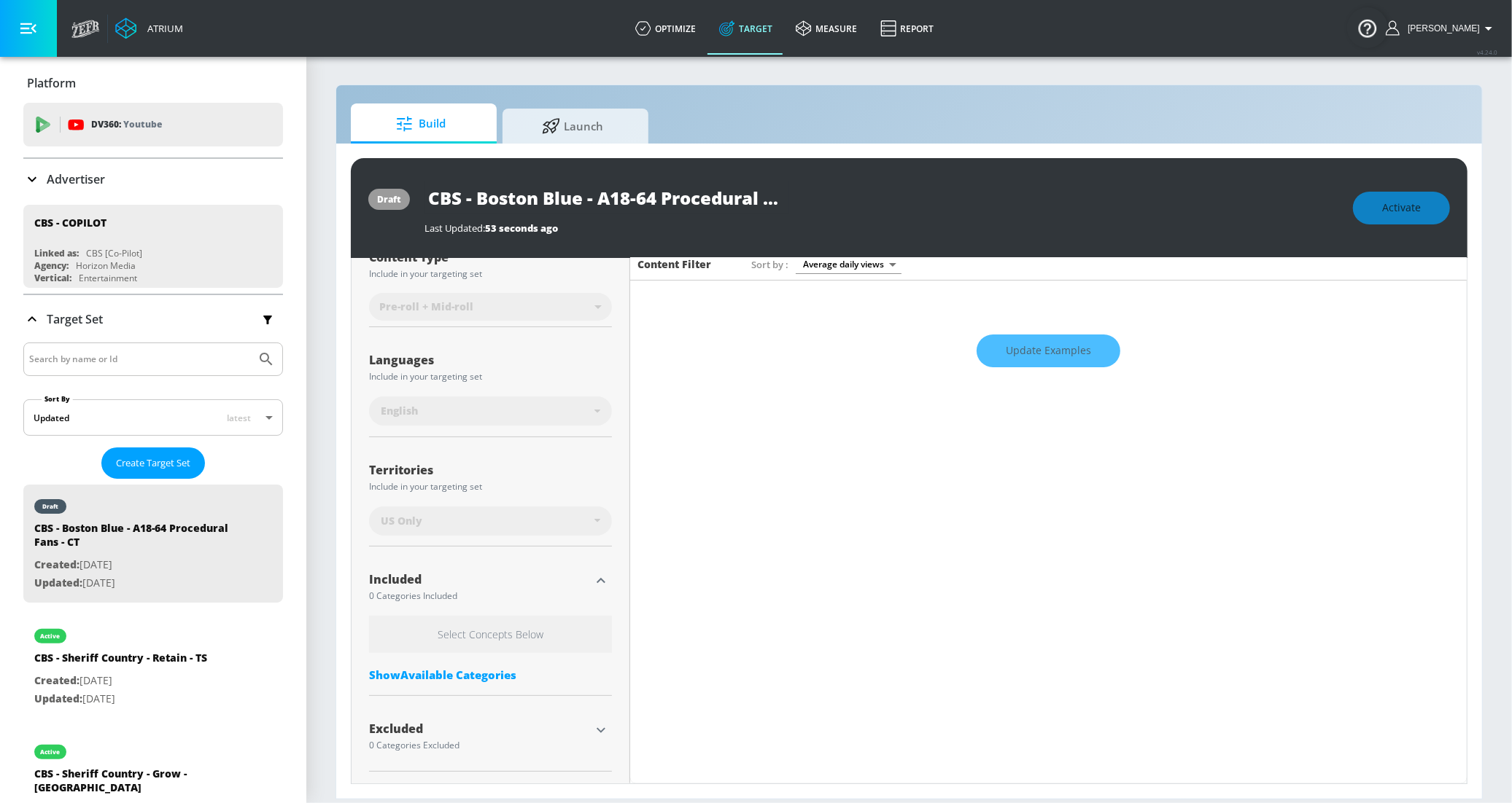
scroll to position [194, 0]
click at [496, 671] on div "Show Available Categories" at bounding box center [490, 675] width 243 height 15
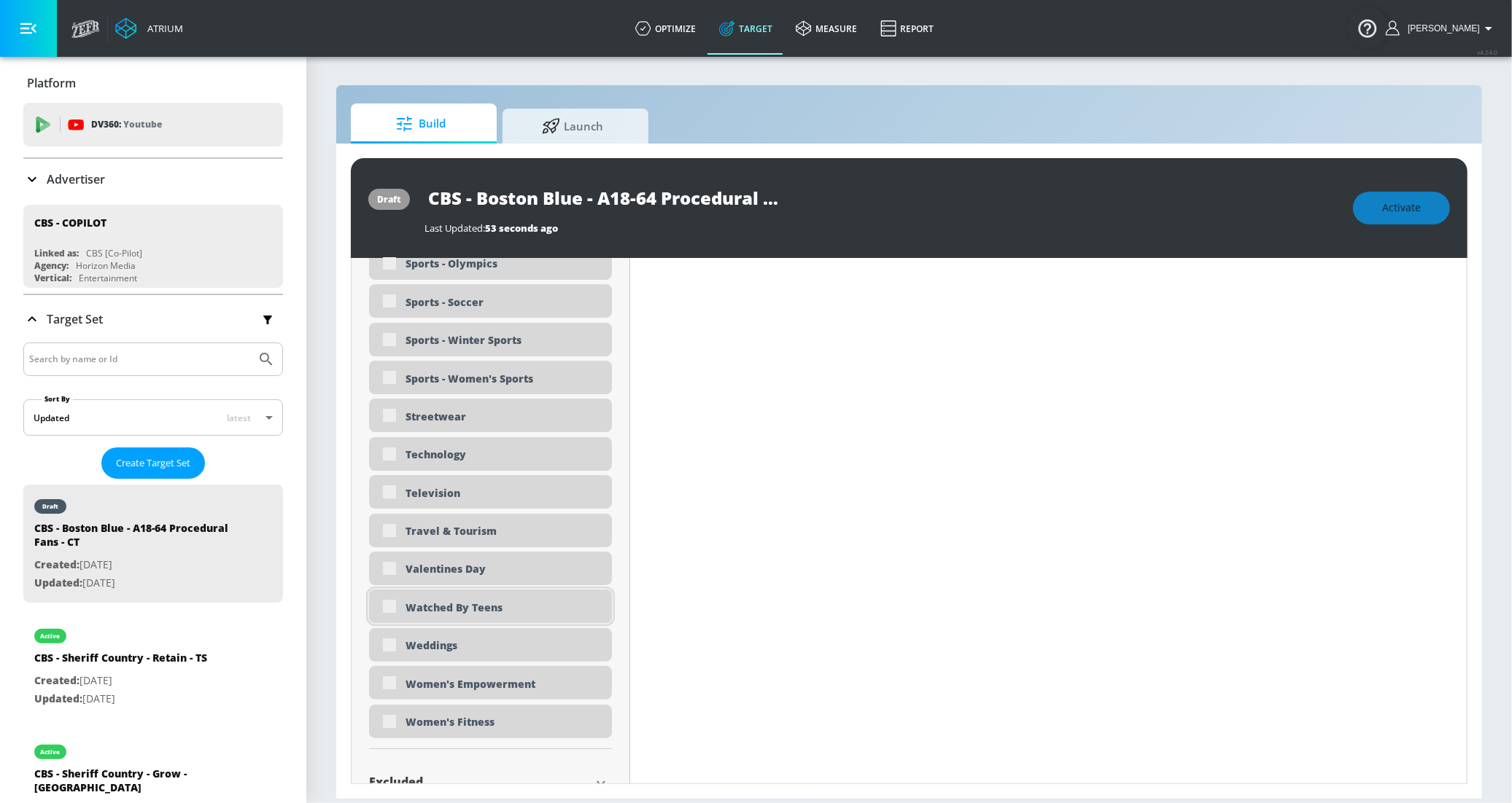
scroll to position [4432, 0]
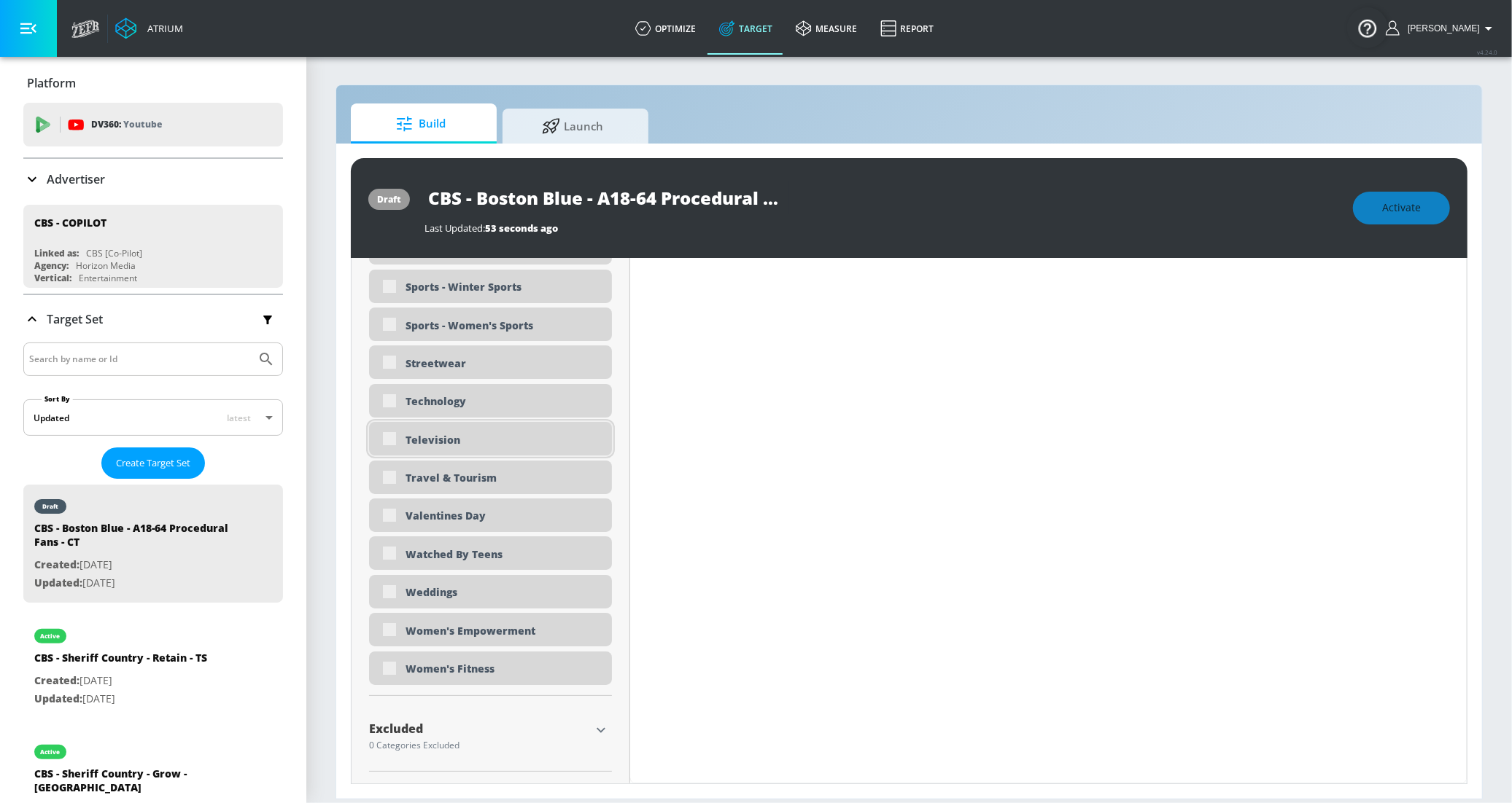
click at [464, 449] on div "Television" at bounding box center [490, 438] width 243 height 34
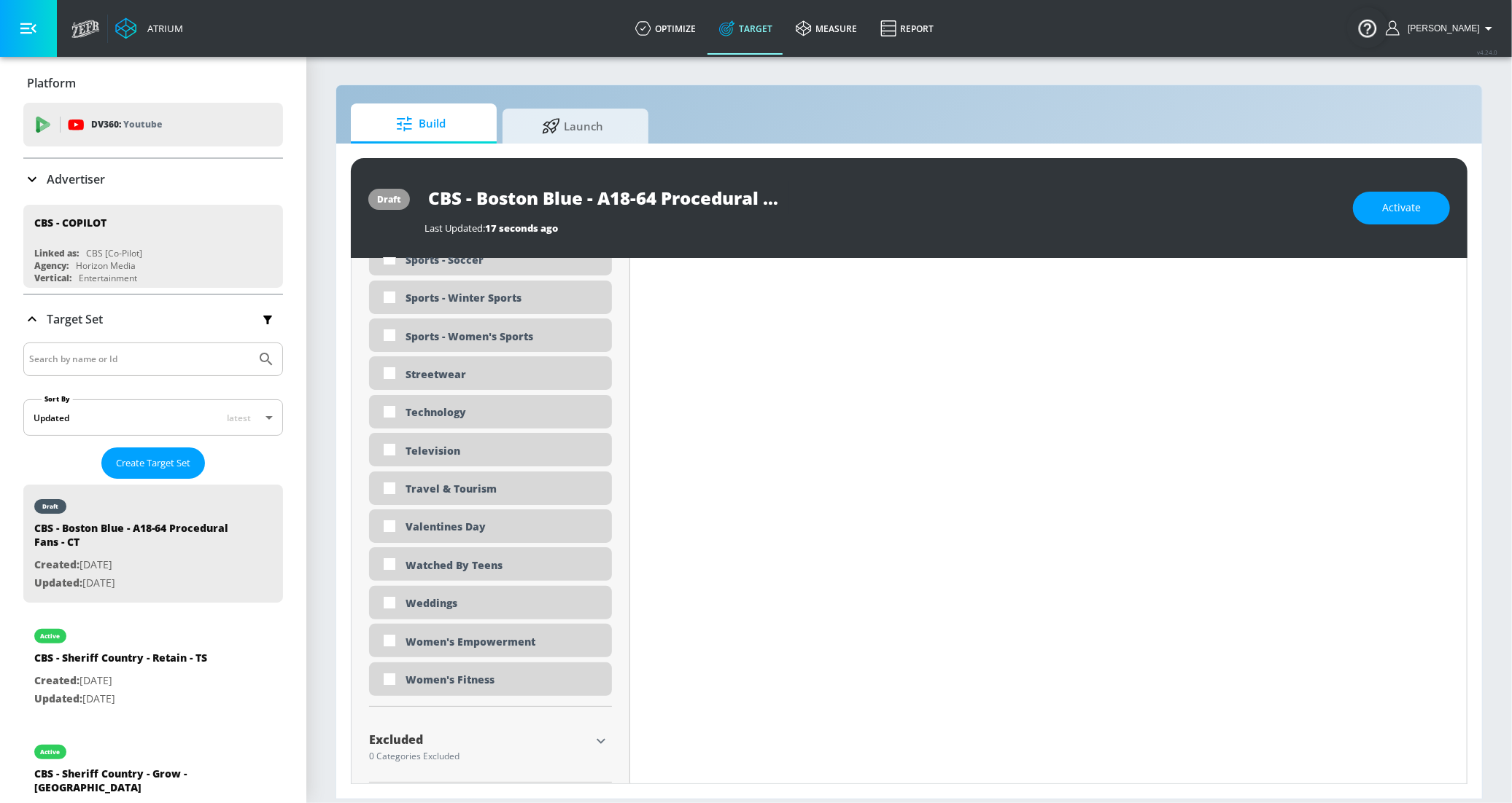
scroll to position [4419, 0]
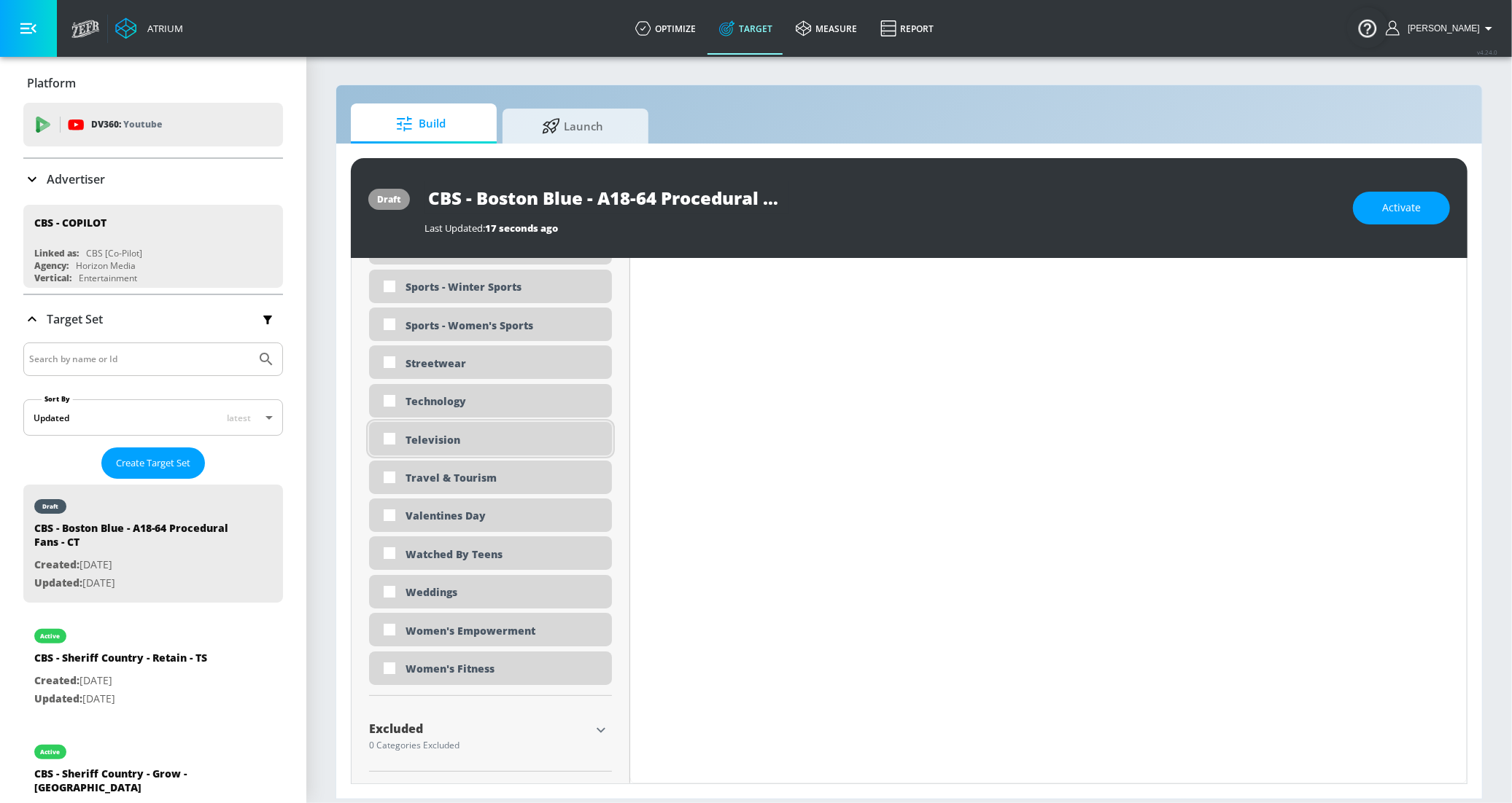
click at [432, 433] on div "Television" at bounding box center [503, 440] width 195 height 14
checkbox input "true"
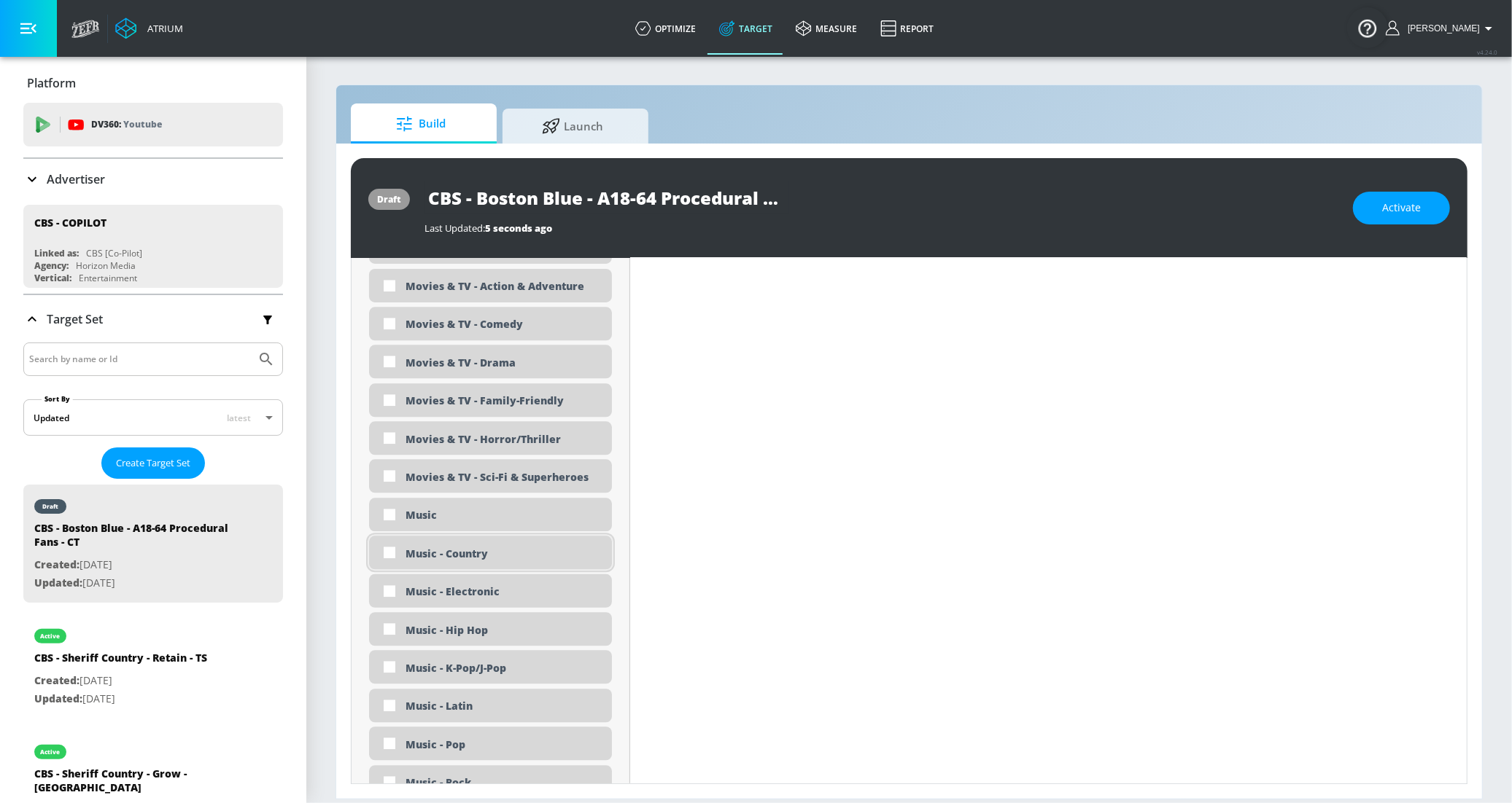
scroll to position [2857, 0]
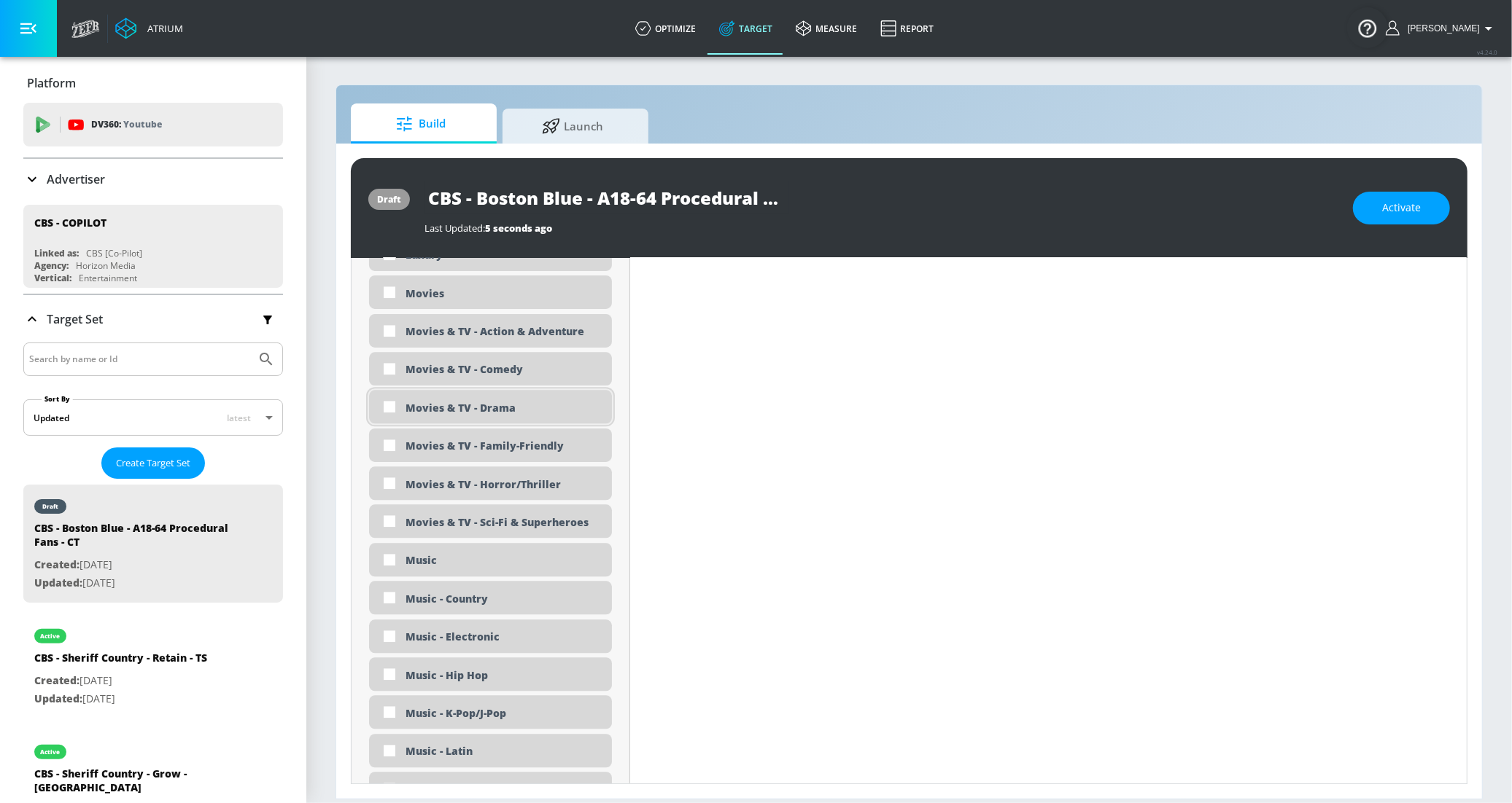
click at [511, 413] on div "Movies & TV - Drama" at bounding box center [503, 408] width 195 height 14
checkbox input "true"
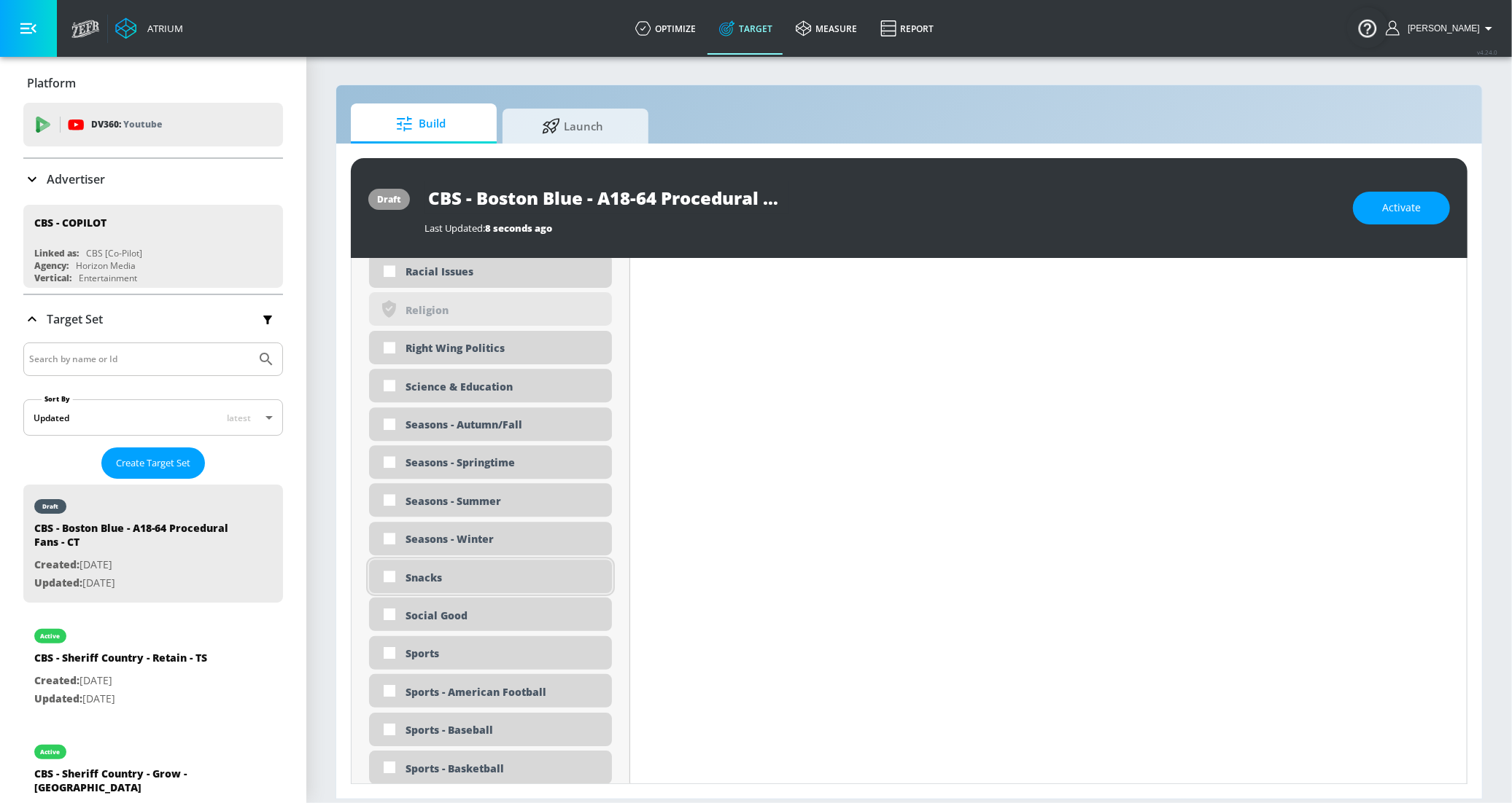
scroll to position [3621, 0]
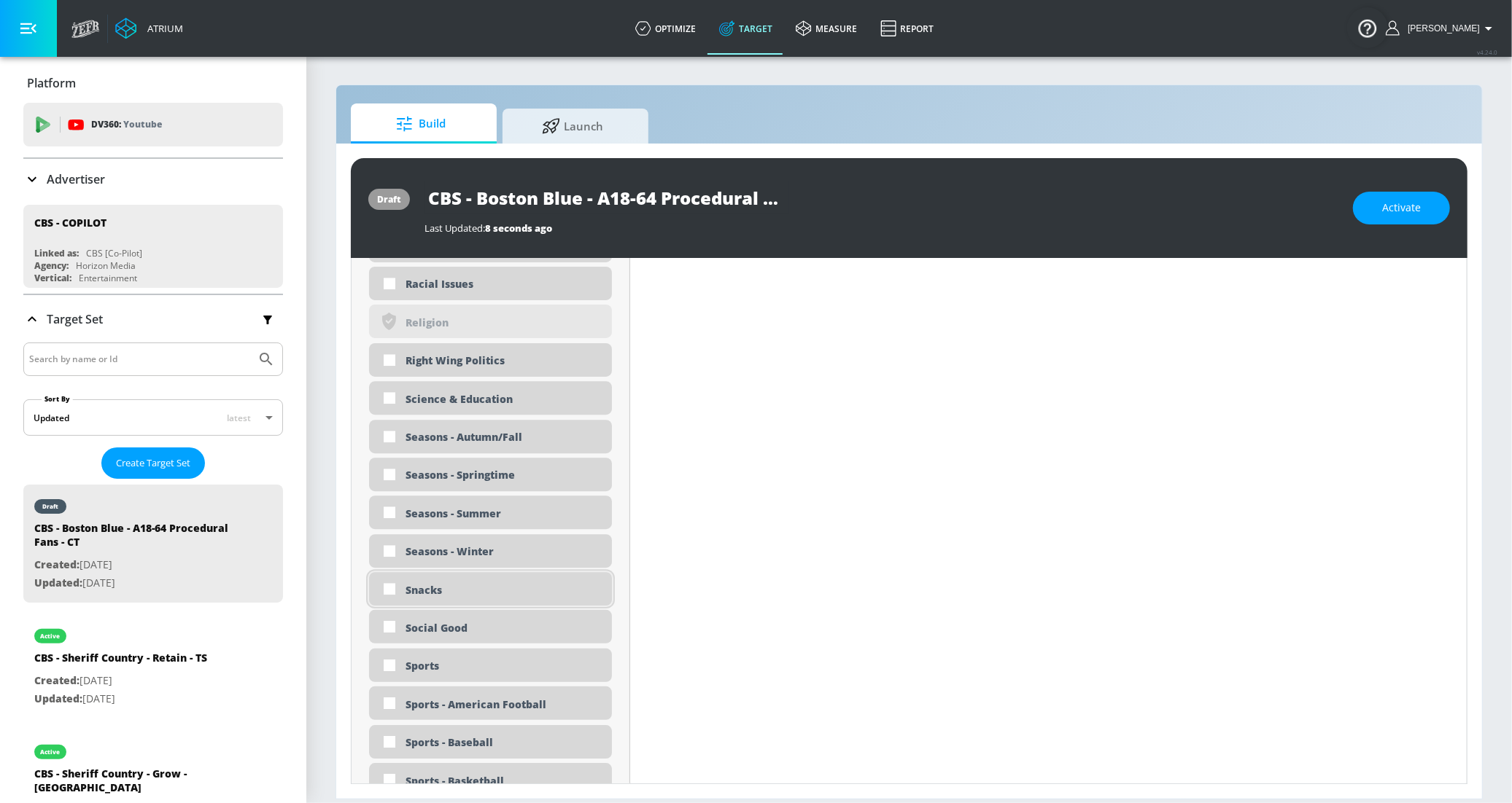
click at [430, 594] on div "Snacks" at bounding box center [503, 591] width 195 height 14
checkbox input "true"
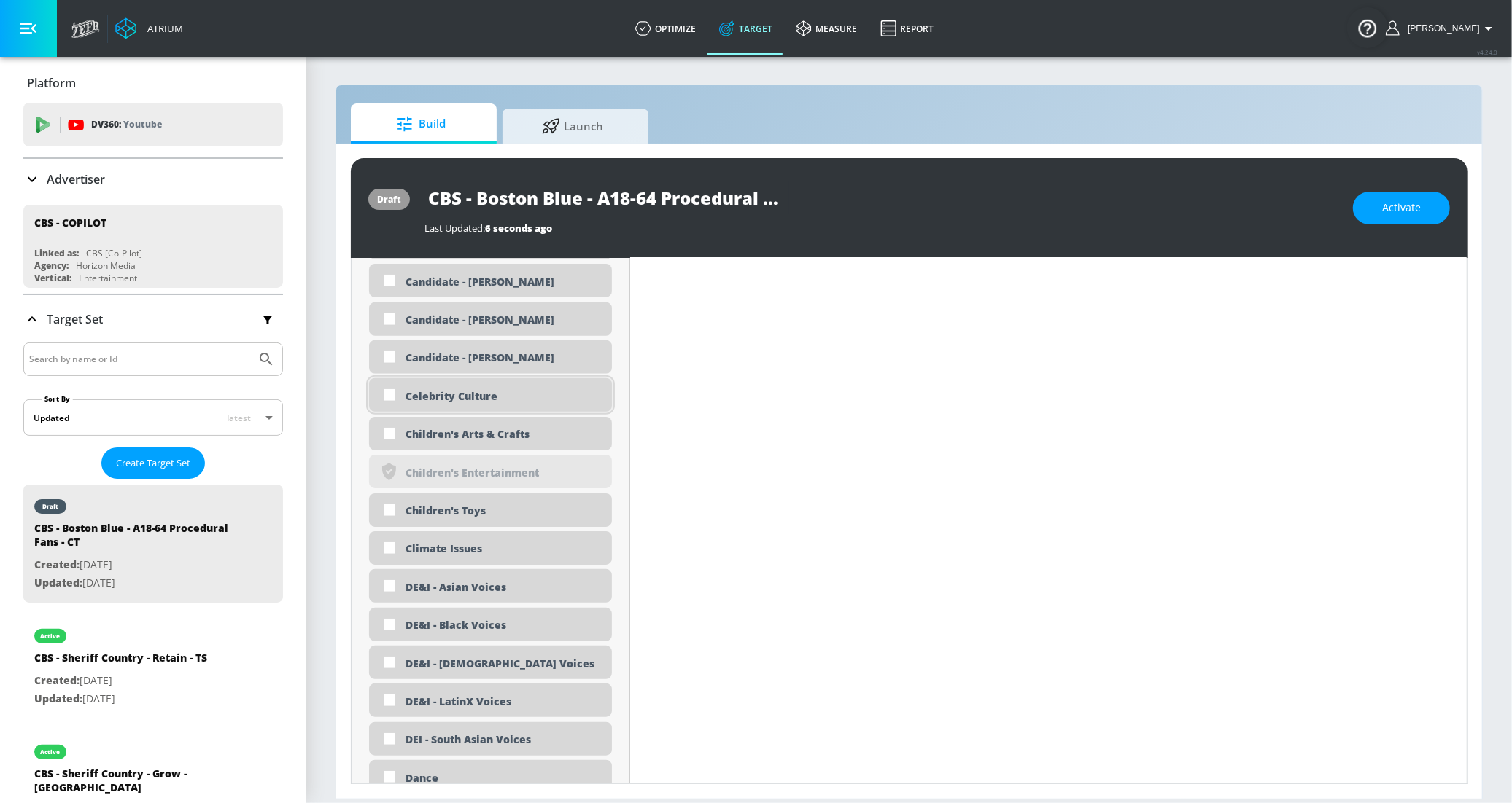
scroll to position [1083, 0]
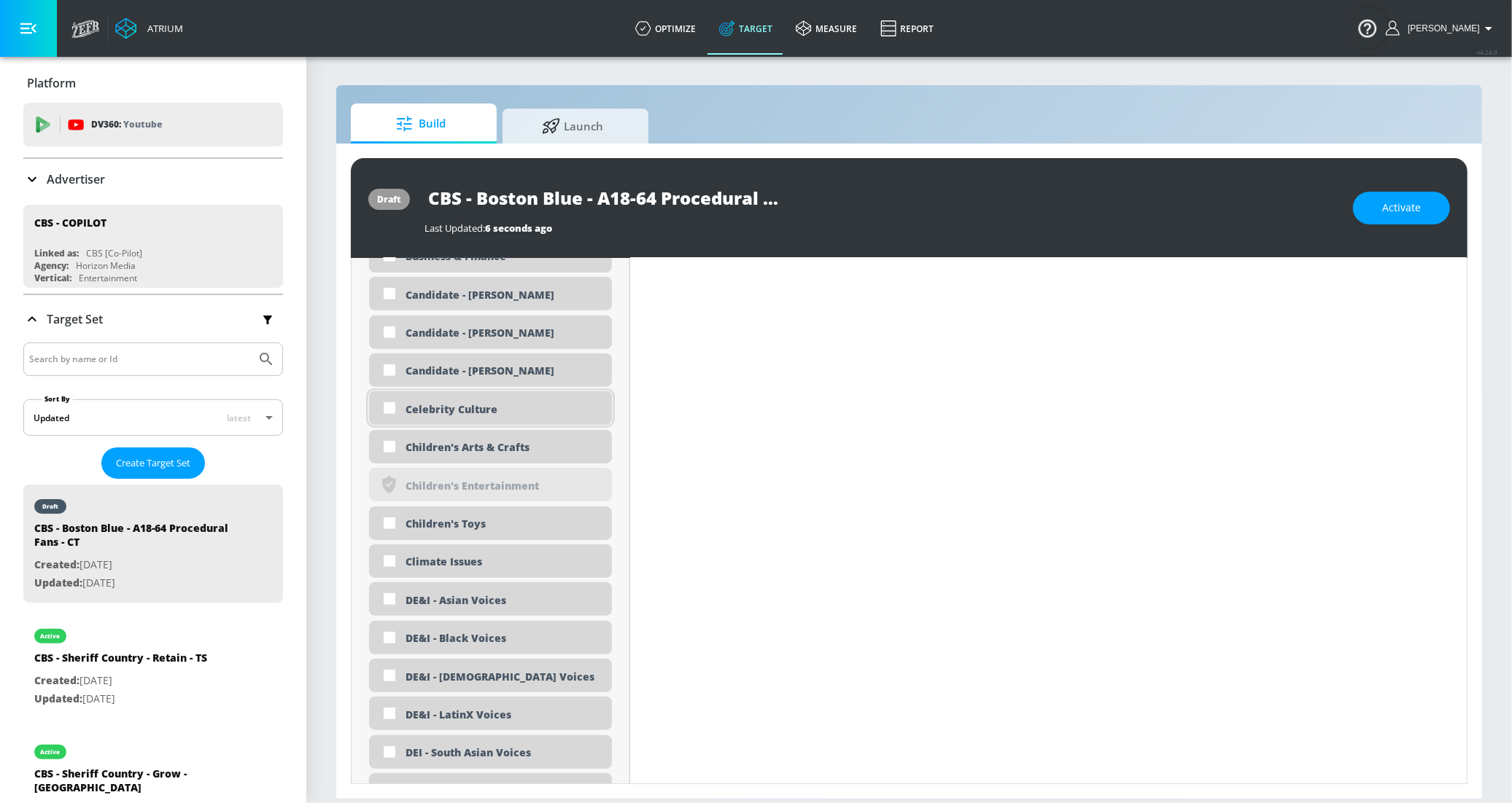
click at [438, 409] on div "Celebrity Culture" at bounding box center [503, 409] width 195 height 14
checkbox input "true"
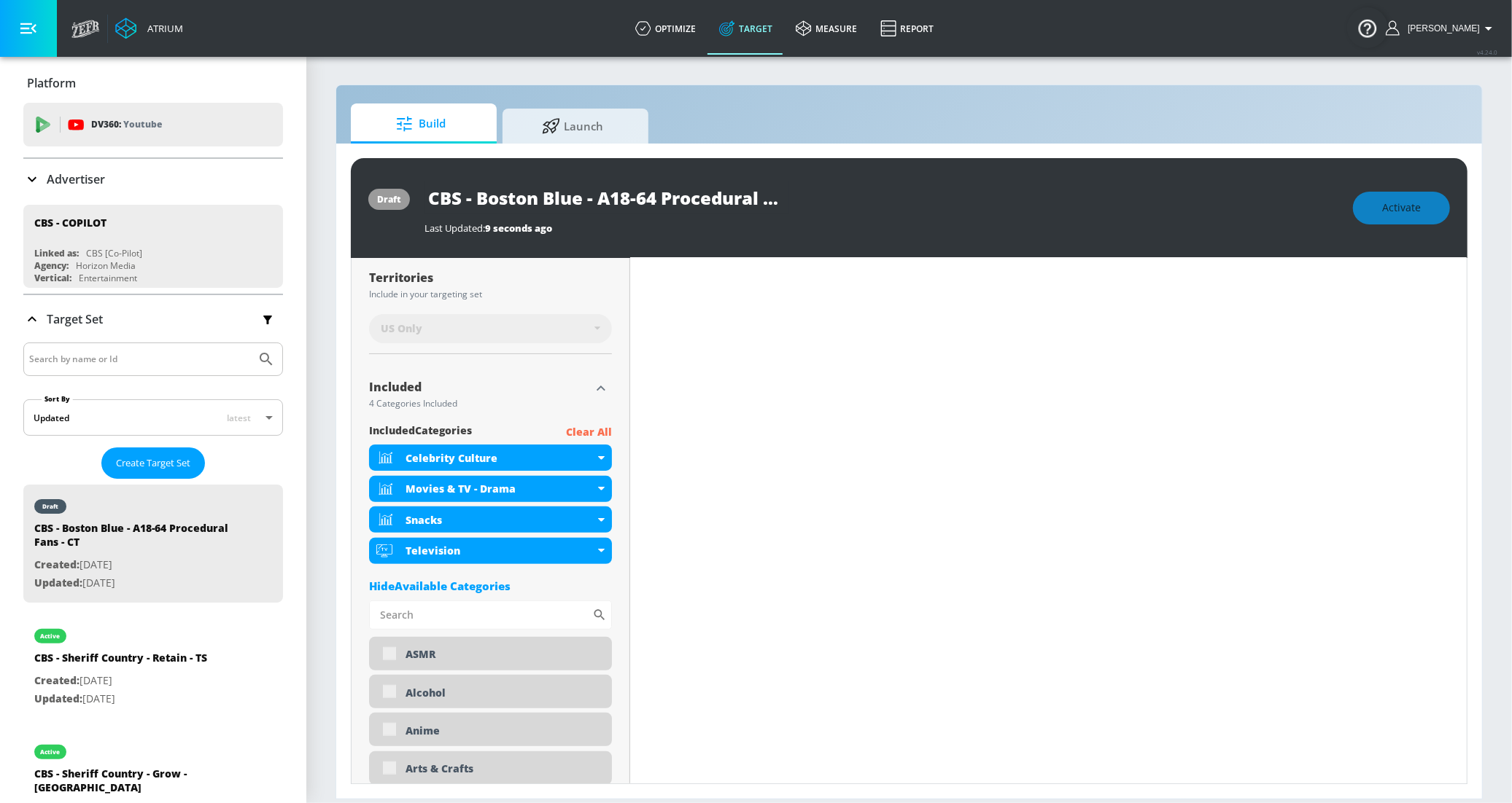
scroll to position [395, 0]
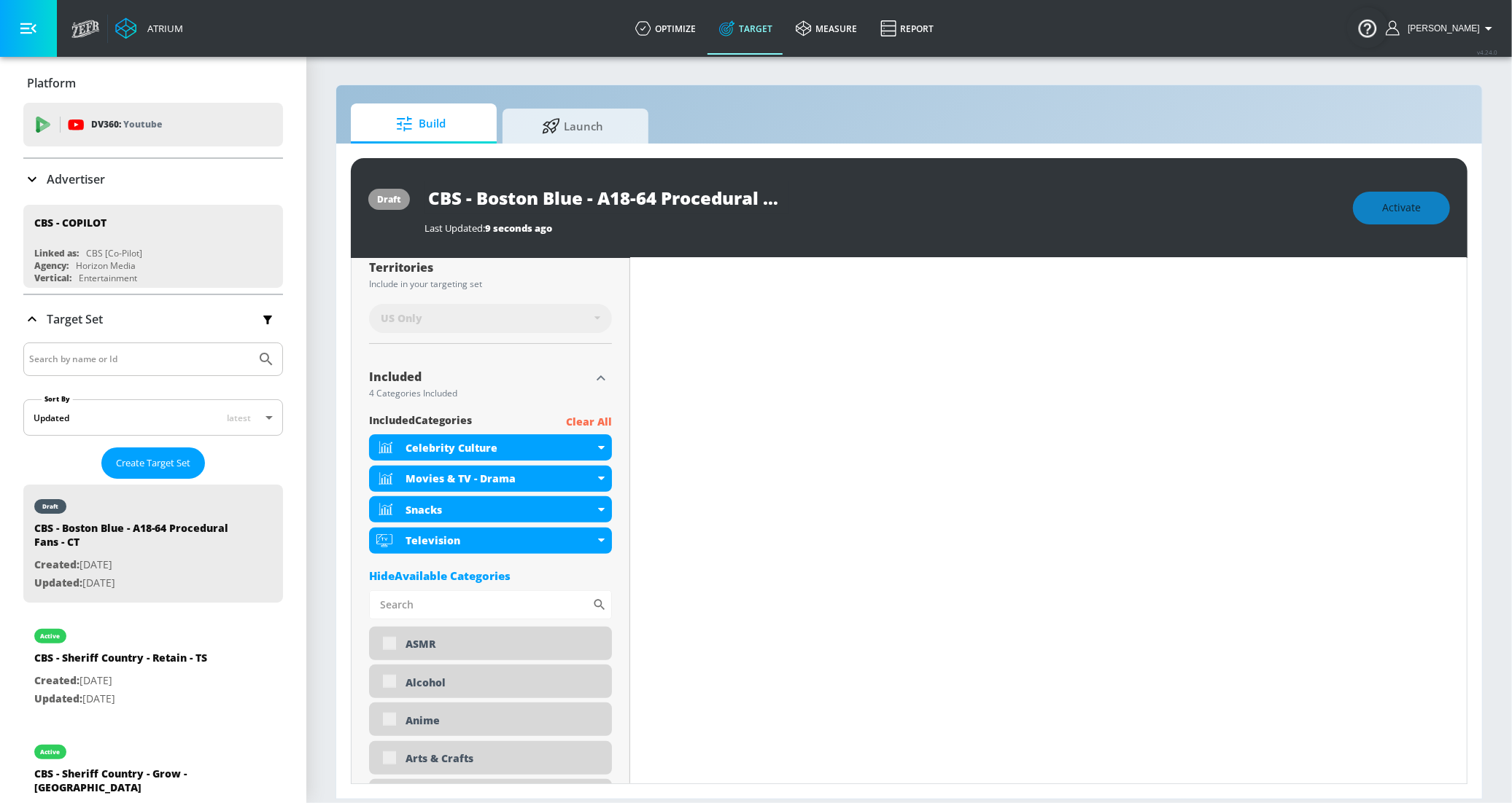
click at [593, 382] on icon "button" at bounding box center [601, 378] width 17 height 17
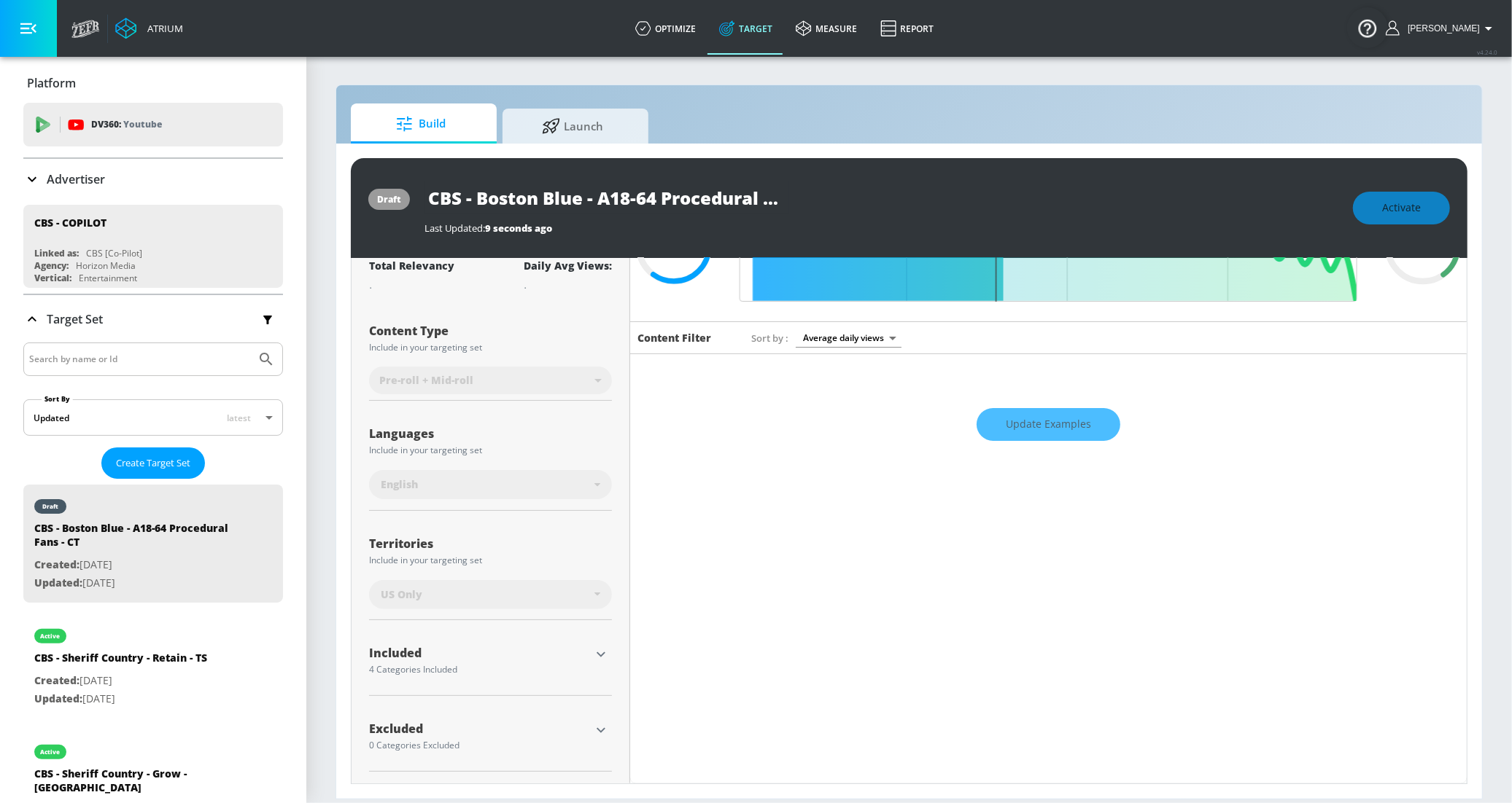
scroll to position [120, 0]
click at [599, 726] on icon "button" at bounding box center [601, 730] width 17 height 17
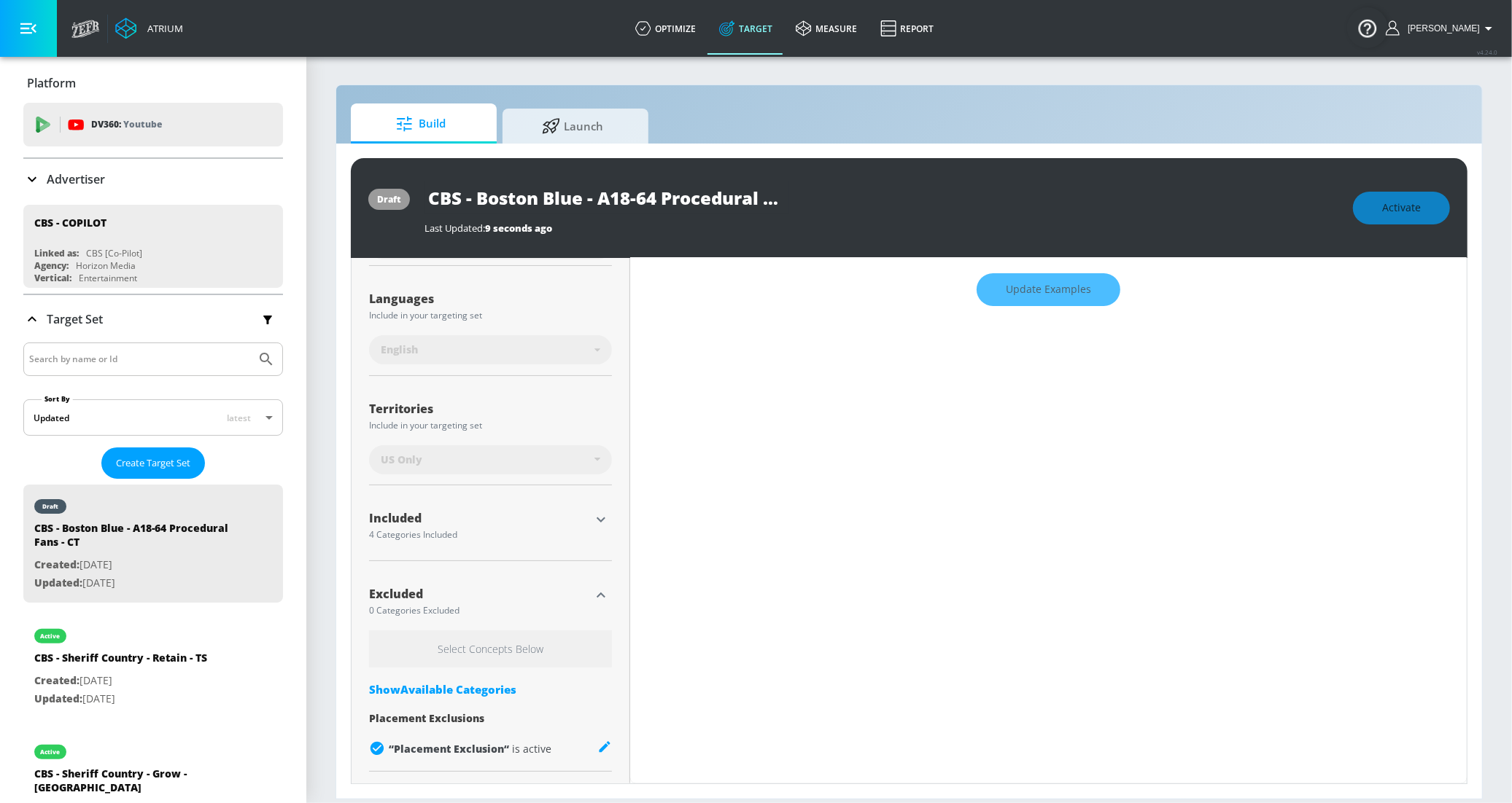
scroll to position [243, 0]
click at [484, 683] on div "Show Available Categories" at bounding box center [490, 690] width 243 height 15
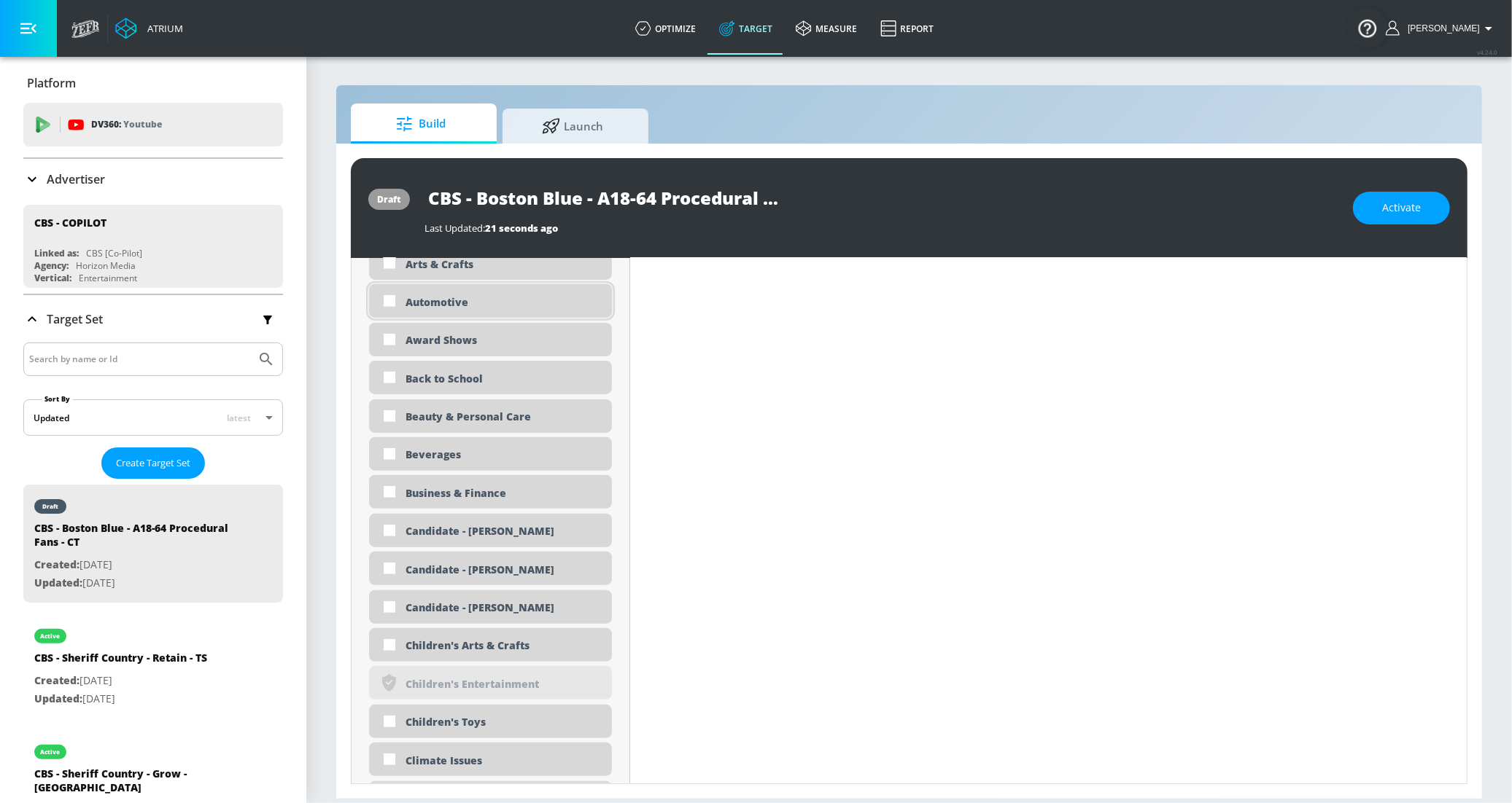
scroll to position [949, 0]
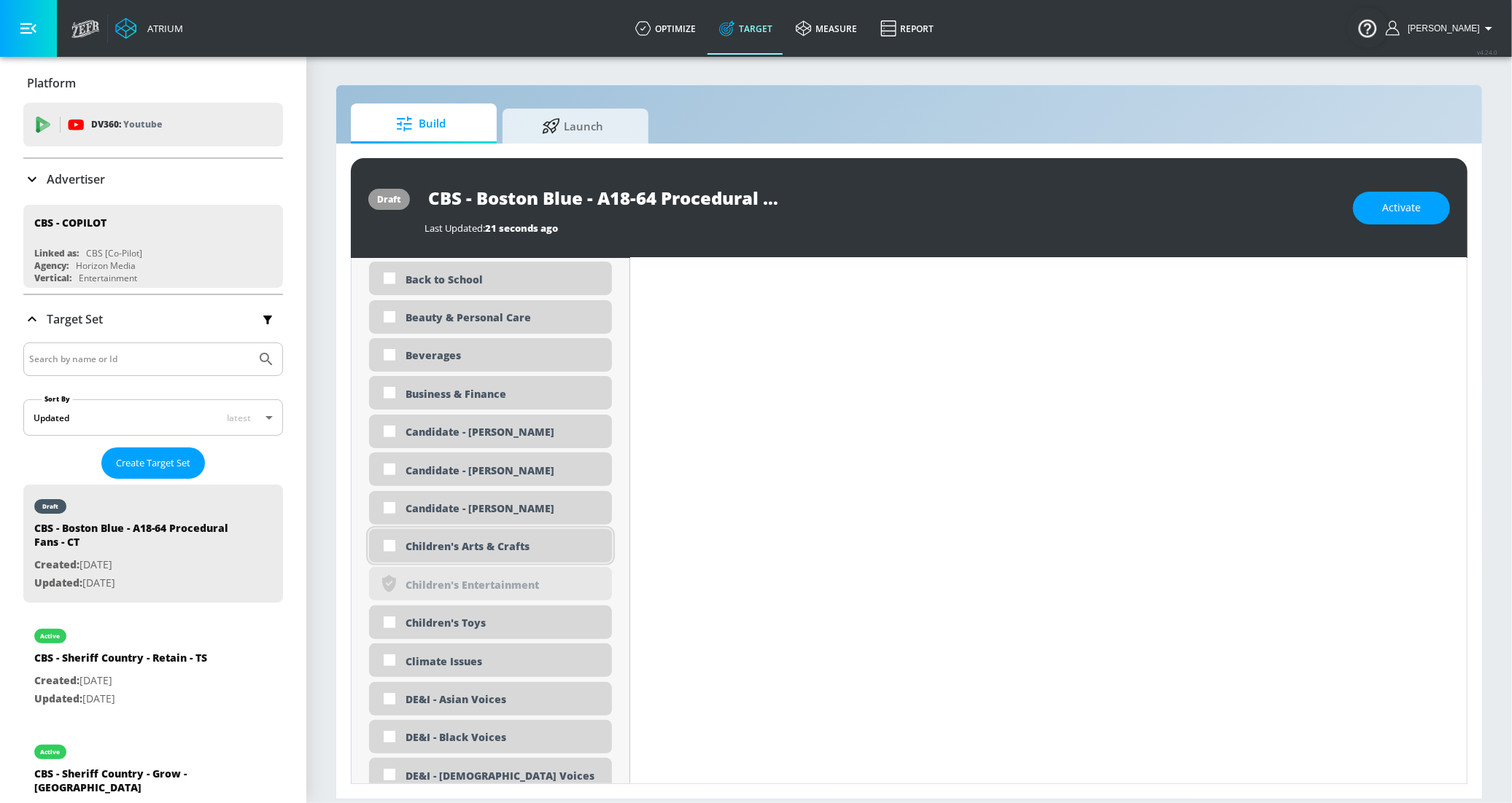
click at [492, 544] on div "Children's Arts & Crafts" at bounding box center [503, 547] width 195 height 14
checkbox input "true"
click at [464, 630] on div "Children's Toys" at bounding box center [490, 623] width 243 height 34
checkbox input "true"
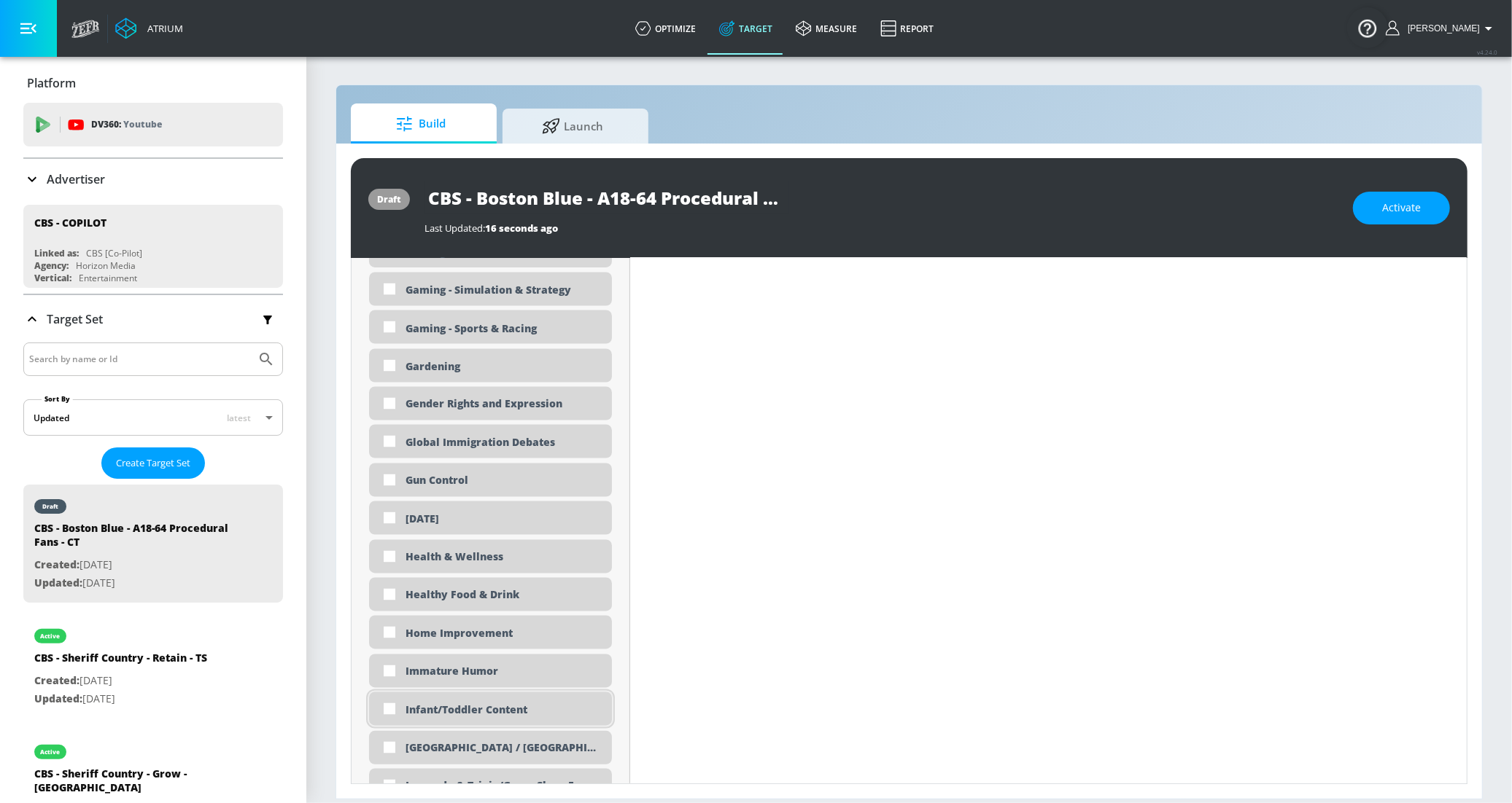
scroll to position [2113, 0]
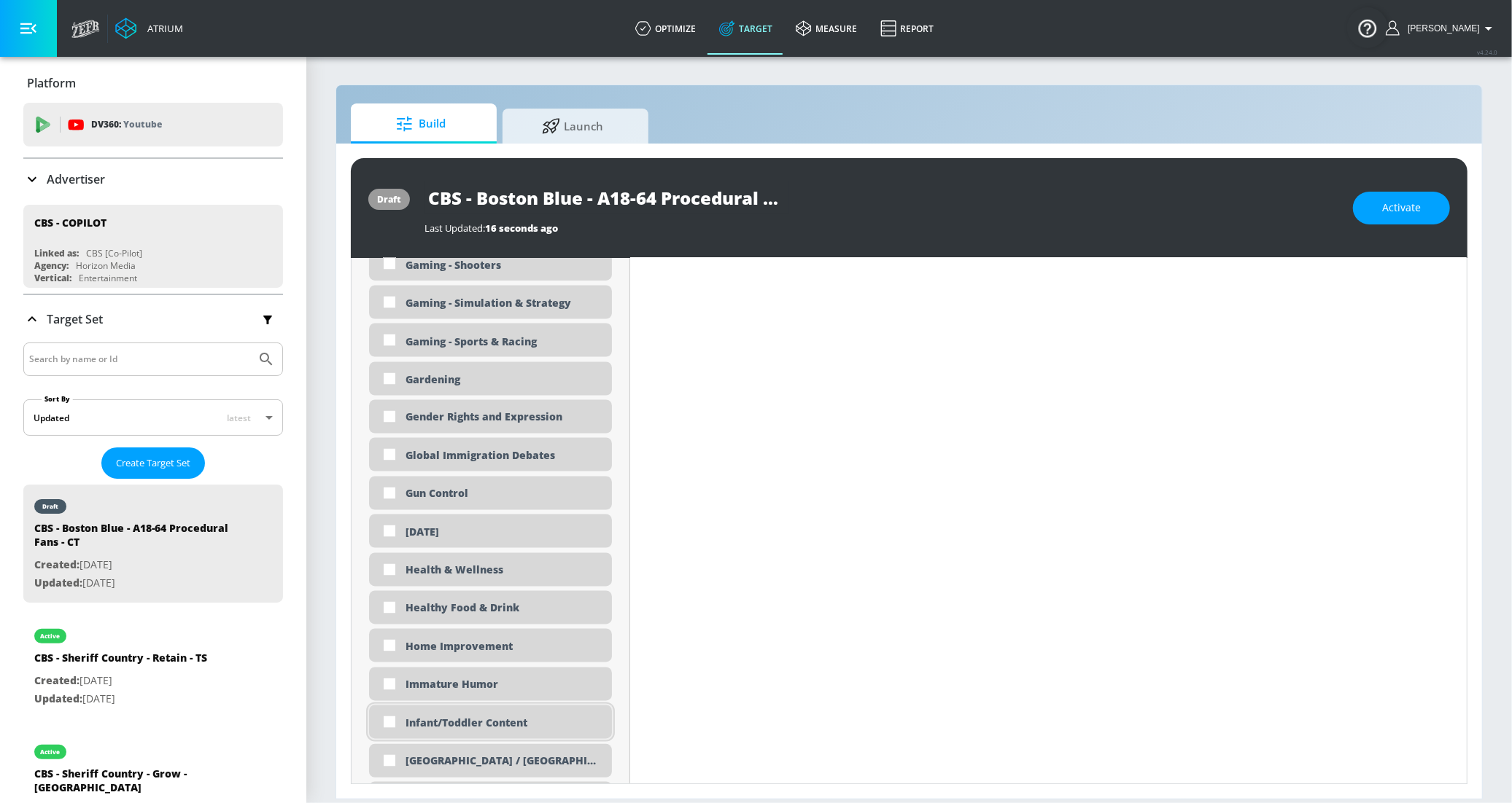
click at [485, 726] on div "Infant/Toddler Content" at bounding box center [503, 723] width 195 height 14
checkbox input "true"
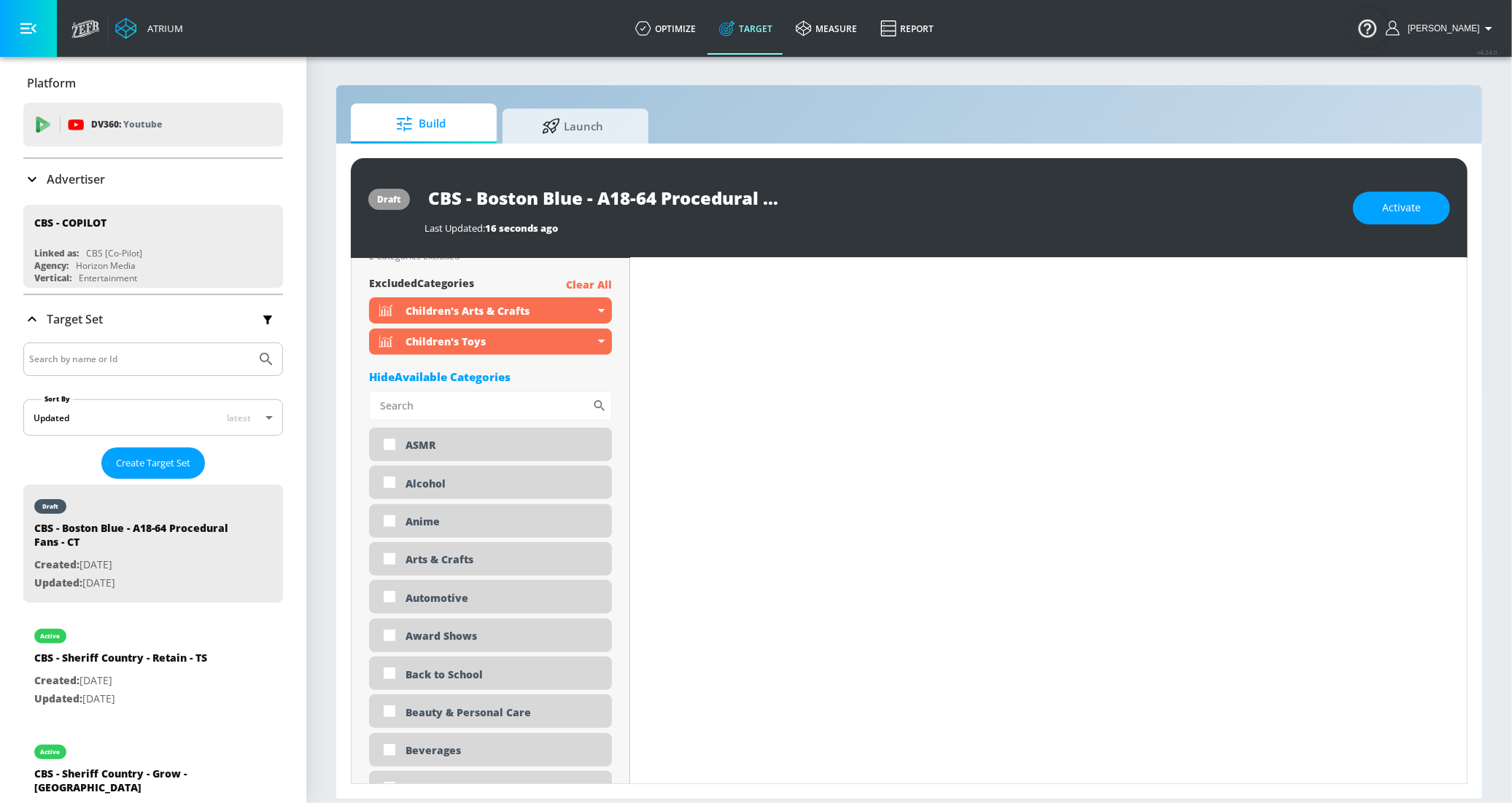
scroll to position [0, 0]
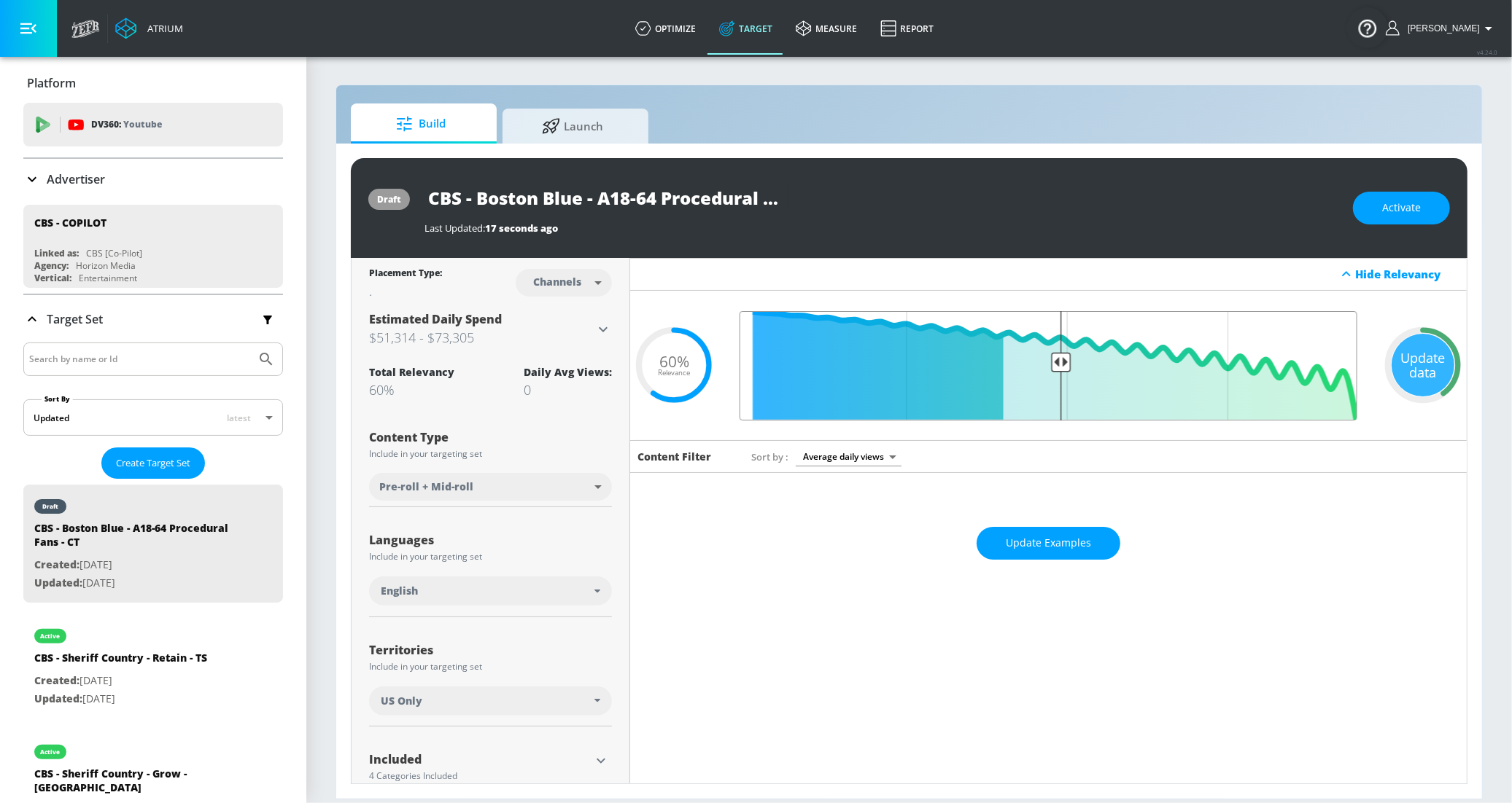
type input "0.5"
click at [1050, 358] on input "Final Threshold" at bounding box center [1048, 366] width 632 height 109
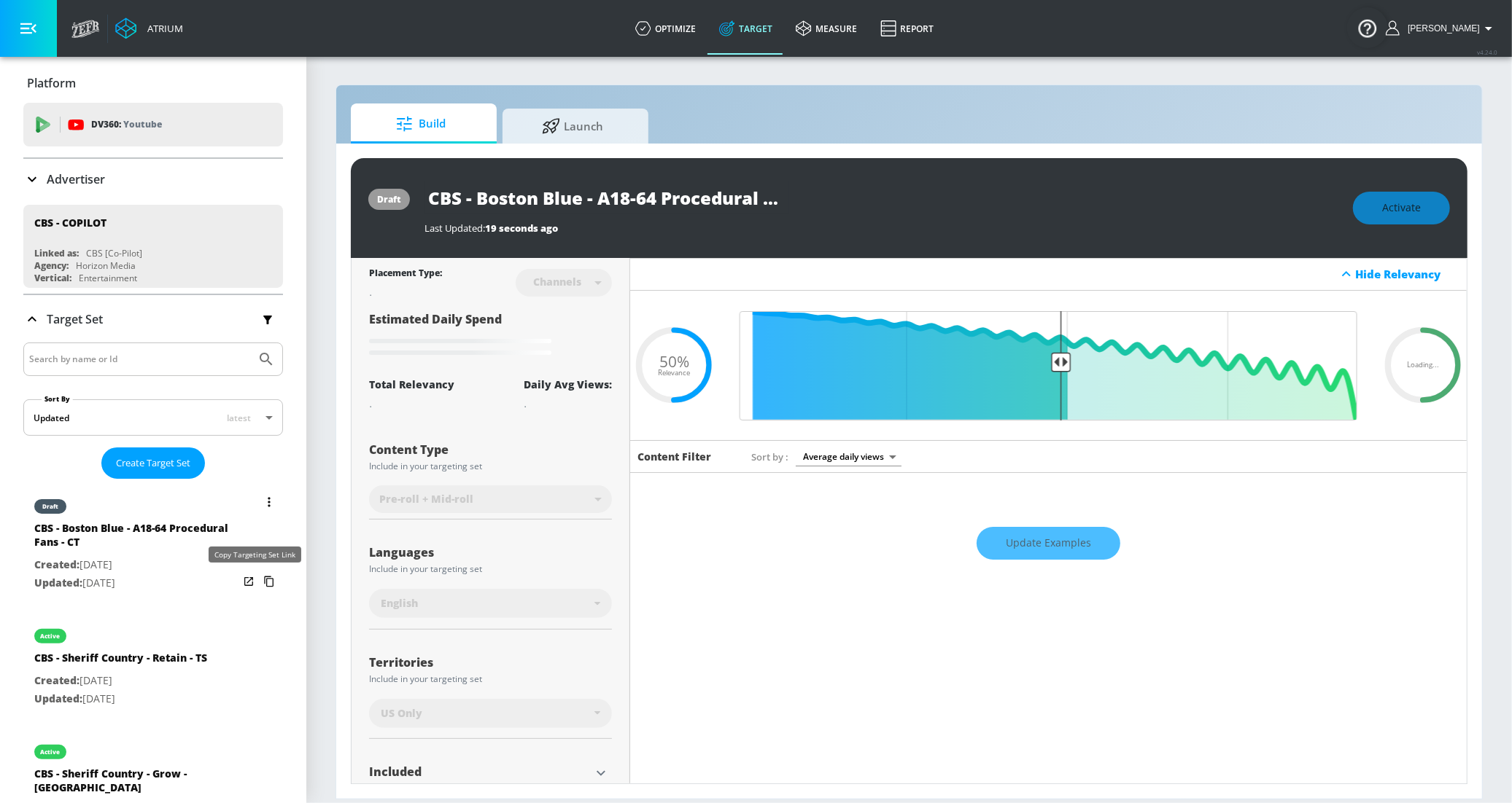
click at [257, 585] on icon "list of Target Set" at bounding box center [269, 582] width 23 height 23
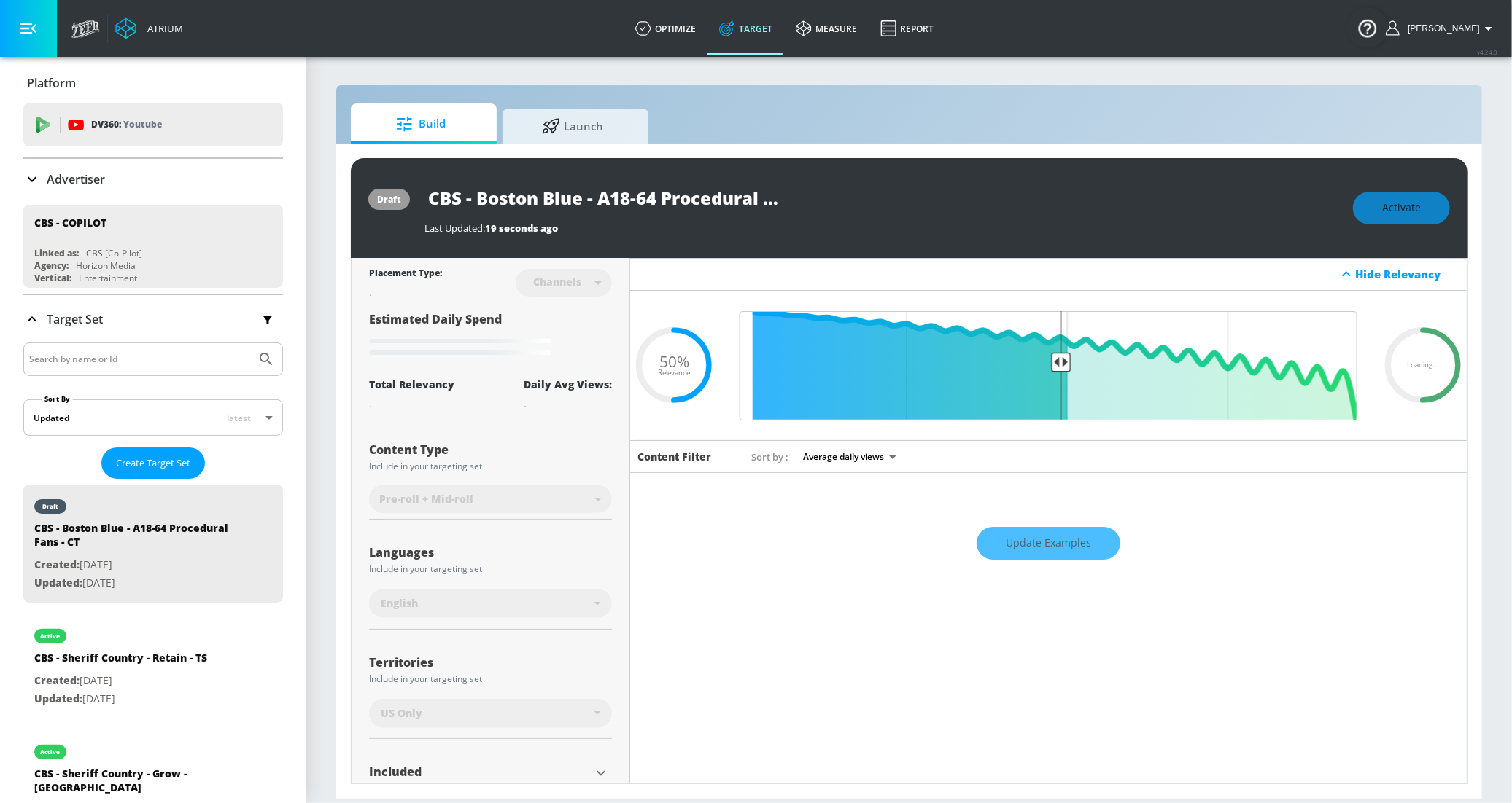
click at [1173, 534] on div "Update Examples" at bounding box center [1048, 543] width 836 height 51
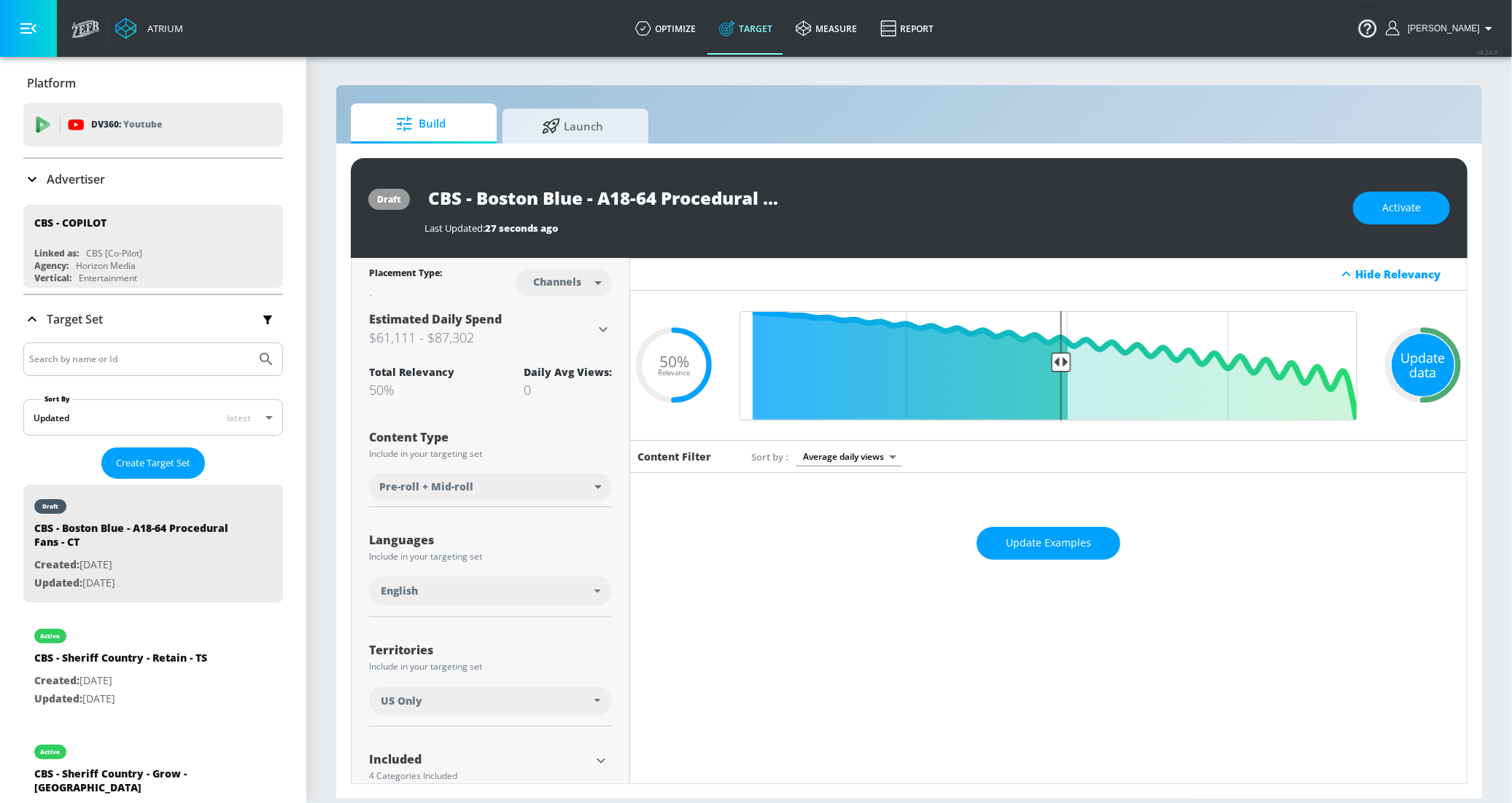
click at [1403, 355] on div "Update data" at bounding box center [1423, 365] width 63 height 62
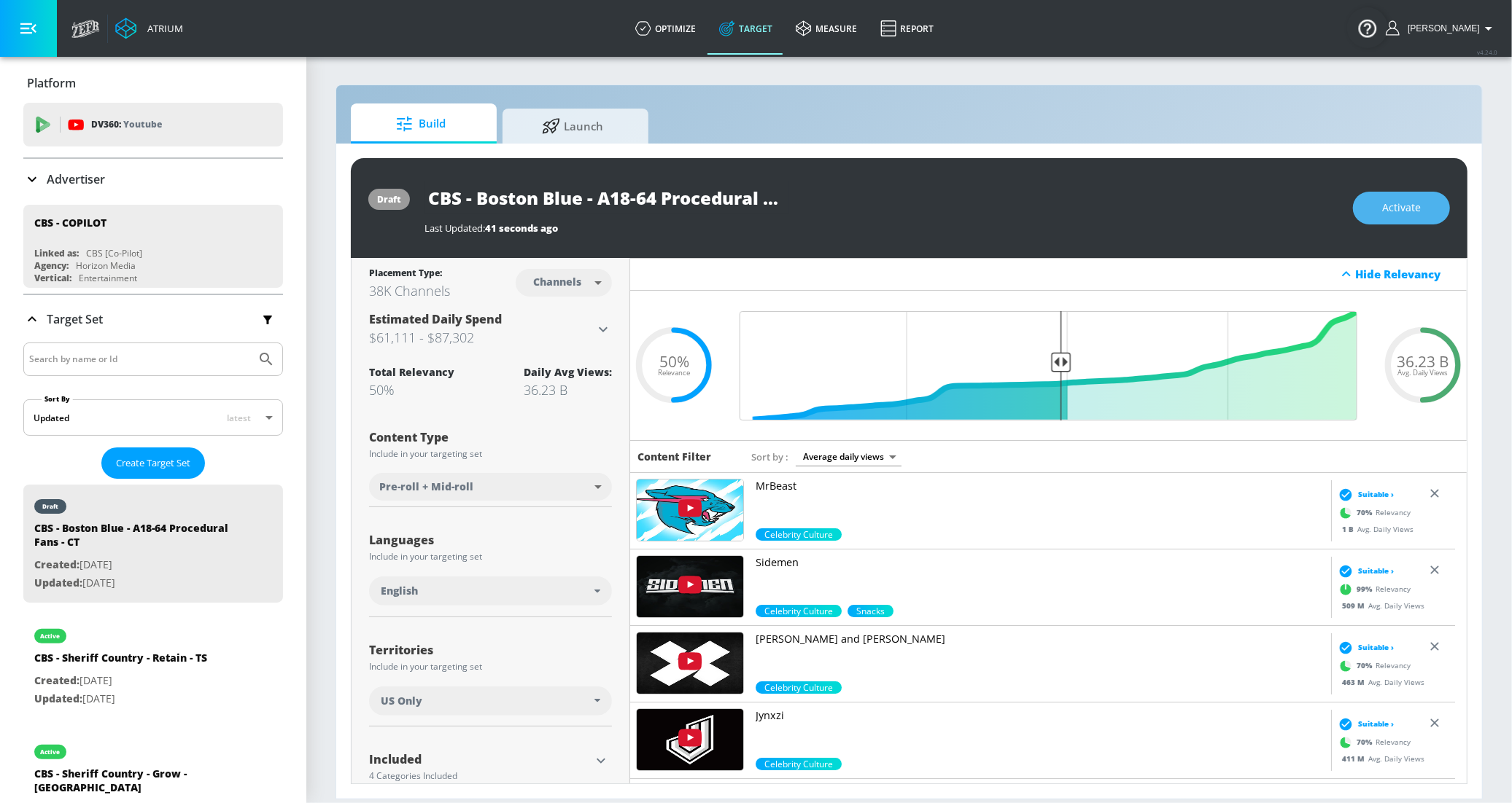
click at [1403, 219] on button "Activate" at bounding box center [1401, 208] width 97 height 33
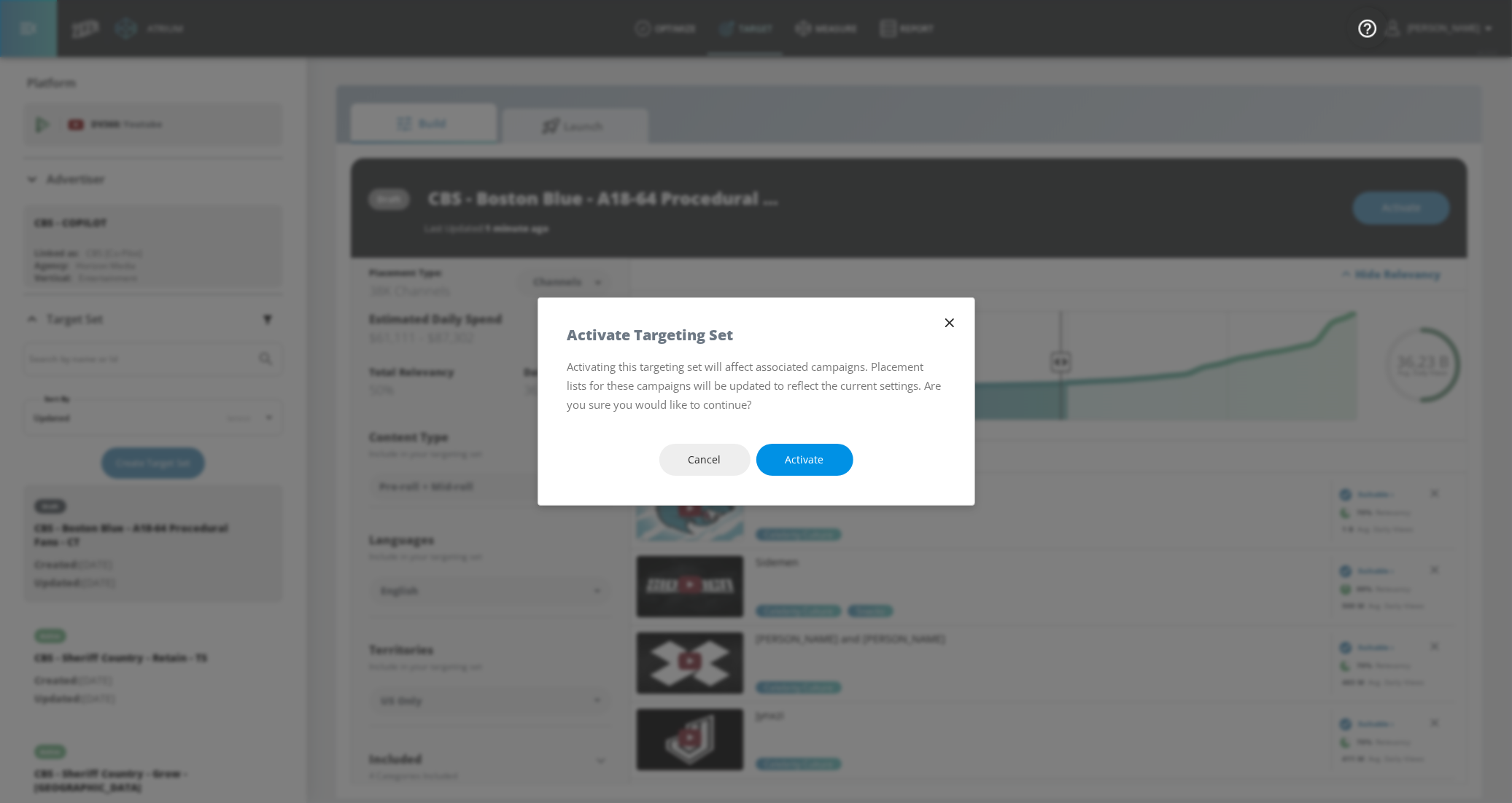
click at [785, 452] on span "Activate" at bounding box center [804, 460] width 38 height 18
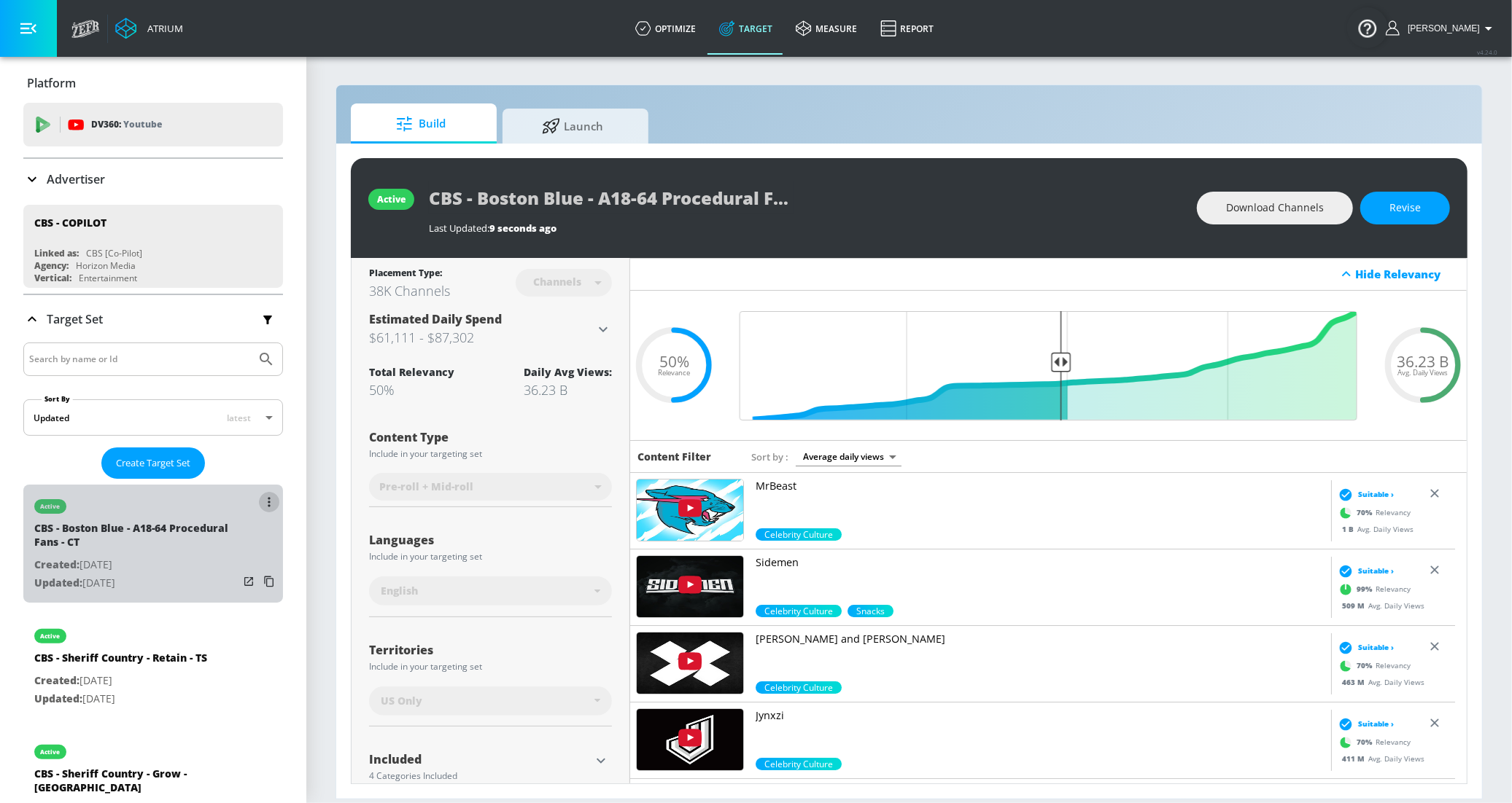
click at [259, 500] on button "list of Target Set" at bounding box center [269, 502] width 20 height 20
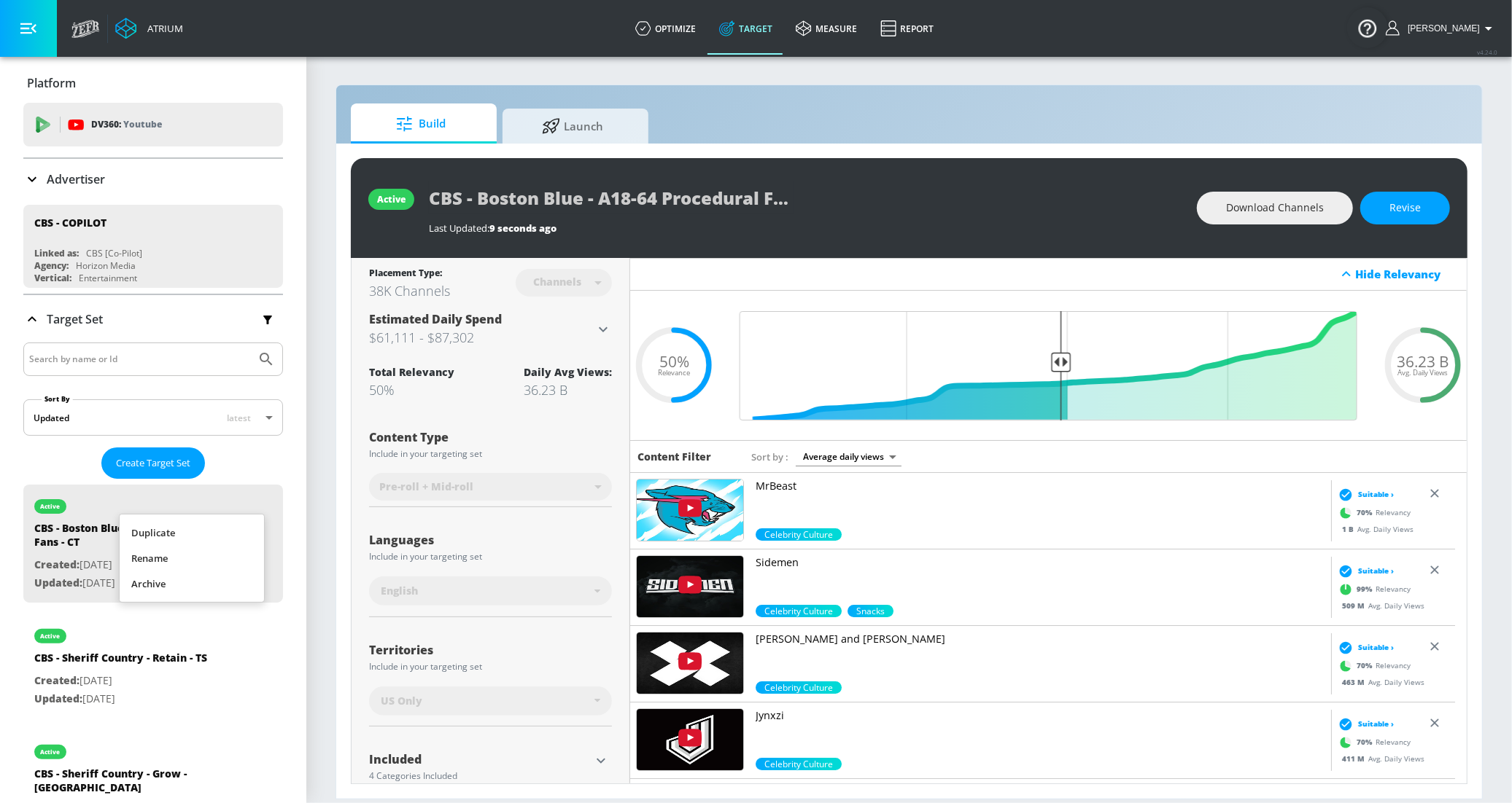
click at [217, 530] on li "Duplicate" at bounding box center [191, 533] width 145 height 26
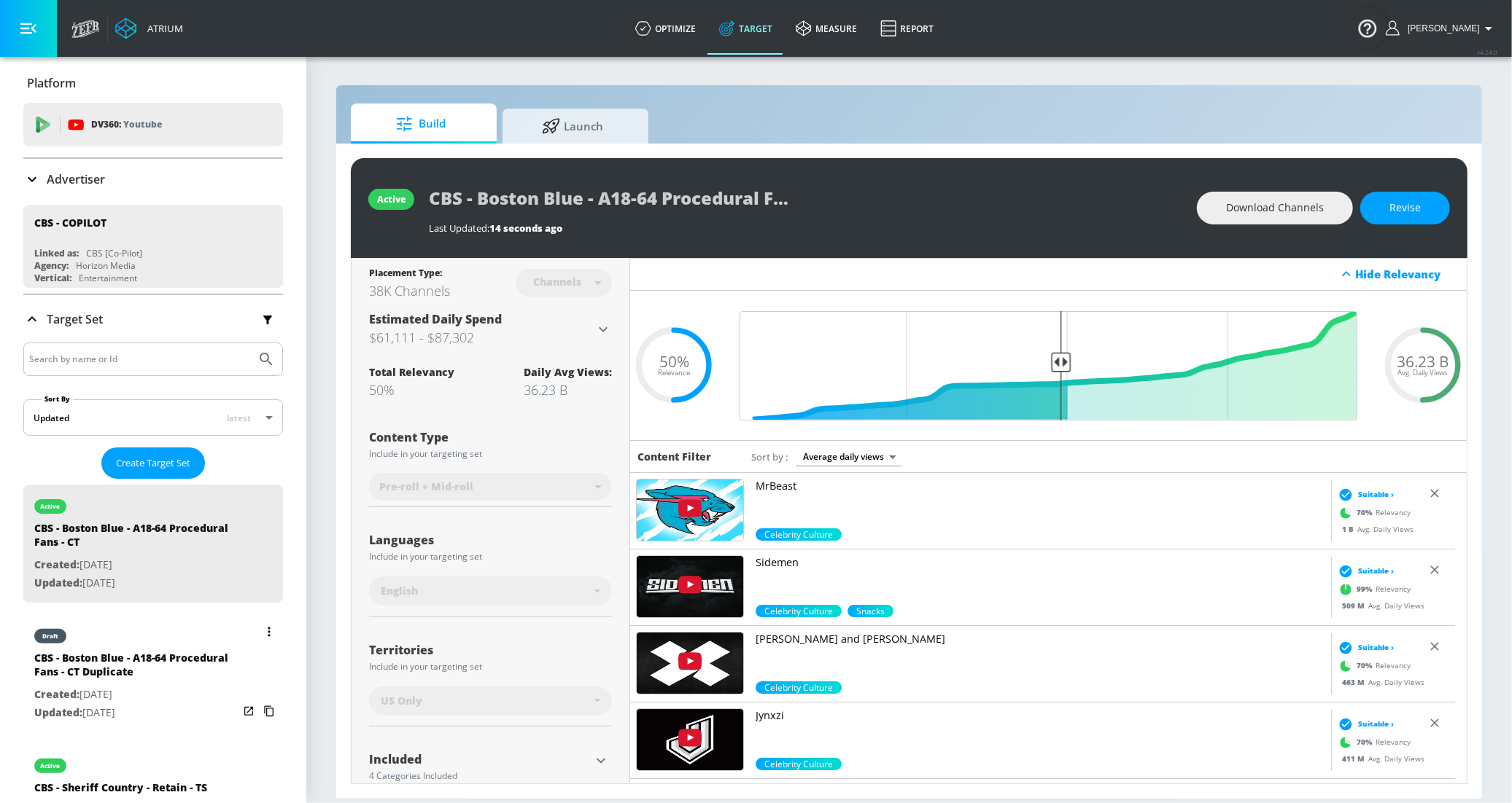
click at [138, 680] on div "CBS - Boston Blue - A18-64 Procedural Fans - CT Duplicate" at bounding box center [136, 668] width 204 height 35
type input "CBS - Boston Blue - A18-64 Procedural Fans - CT Duplicate"
type input "0.05"
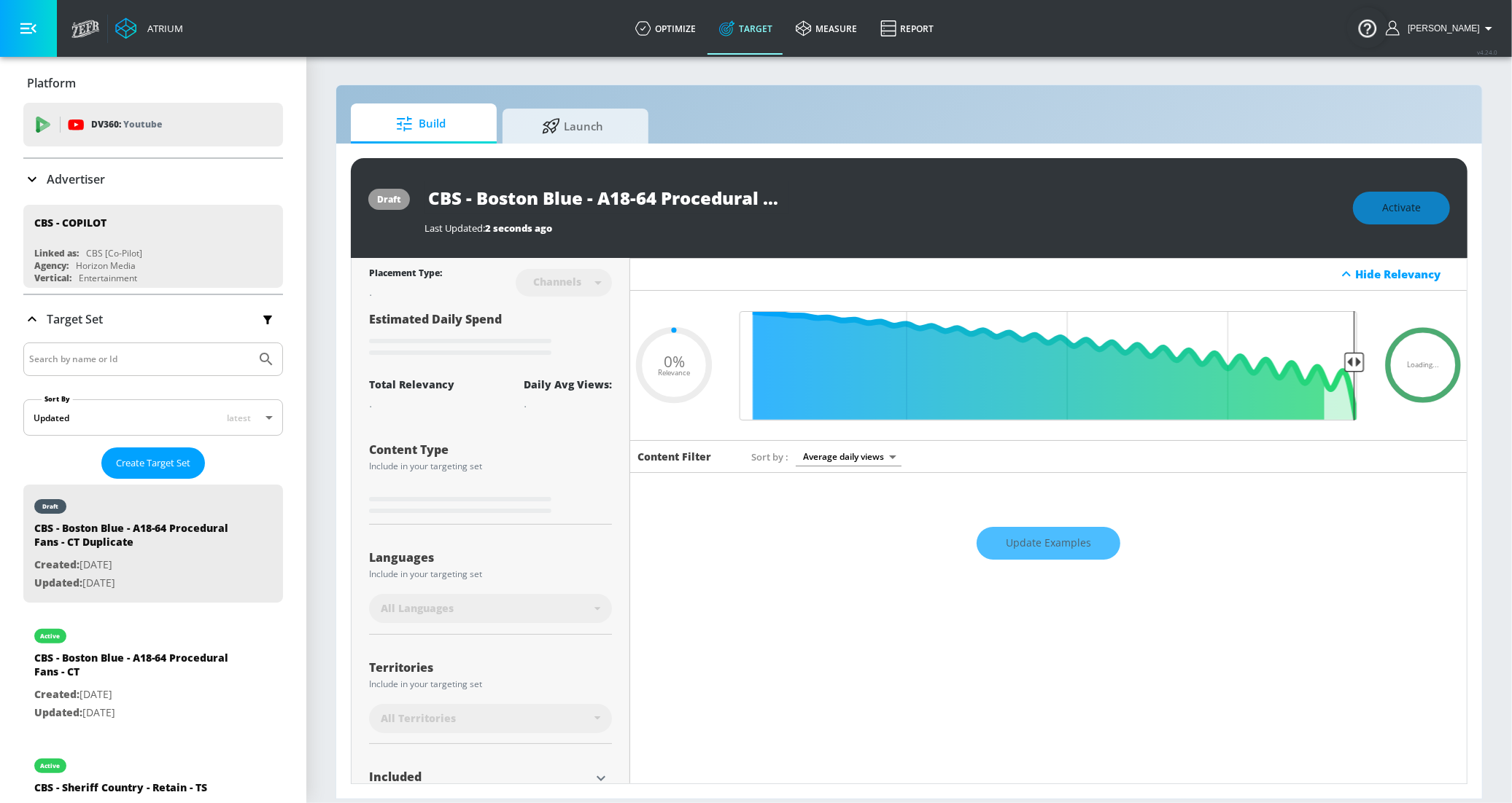
click at [690, 202] on input "CBS - Boston Blue - A18-64 Procedural Fans - CT Duplicate" at bounding box center [606, 198] width 365 height 33
drag, startPoint x: 821, startPoint y: 201, endPoint x: 841, endPoint y: 198, distance: 20.2
click at [871, 201] on div "CBS - Boston Blue - A18-64 Procedural Fans - CT Duplicate" at bounding box center [881, 198] width 913 height 33
click at [733, 198] on input "CBS - Boston Blue - A18-64 Procedural Fans - CT Duplicate" at bounding box center [606, 198] width 365 height 33
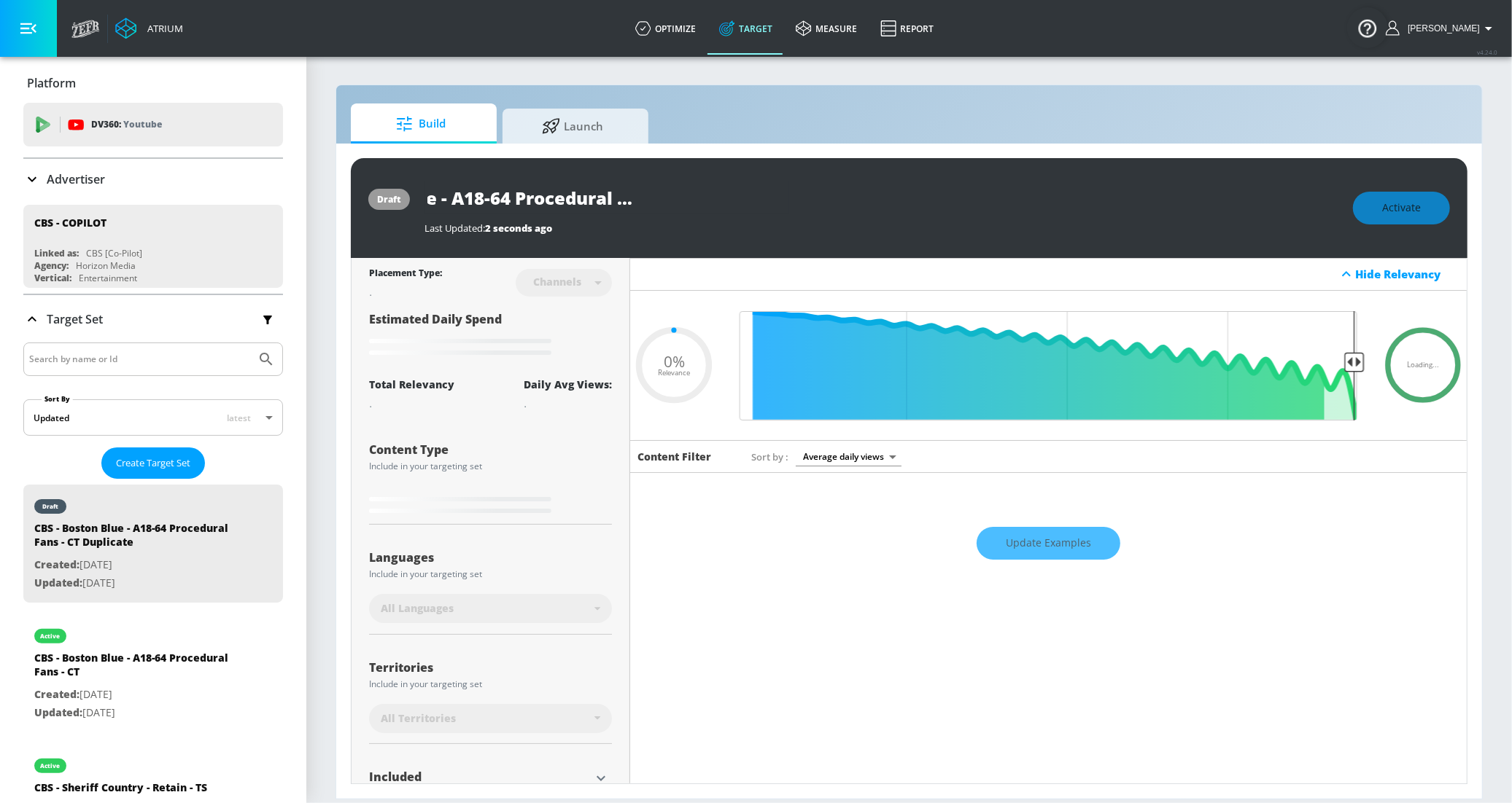
drag, startPoint x: 672, startPoint y: 197, endPoint x: 915, endPoint y: 206, distance: 243.2
click at [915, 206] on div "CBS - Boston Blue - A18-64 Procedural Fans - CT Duplicate" at bounding box center [881, 198] width 913 height 33
type input "CBS - Boston Blue - A18-64 Procedural Fans - T"
type input "0.05"
type input "CBS - Boston Blue - A18-64 Procedural Fans - TS"
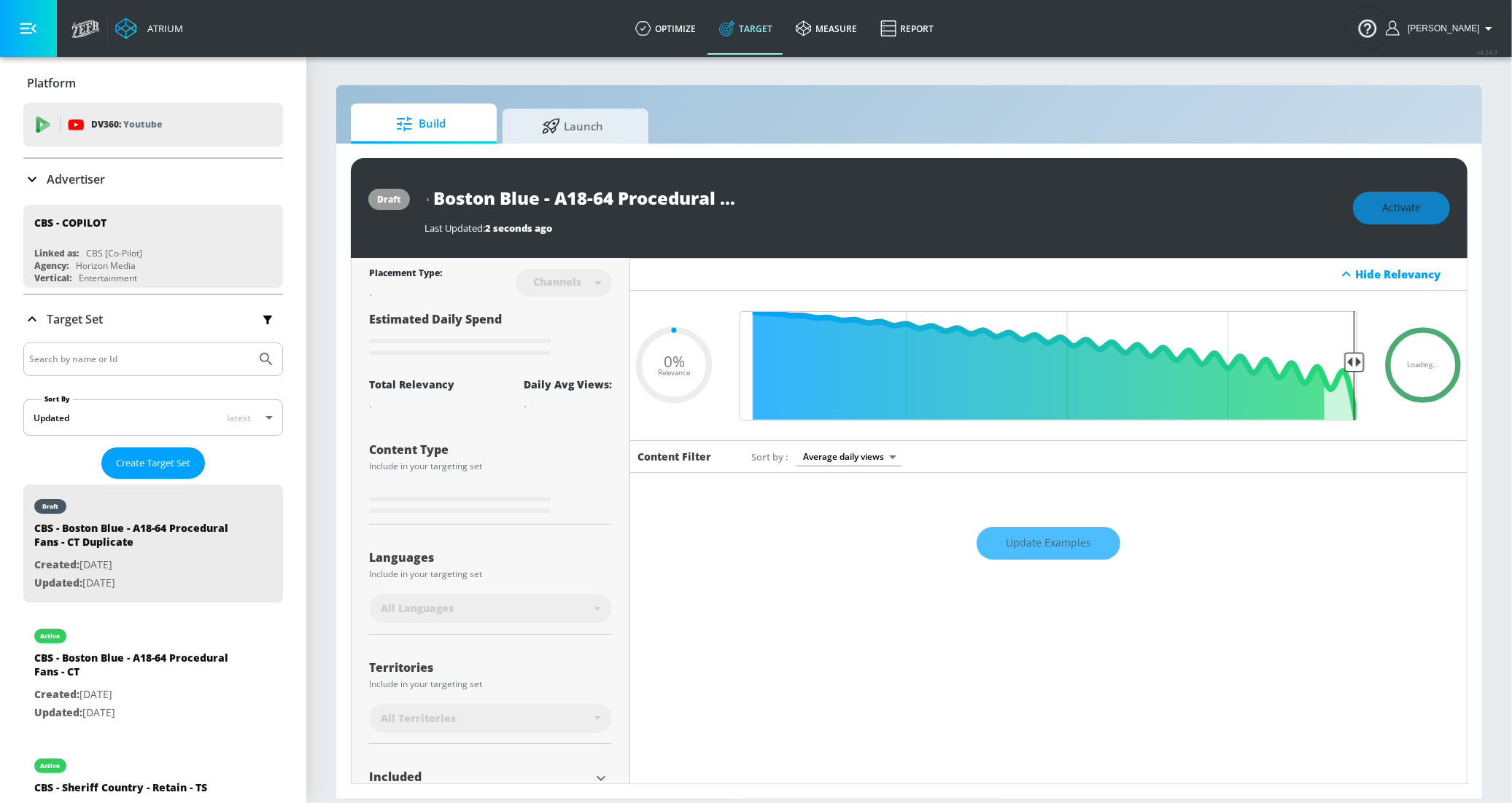
type input "0.05"
type input "CBS - Boston Blue - A18-64 Procedural Fans - TS"
click at [772, 196] on icon "button" at bounding box center [776, 198] width 13 height 13
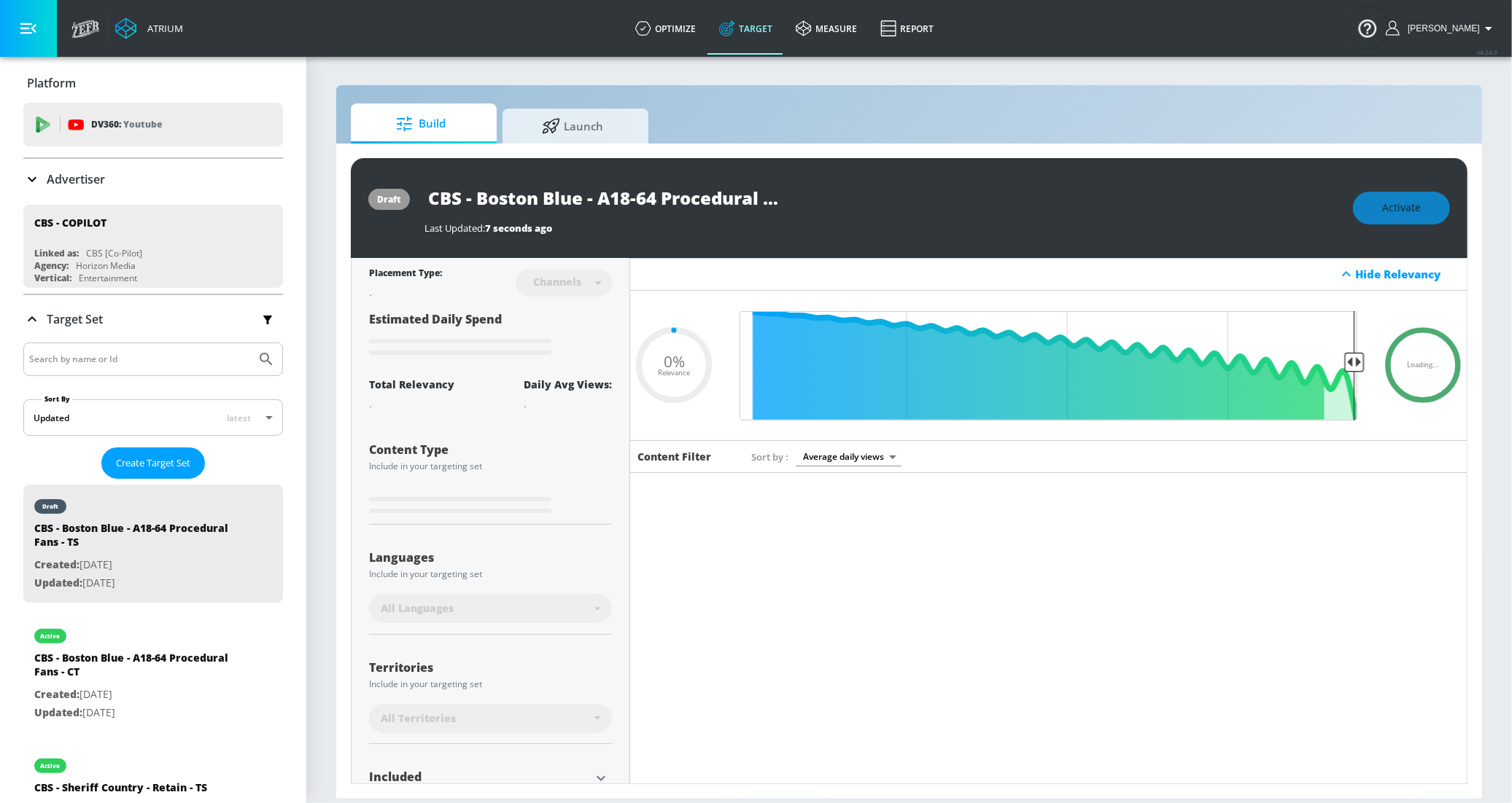
type input "0.05"
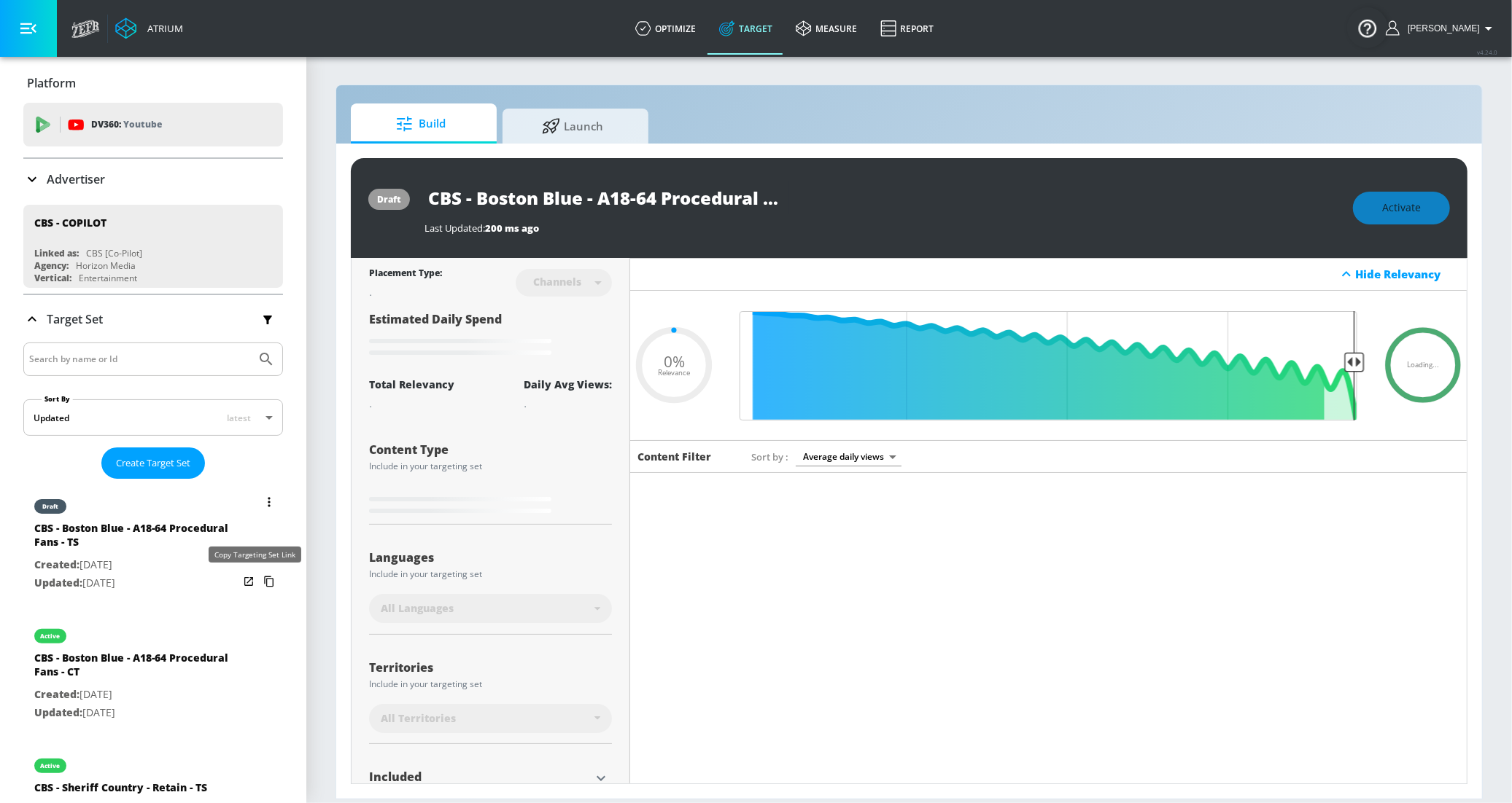
click at [264, 580] on icon "list of Target Set" at bounding box center [269, 582] width 9 height 11
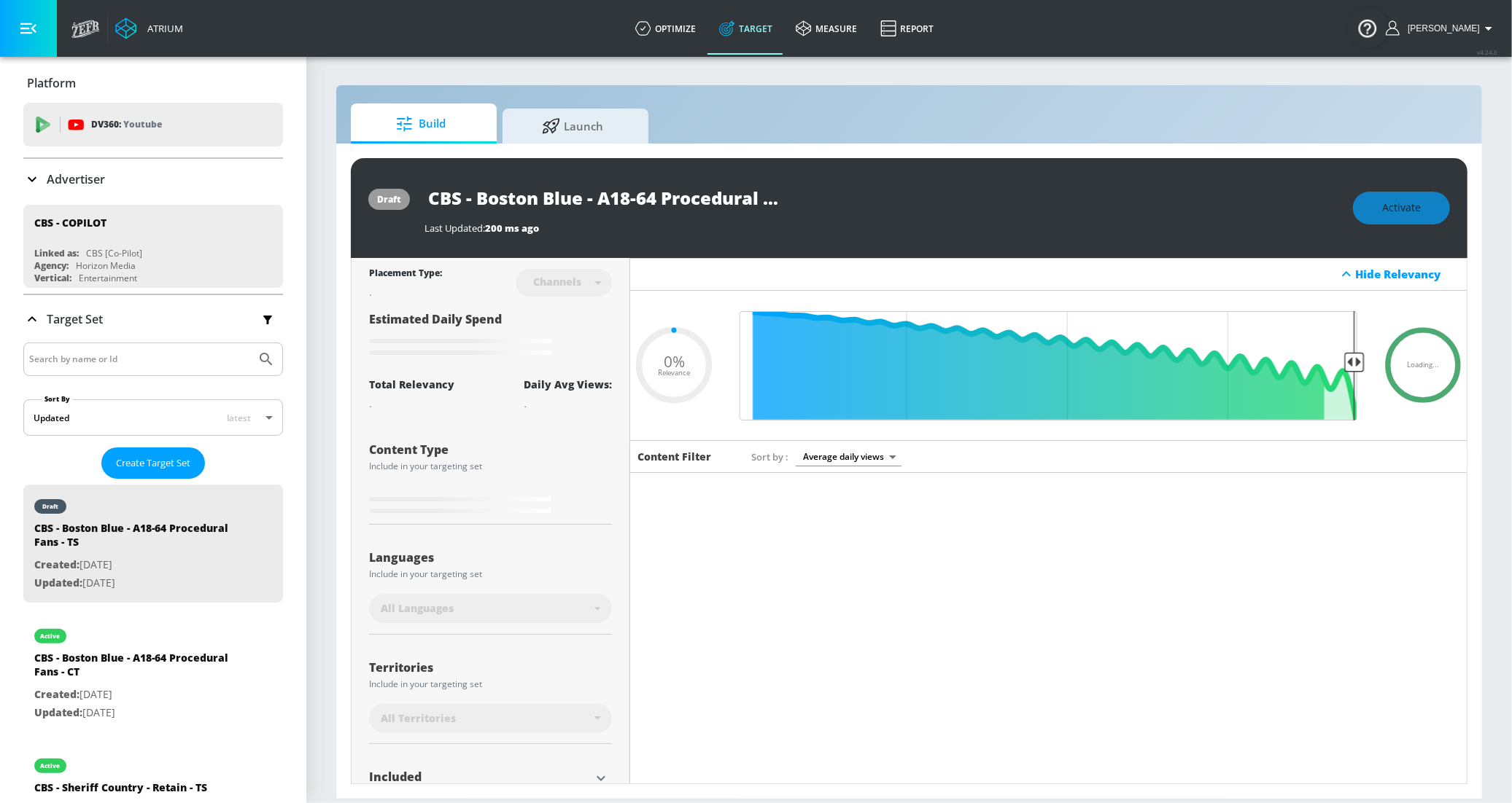
type input "CBS - Boston Blue - A18-64 Procedural Fans - CT Duplicate"
type input "0.5"
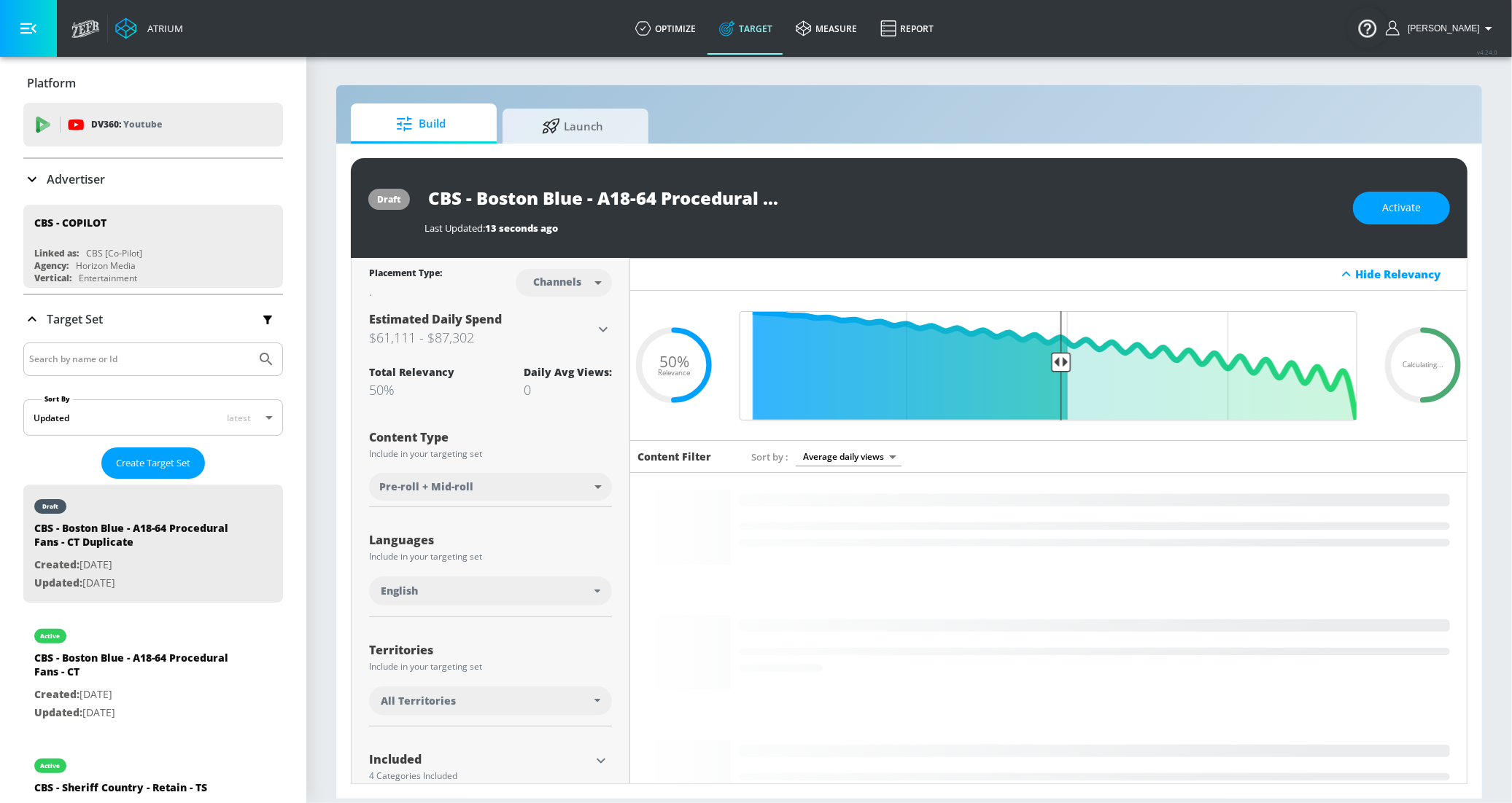
click at [574, 287] on body "Atrium optimize Target measure Report optimize Target measure Report v 4.24.0 S…" at bounding box center [756, 402] width 1512 height 803
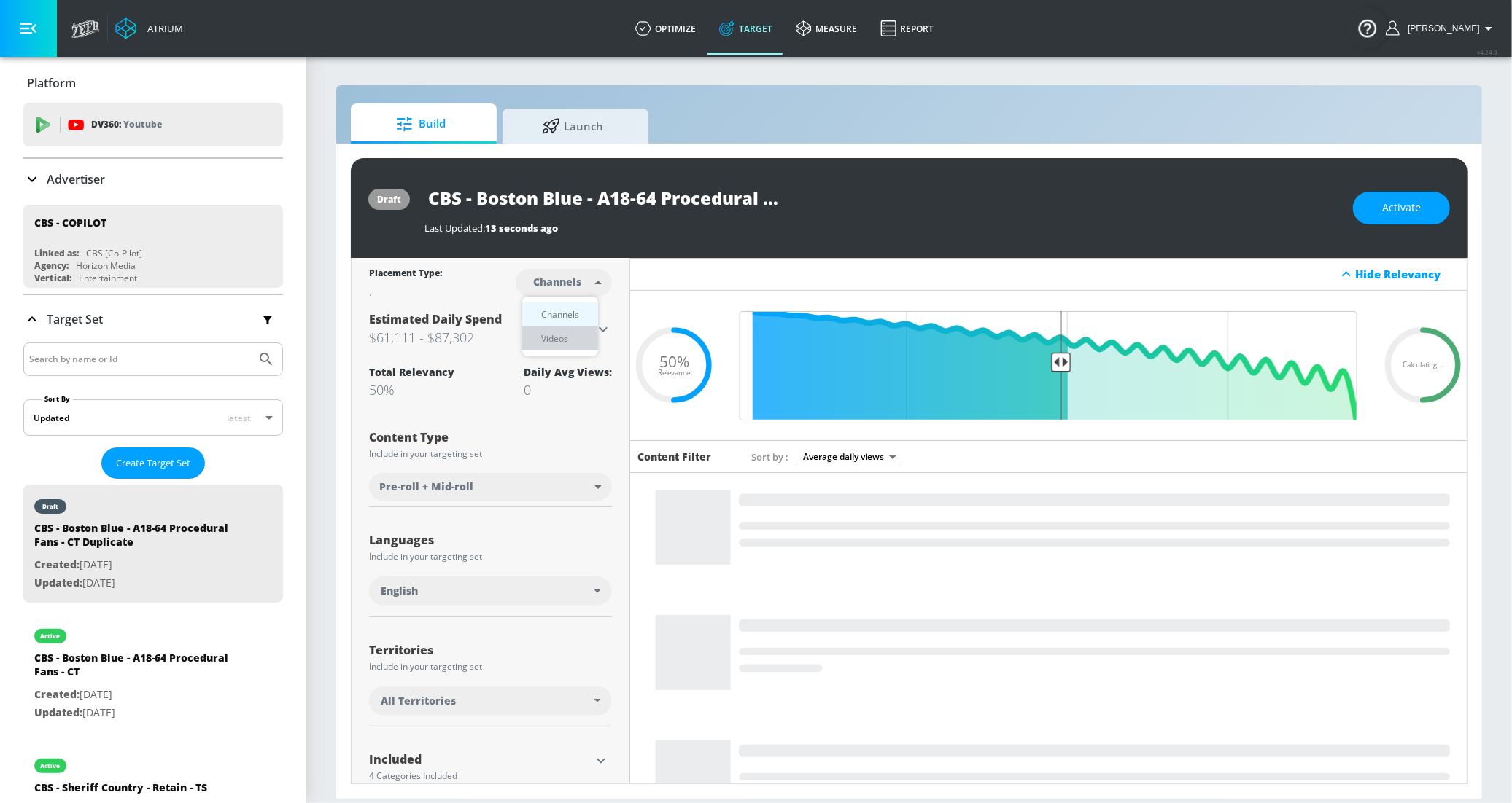
drag, startPoint x: 569, startPoint y: 341, endPoint x: 677, endPoint y: 299, distance: 115.9
click at [568, 341] on div "Videos" at bounding box center [554, 339] width 41 height 16
type input "videos"
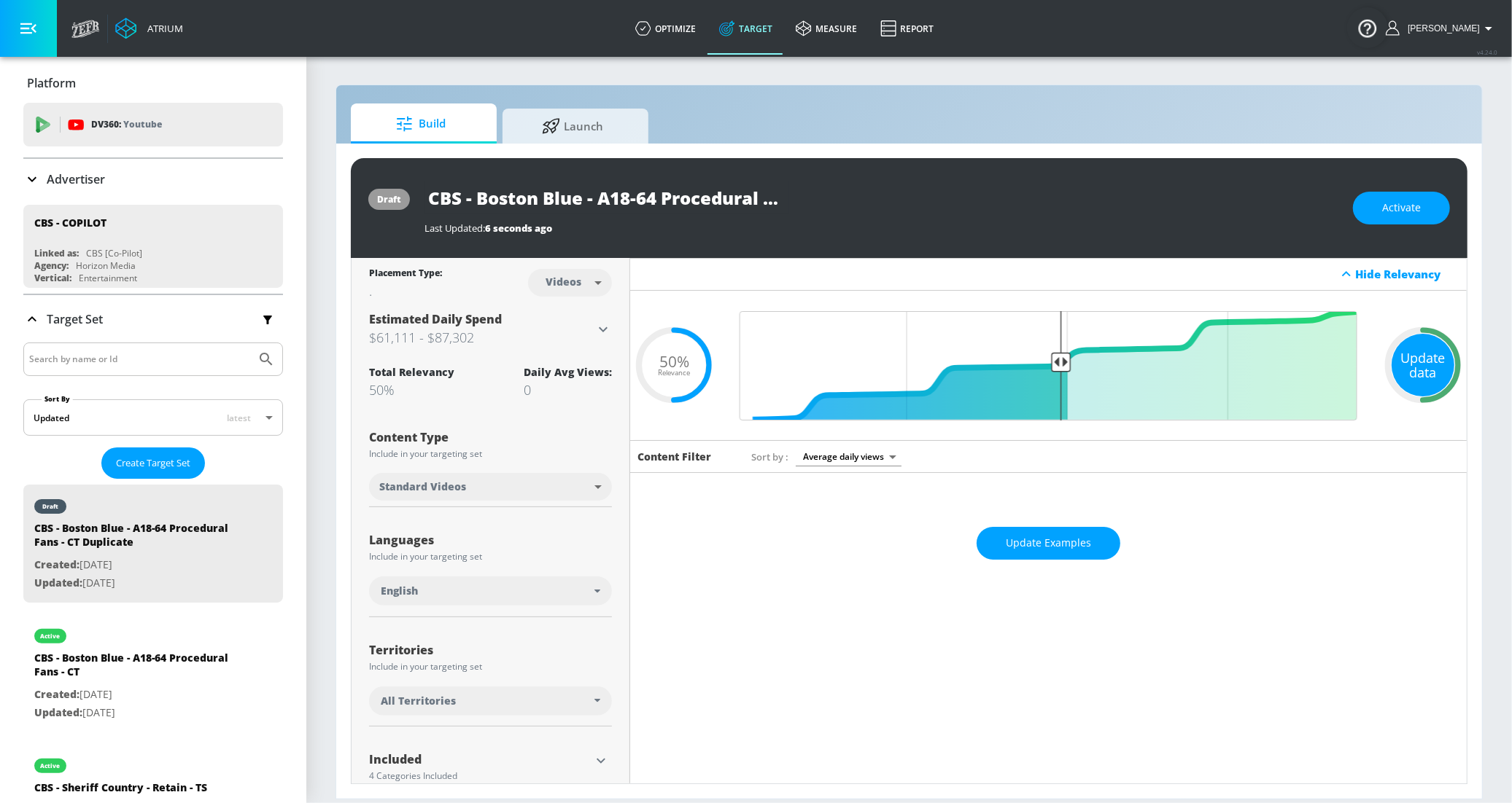
click at [1403, 354] on div "Update data" at bounding box center [1423, 365] width 63 height 62
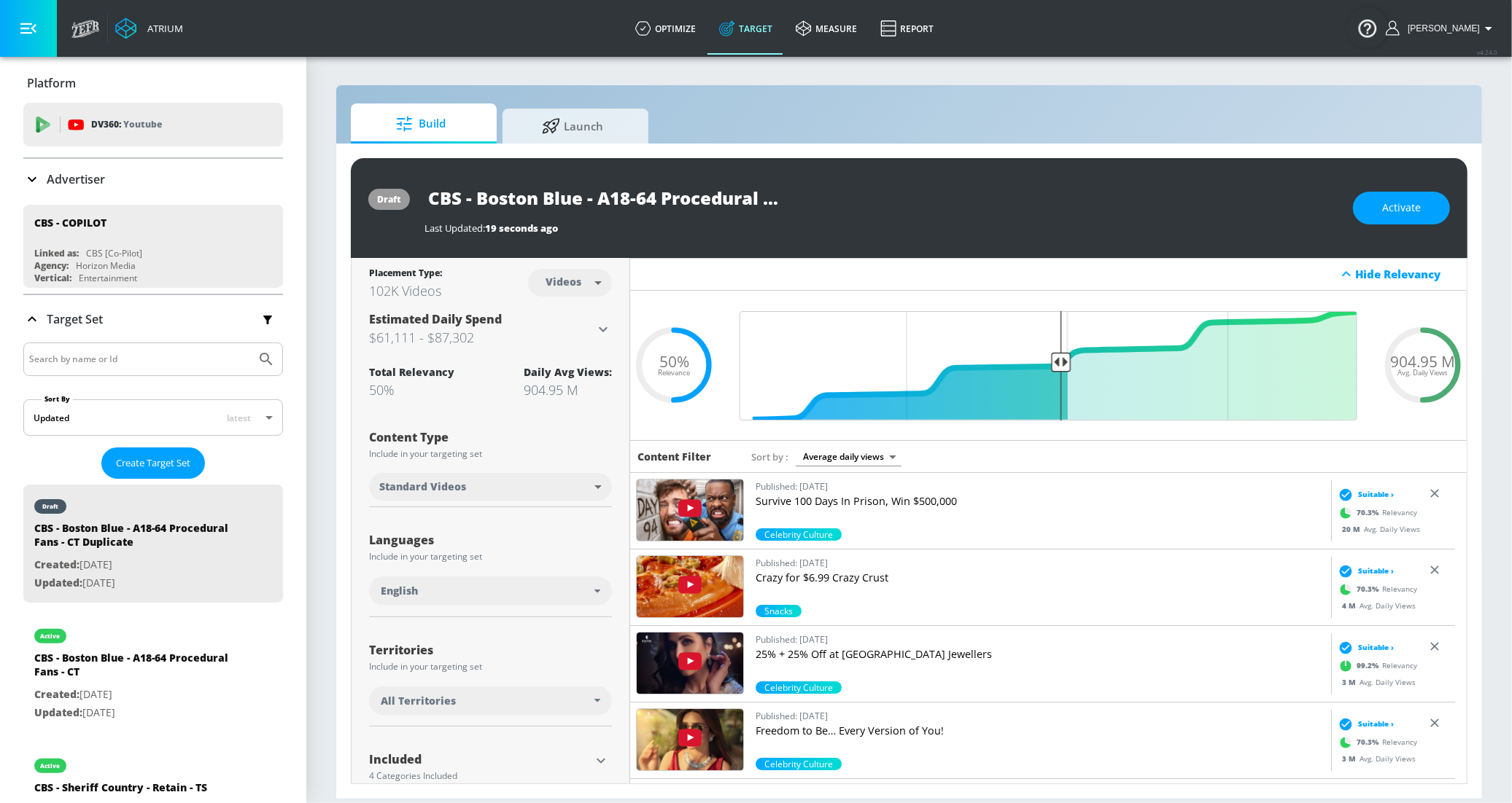
click at [668, 195] on input "CBS - Boston Blue - A18-64 Procedural Fans - CT Duplicate" at bounding box center [606, 198] width 365 height 33
drag, startPoint x: 833, startPoint y: 197, endPoint x: 853, endPoint y: 191, distance: 20.9
click at [930, 197] on div "CBS - Boston Blue - A18-64 Procedural Fans - CT Duplicate" at bounding box center [881, 198] width 913 height 33
drag, startPoint x: 718, startPoint y: 197, endPoint x: 677, endPoint y: 198, distance: 41.0
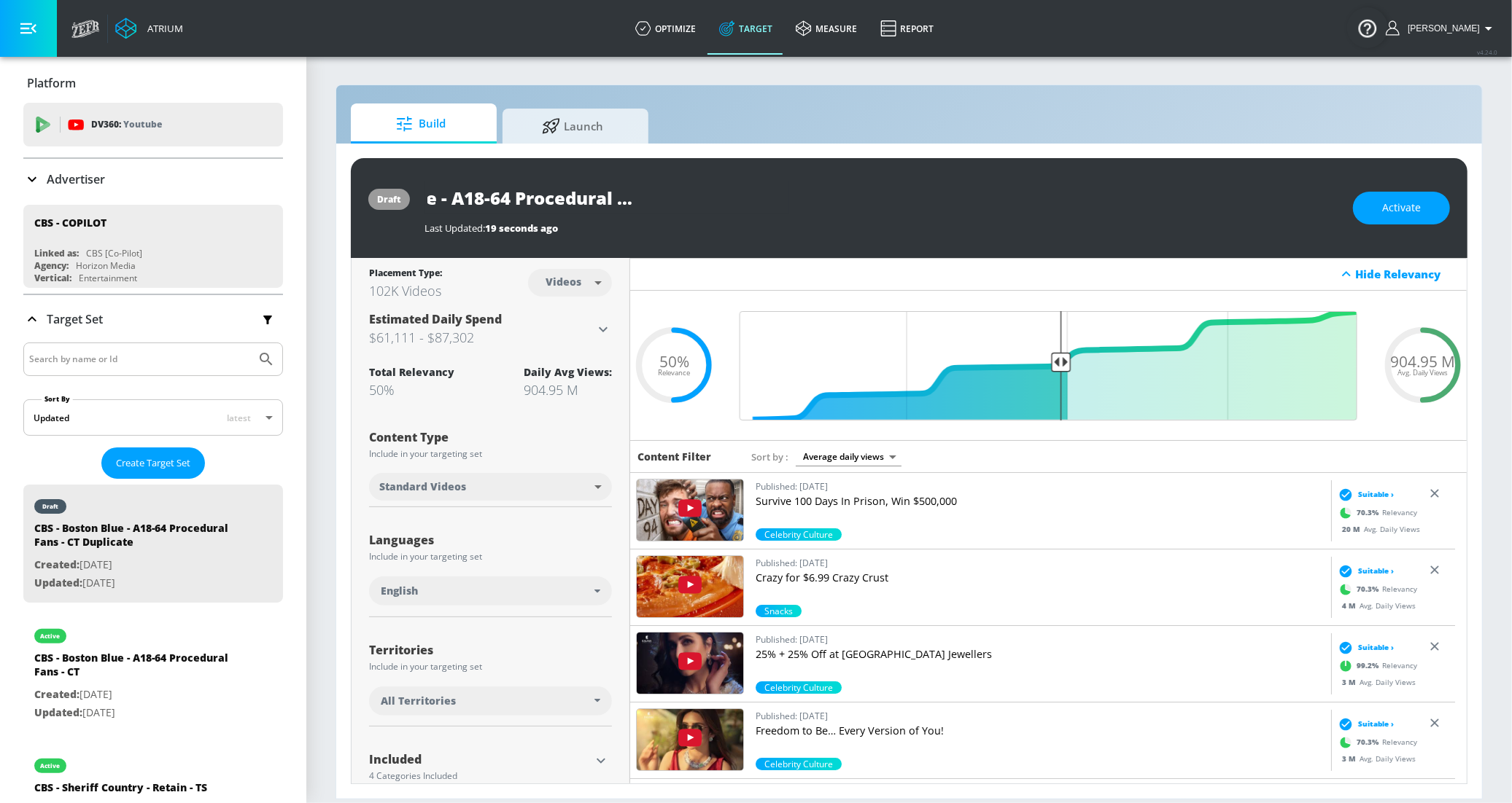
click at [717, 197] on input "CBS - Boston Blue - A18-64 Procedural Fans - CT Duplicate" at bounding box center [606, 198] width 365 height 33
drag, startPoint x: 677, startPoint y: 198, endPoint x: 878, endPoint y: 201, distance: 201.0
click at [880, 202] on div "CBS - Boston Blue - A18-64 Procedural Fans - CT Duplicate" at bounding box center [881, 198] width 913 height 33
type input "CBS - Boston Blue - A18-64 Procedural Fans - TS"
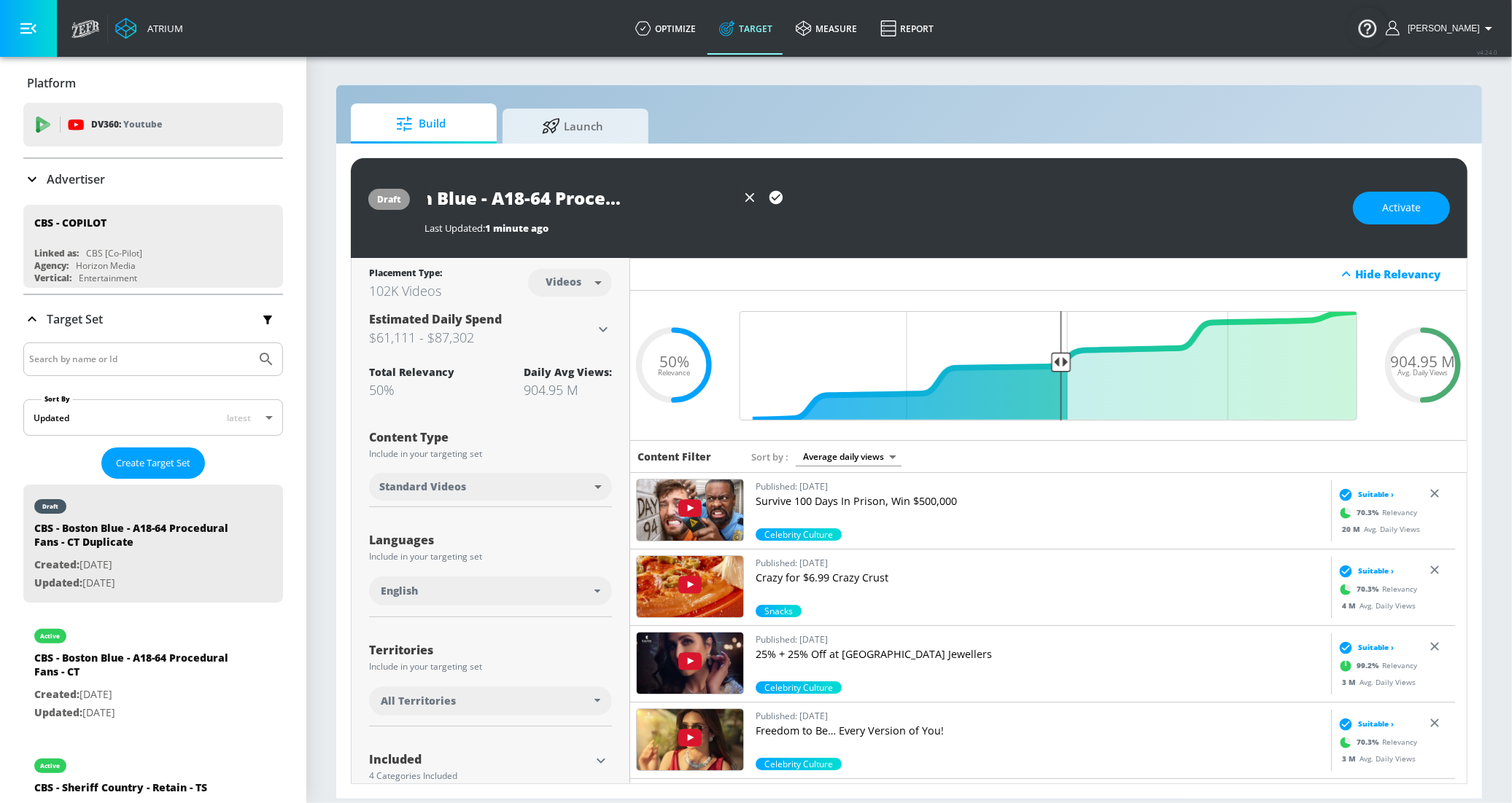
click at [777, 201] on icon "button" at bounding box center [776, 198] width 13 height 13
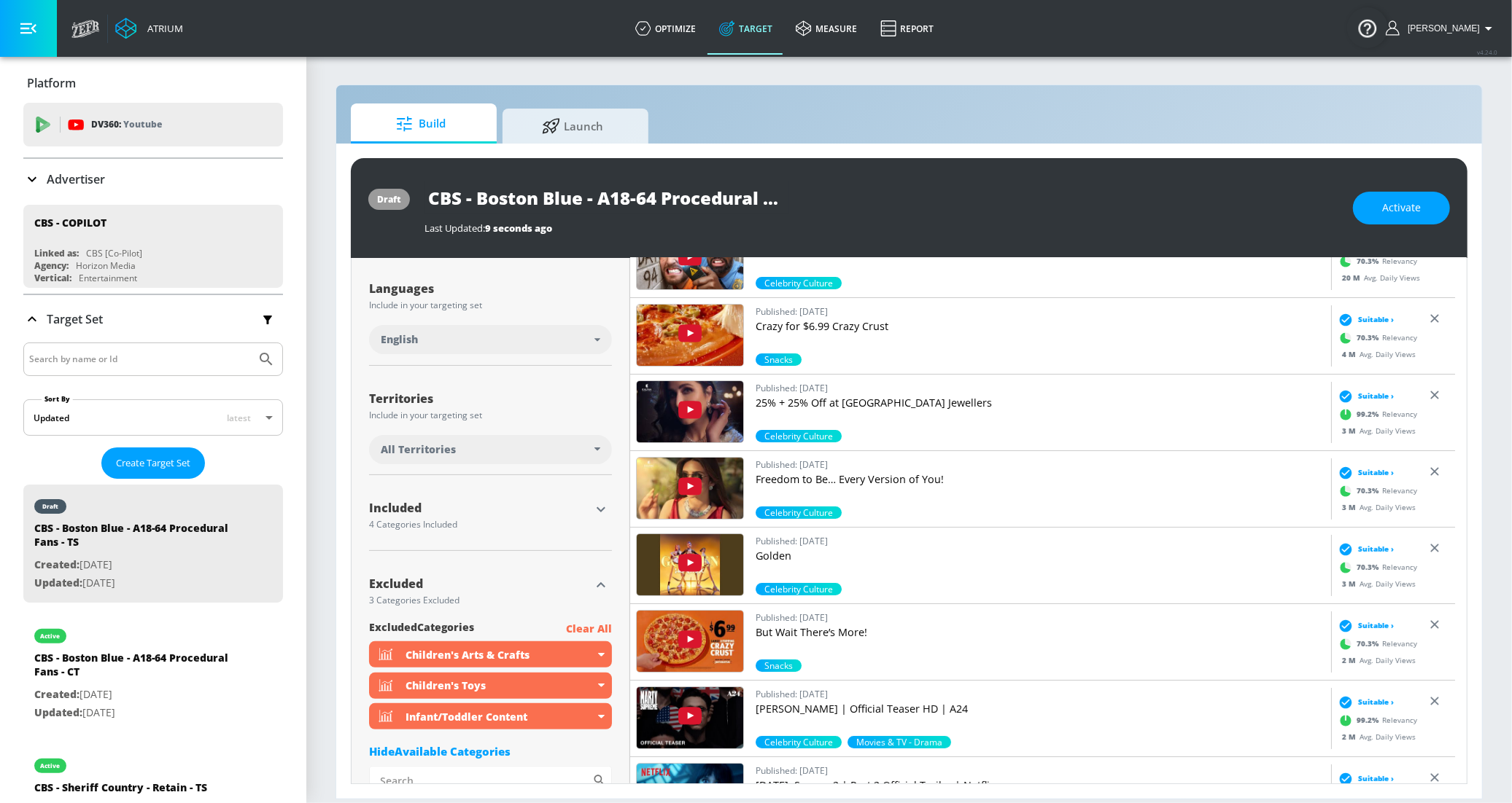
scroll to position [0, 0]
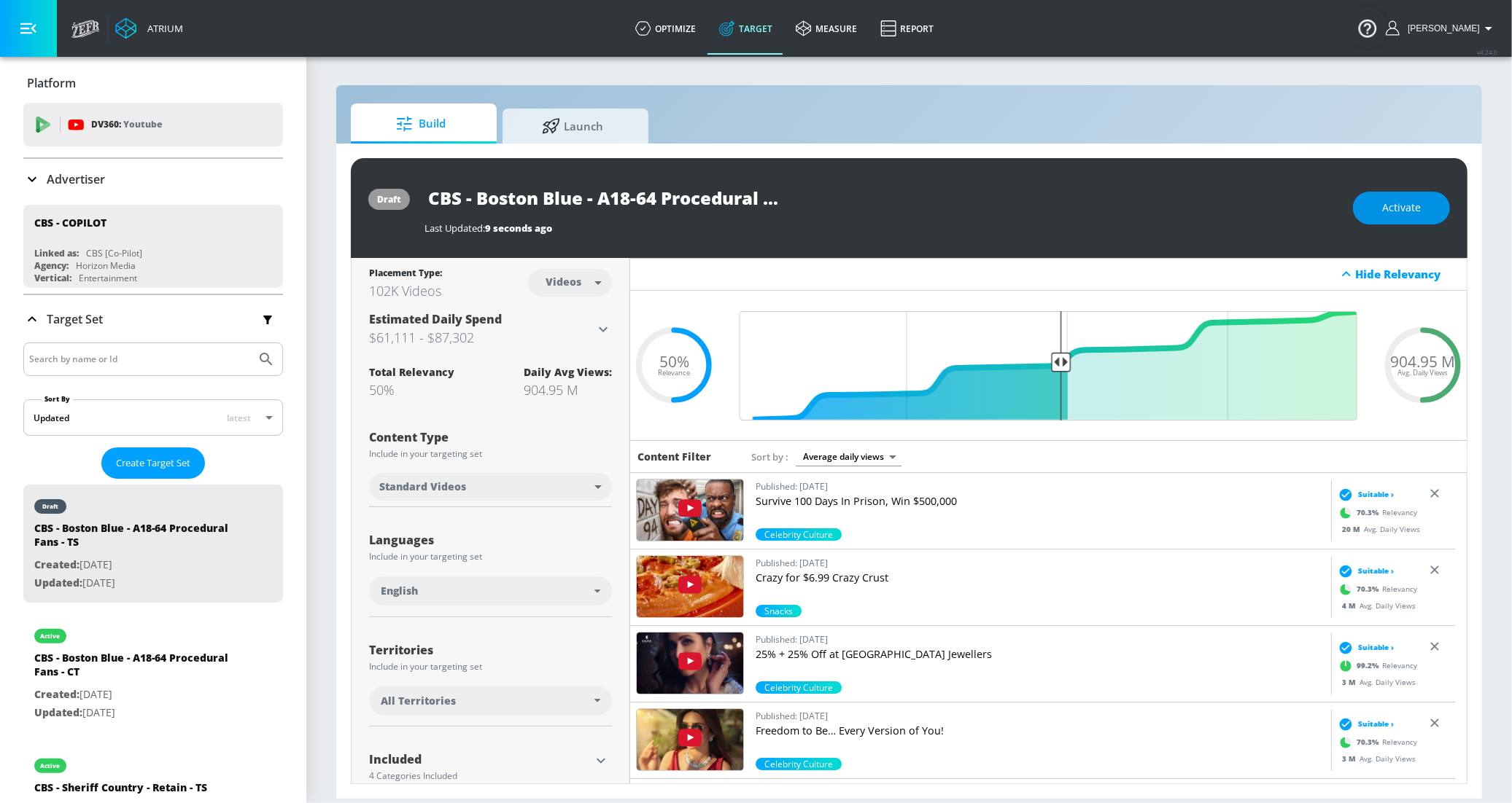
click at [1403, 213] on button "Activate" at bounding box center [1401, 208] width 97 height 33
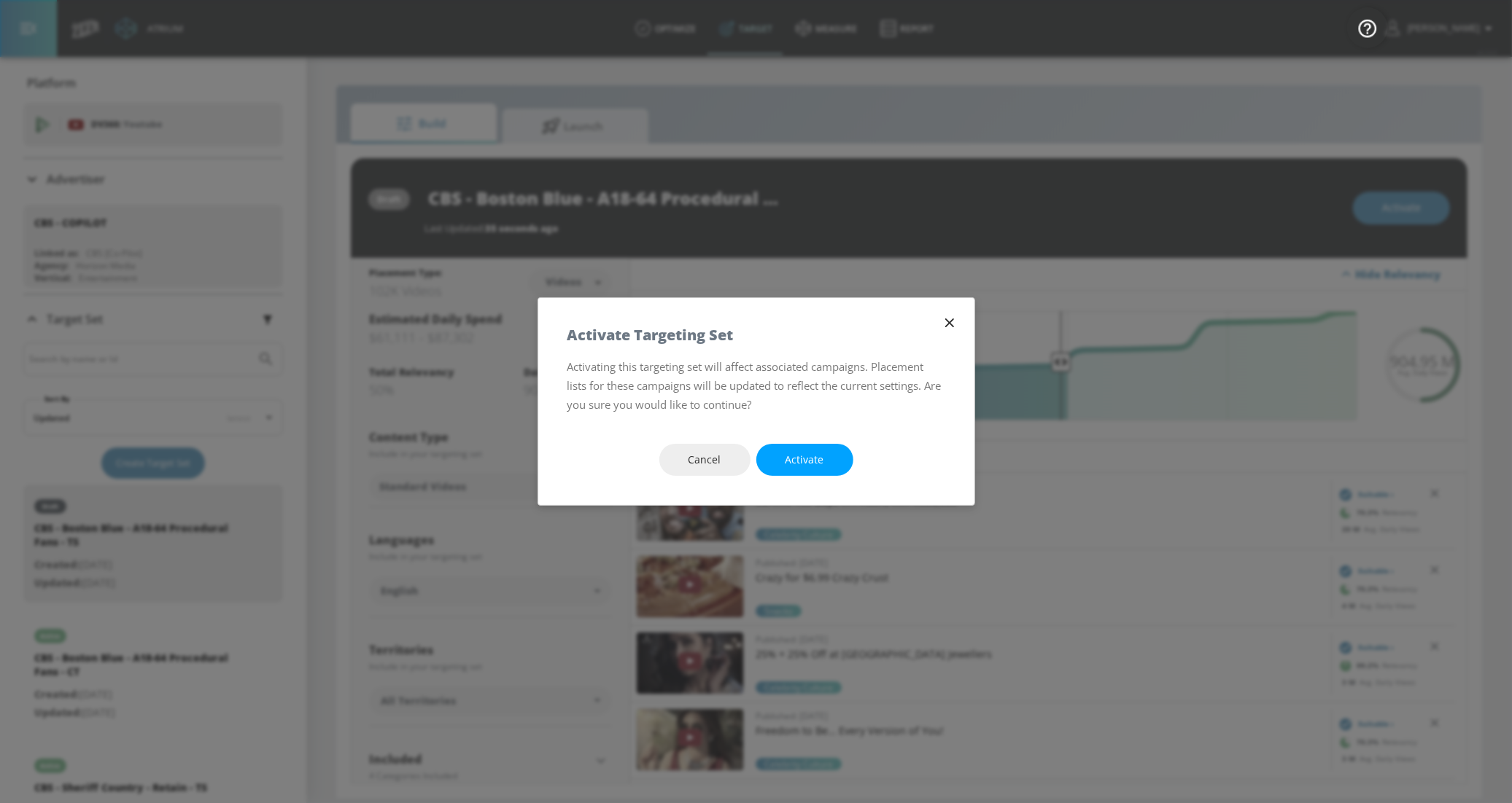
click at [841, 455] on button "Activate" at bounding box center [805, 460] width 97 height 33
